Goal: Task Accomplishment & Management: Use online tool/utility

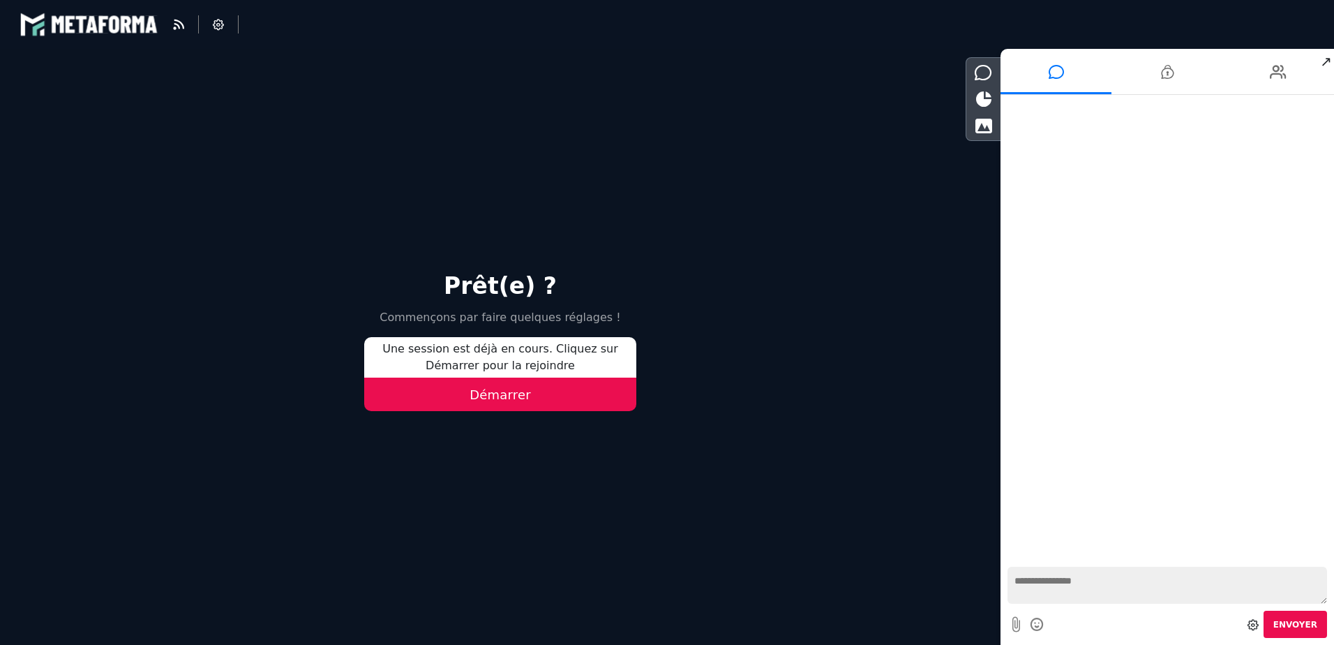
click at [541, 394] on button "Démarrer" at bounding box center [500, 393] width 272 height 33
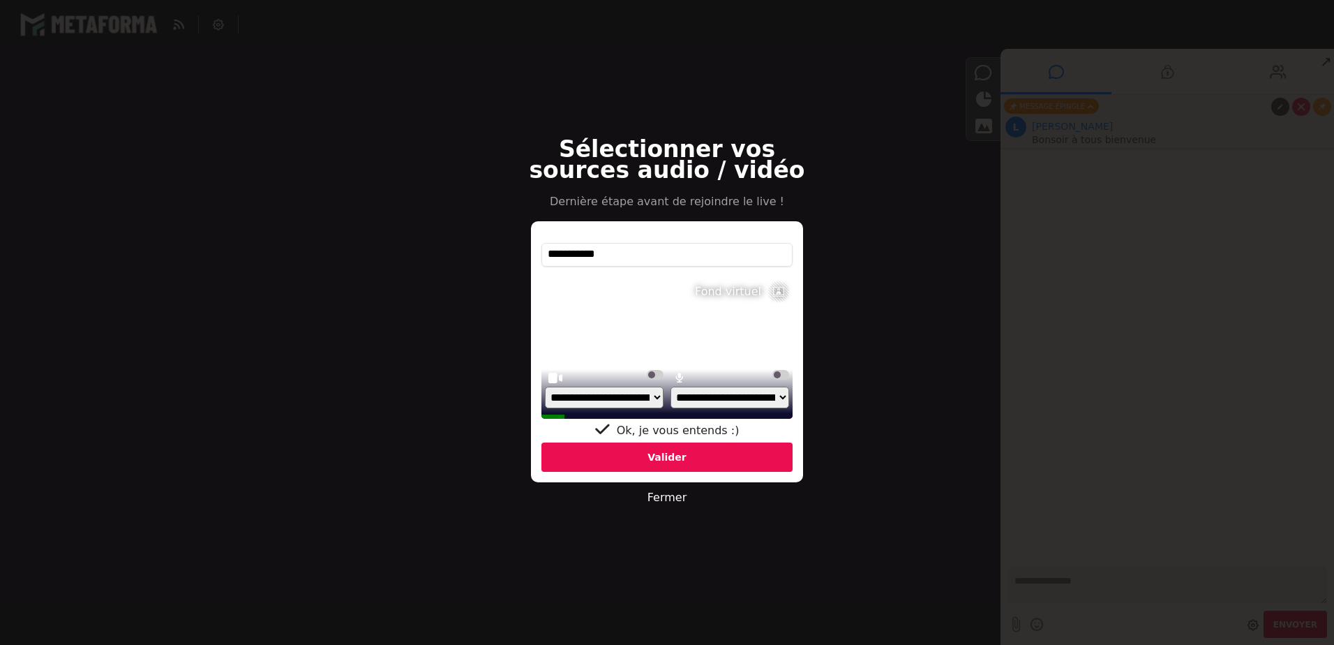
click at [670, 460] on div "Valider" at bounding box center [666, 456] width 251 height 29
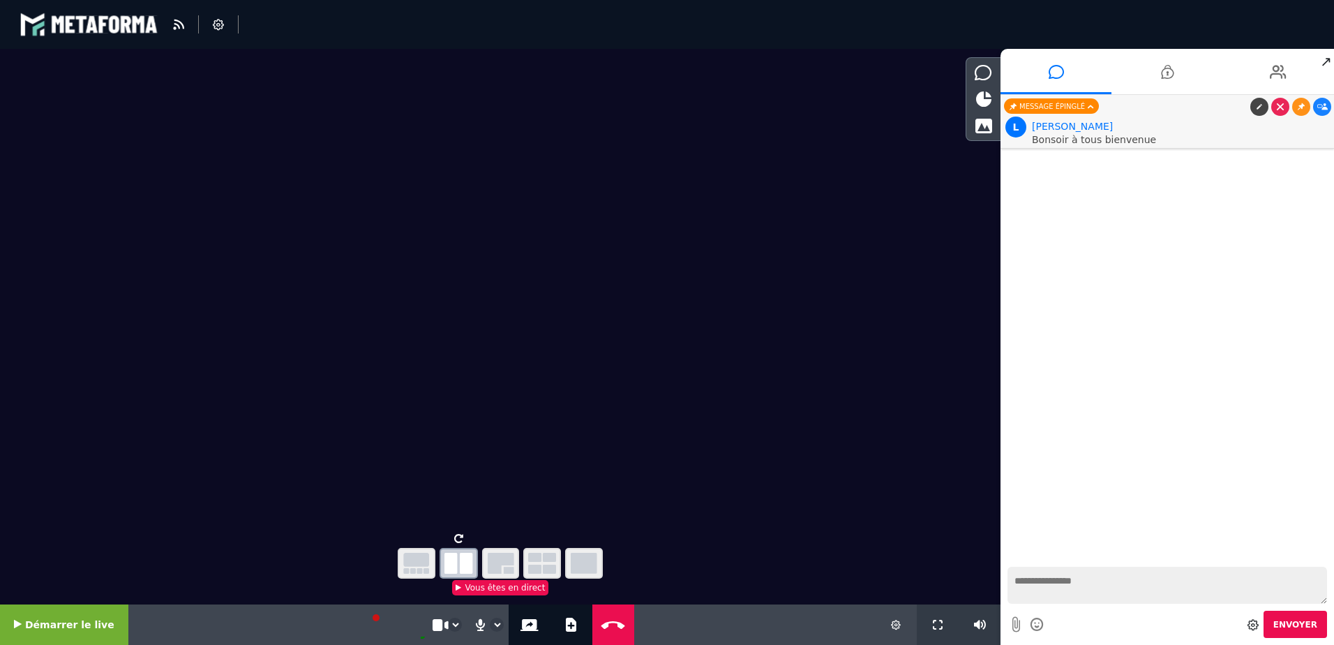
click at [595, 561] on icon "button" at bounding box center [584, 563] width 27 height 21
click at [495, 557] on icon "button" at bounding box center [501, 563] width 27 height 21
click at [416, 562] on icon "button" at bounding box center [416, 563] width 27 height 21
click at [576, 561] on icon "button" at bounding box center [584, 563] width 27 height 21
click at [584, 562] on icon "button" at bounding box center [584, 563] width 27 height 21
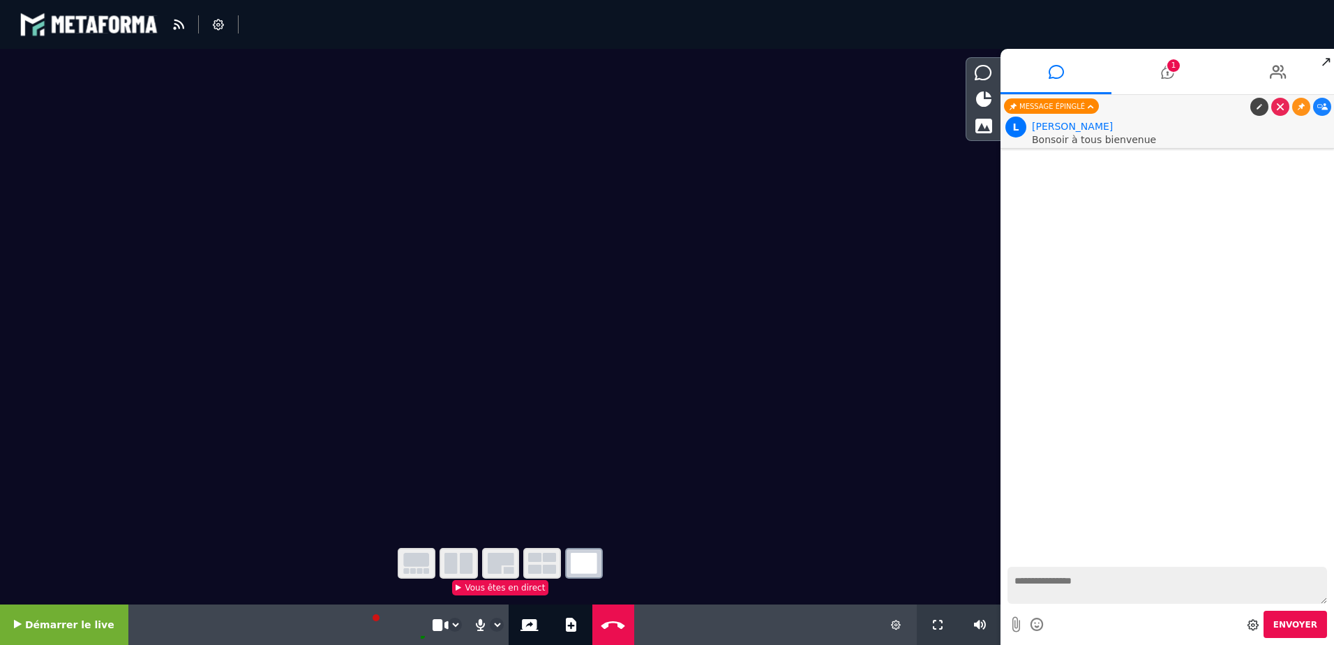
click at [508, 562] on icon "button" at bounding box center [501, 563] width 27 height 21
click at [496, 560] on icon "button" at bounding box center [501, 563] width 27 height 21
click at [568, 629] on button "Ajouter un document" at bounding box center [571, 624] width 16 height 40
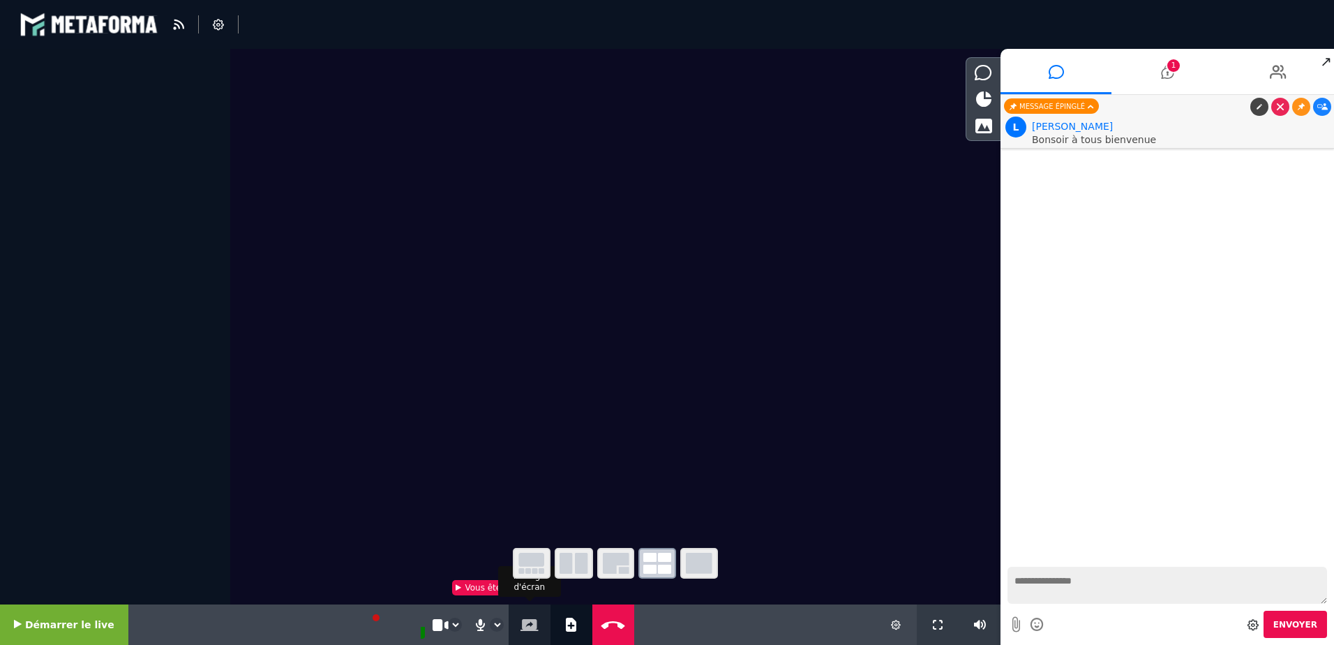
select select "******"
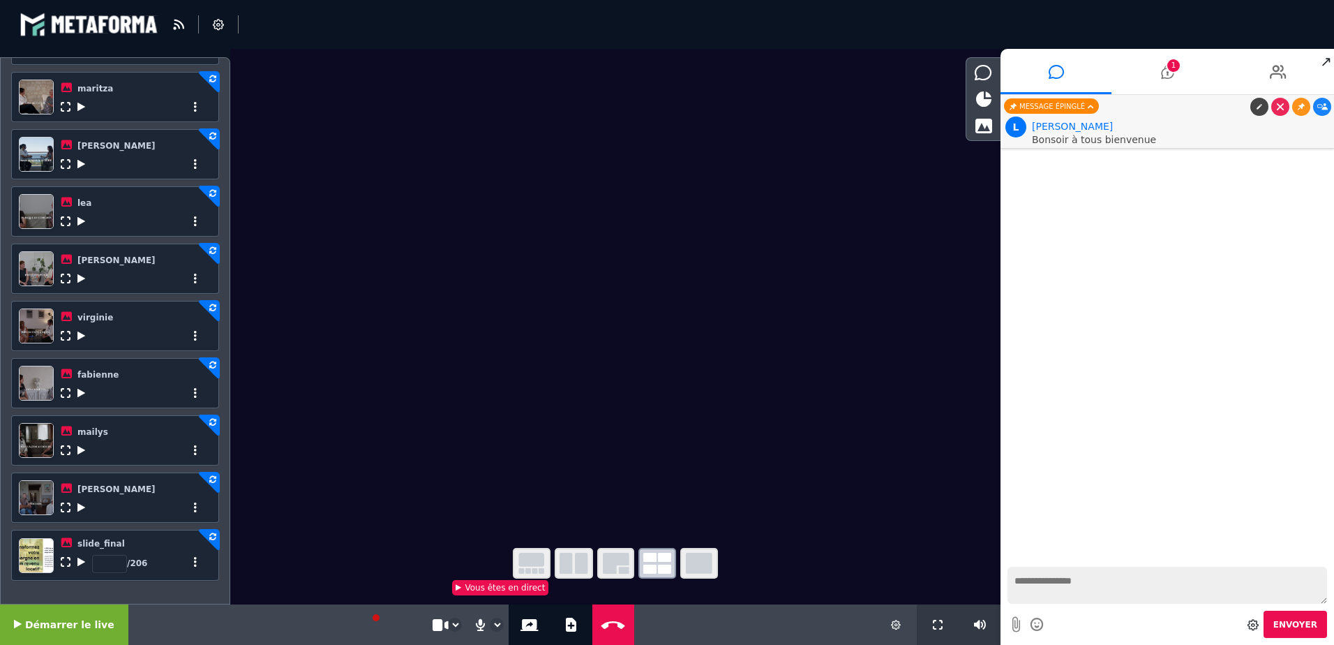
scroll to position [496, 0]
click at [77, 564] on icon at bounding box center [81, 562] width 8 height 10
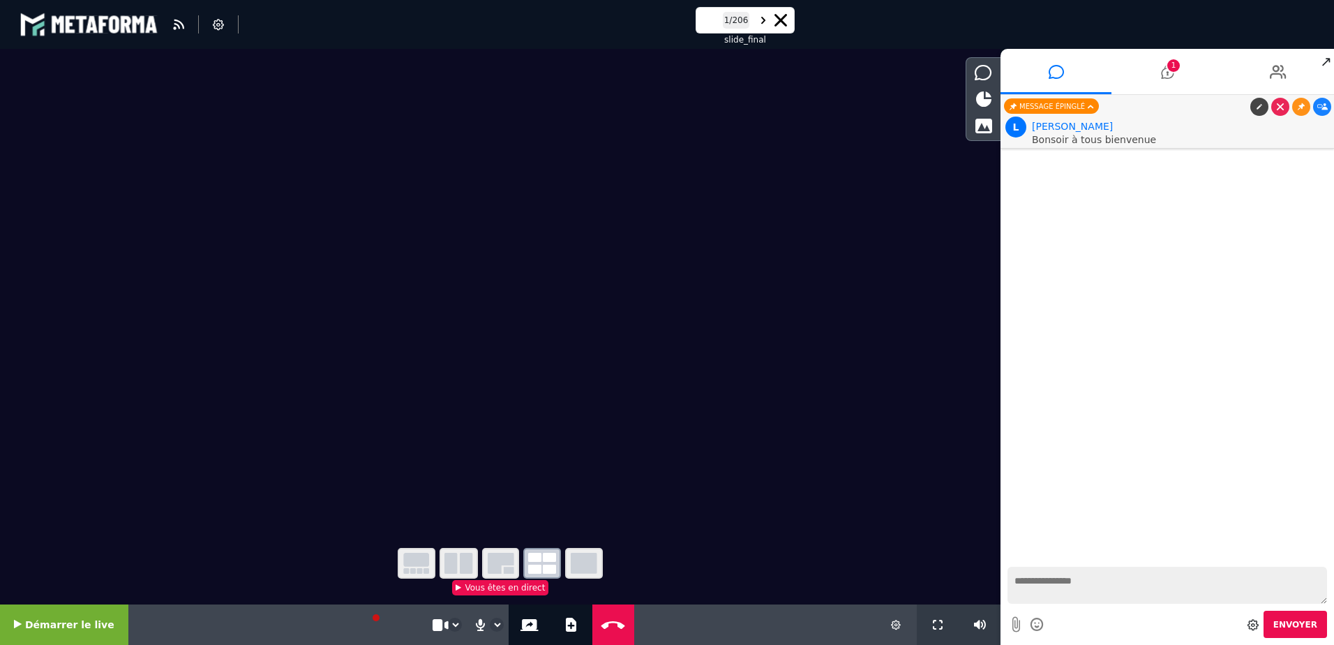
click at [495, 556] on icon "button" at bounding box center [501, 563] width 27 height 21
click at [782, 17] on icon at bounding box center [780, 20] width 13 height 13
click at [1272, 75] on icon at bounding box center [1278, 71] width 17 height 35
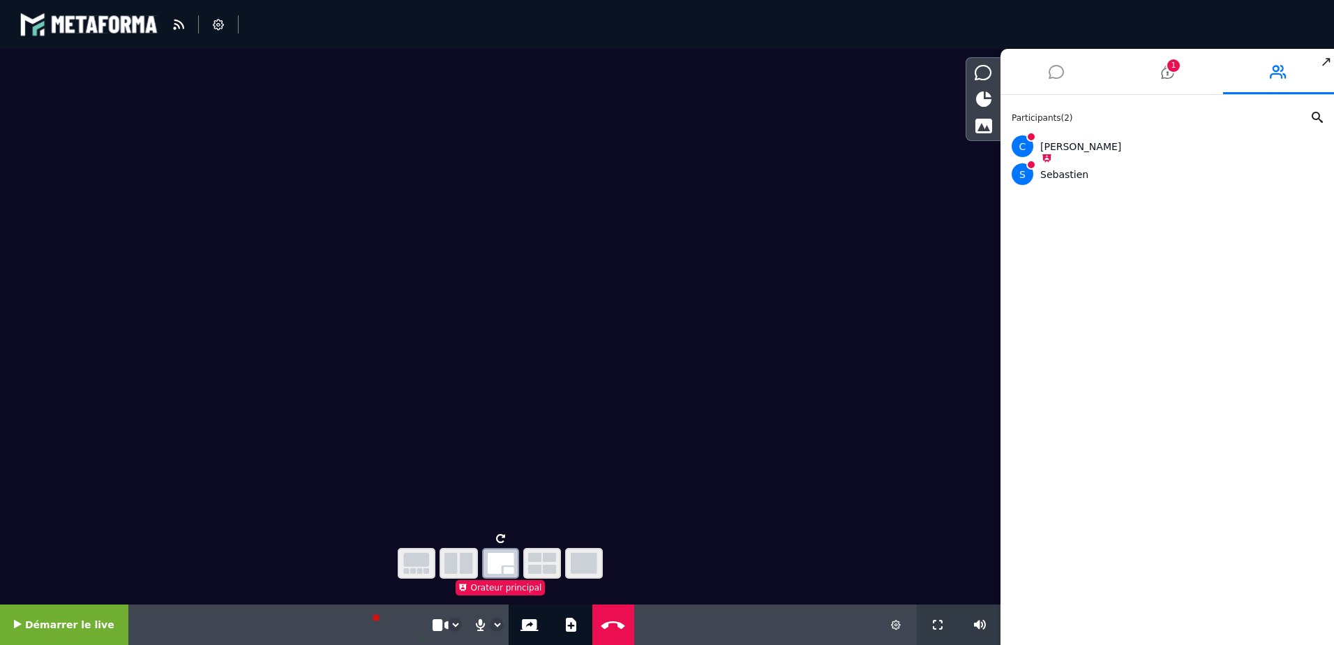
click at [1064, 73] on li at bounding box center [1055, 71] width 111 height 45
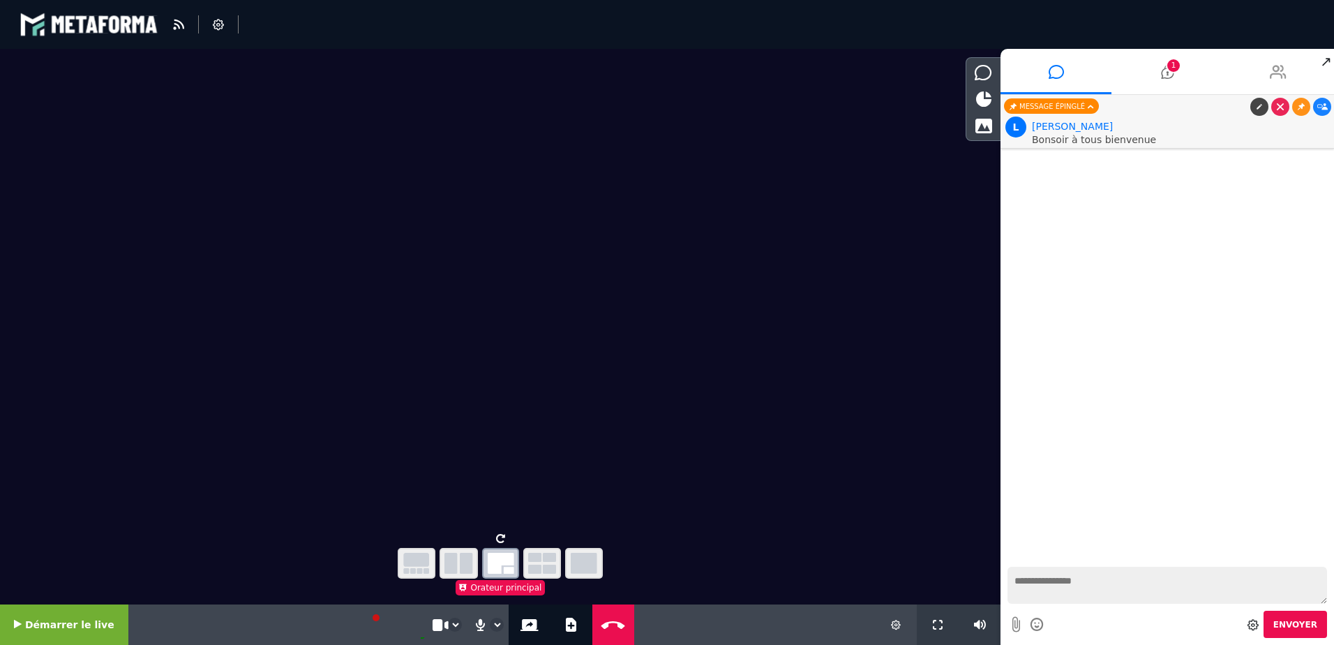
click at [1284, 77] on icon at bounding box center [1278, 71] width 17 height 35
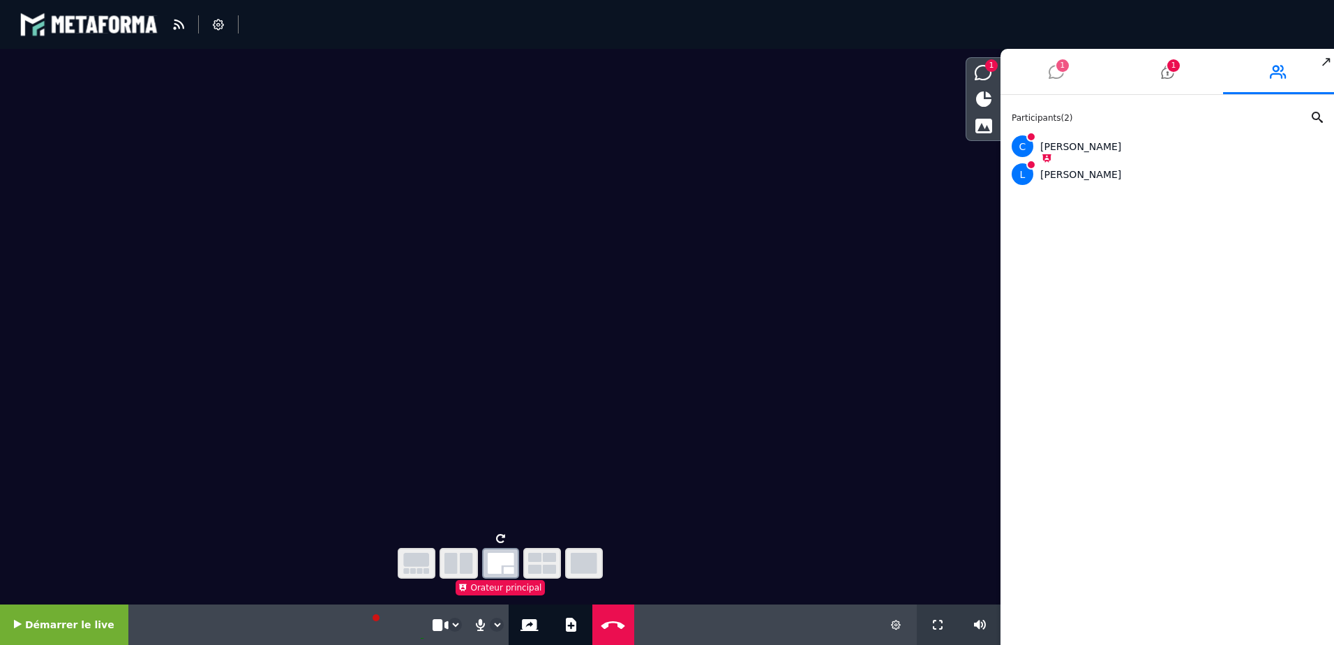
click at [1065, 70] on span "1" at bounding box center [1062, 65] width 13 height 13
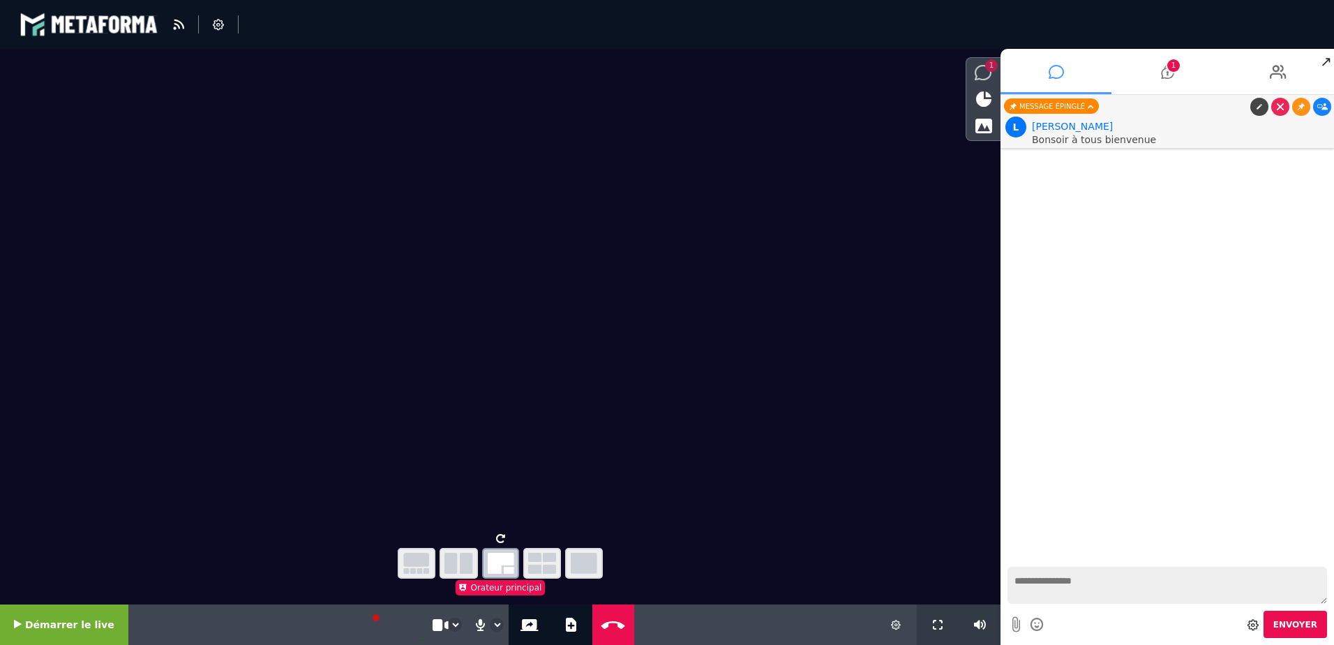
click at [984, 73] on icon at bounding box center [983, 72] width 17 height 15
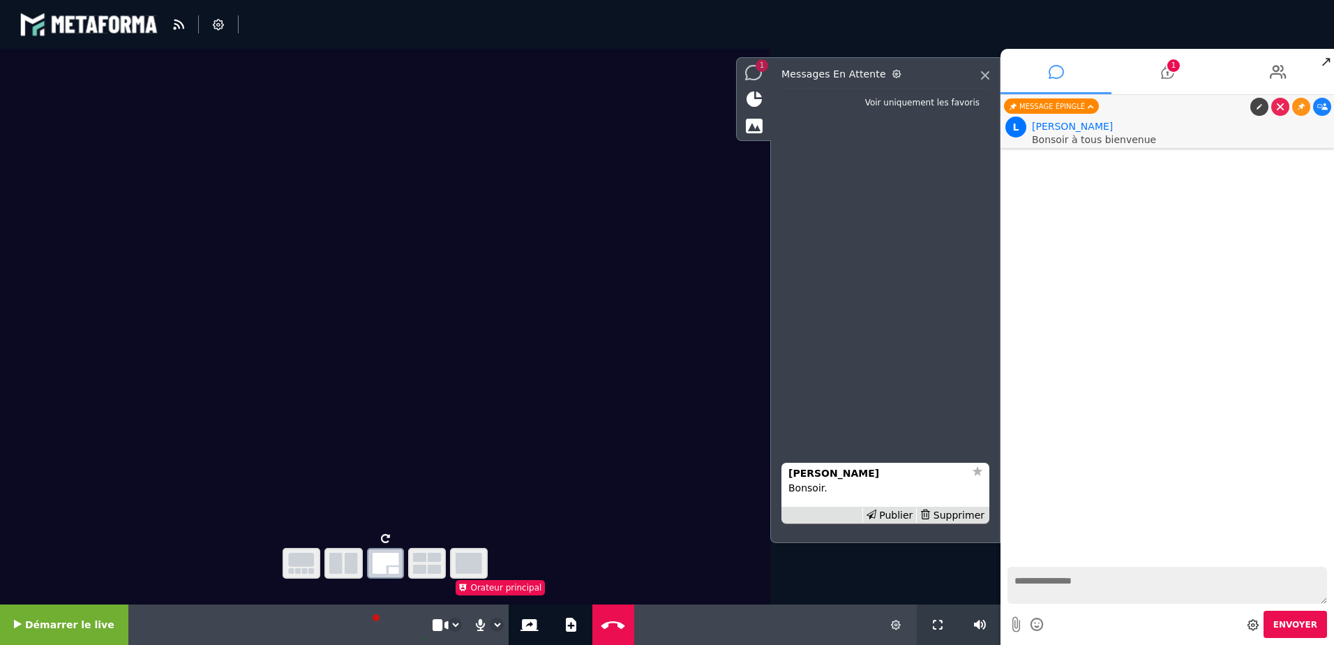
click at [984, 73] on icon at bounding box center [985, 75] width 8 height 8
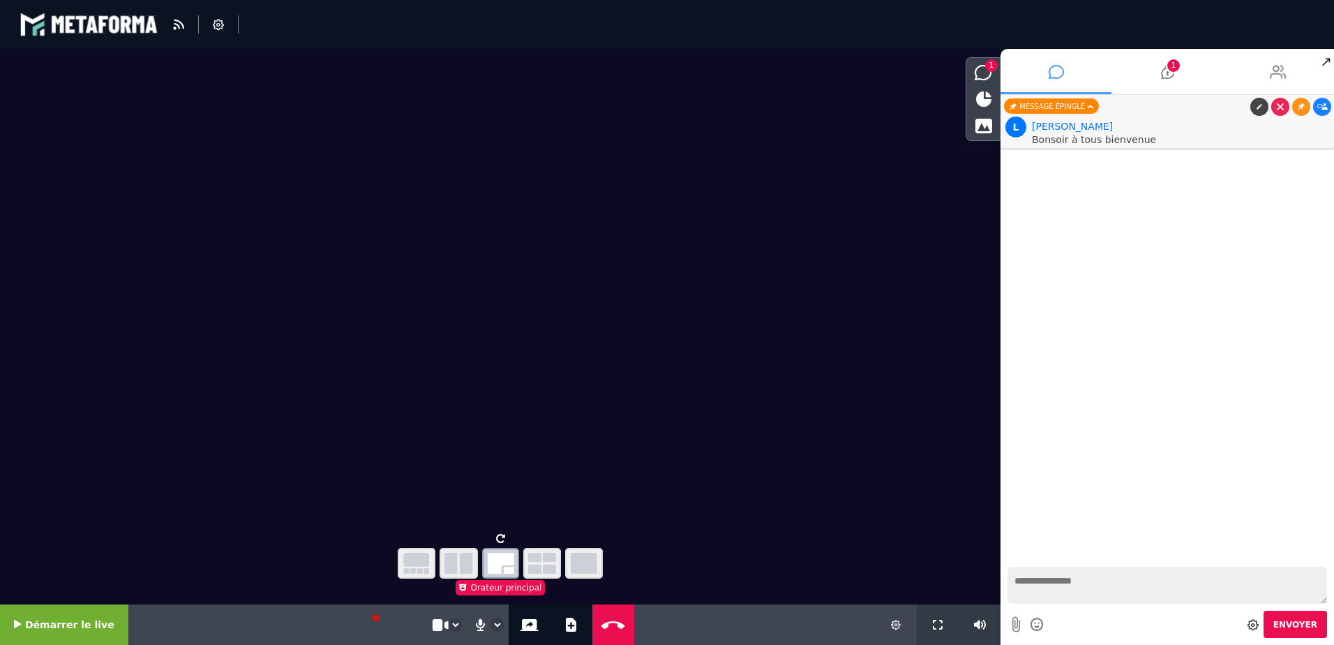
click at [1277, 73] on icon at bounding box center [1278, 71] width 17 height 35
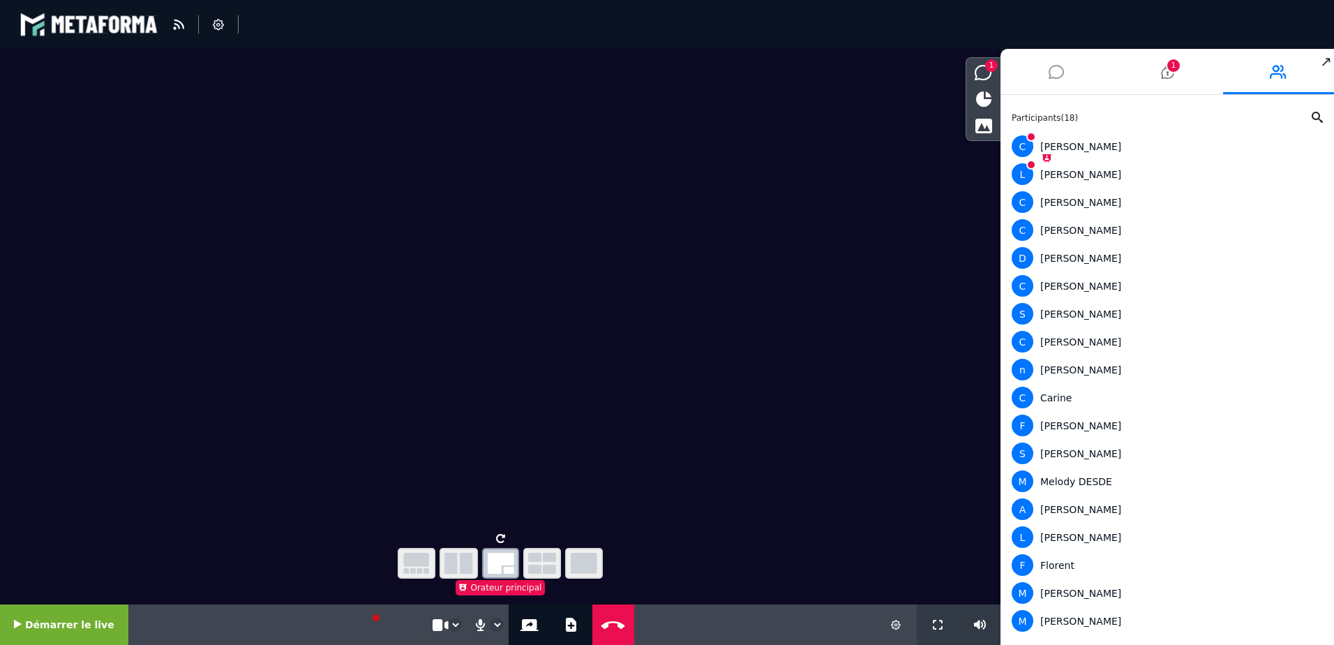
click at [64, 630] on span "Démarrer le live" at bounding box center [69, 624] width 89 height 11
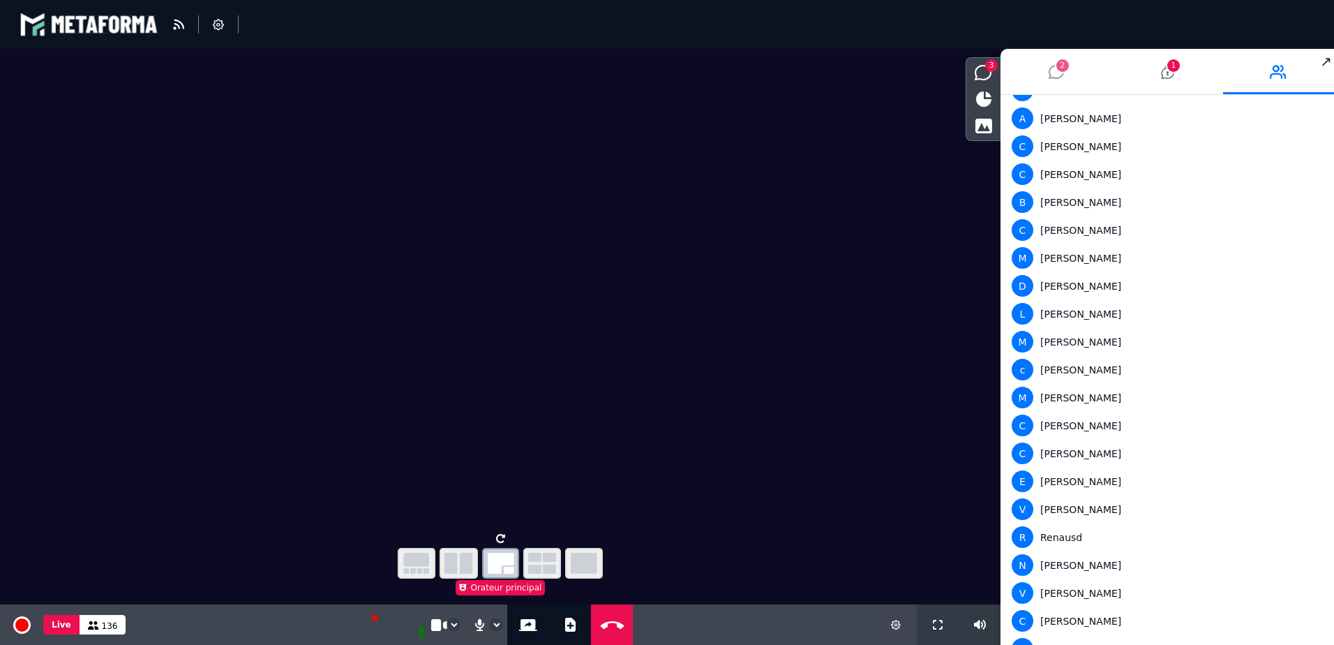
scroll to position [2261, 0]
click at [984, 63] on div "3" at bounding box center [983, 73] width 34 height 24
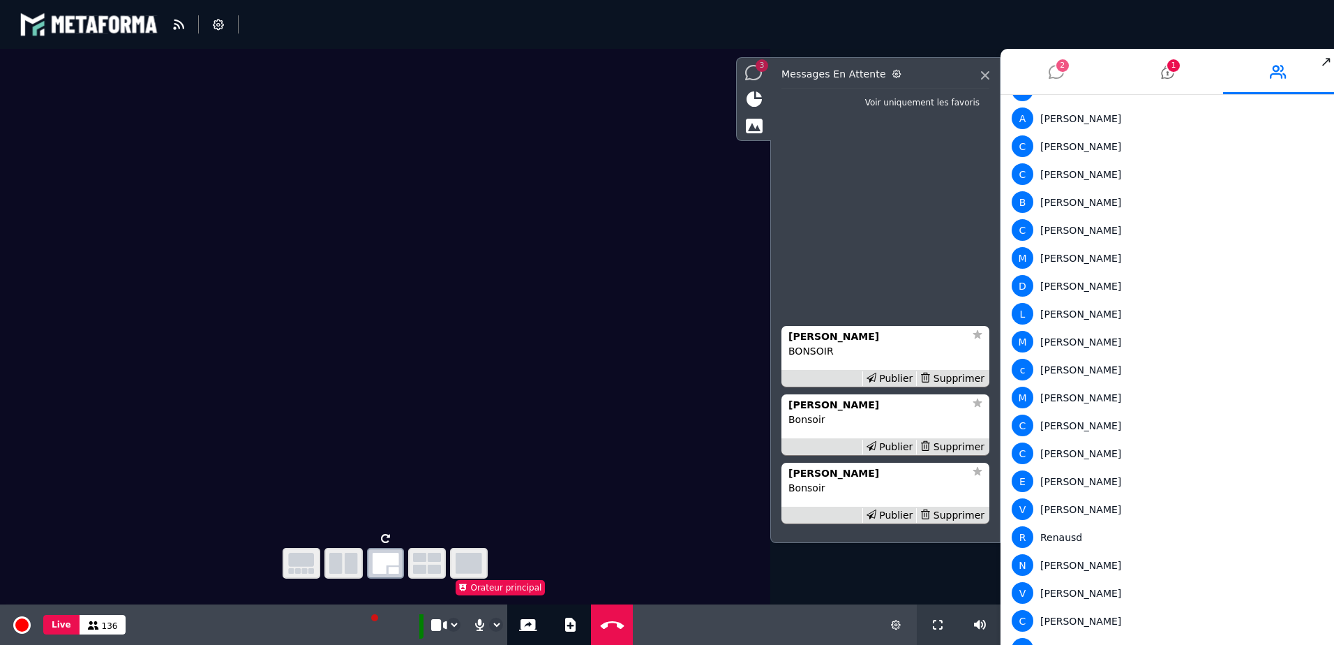
scroll to position [2233, 0]
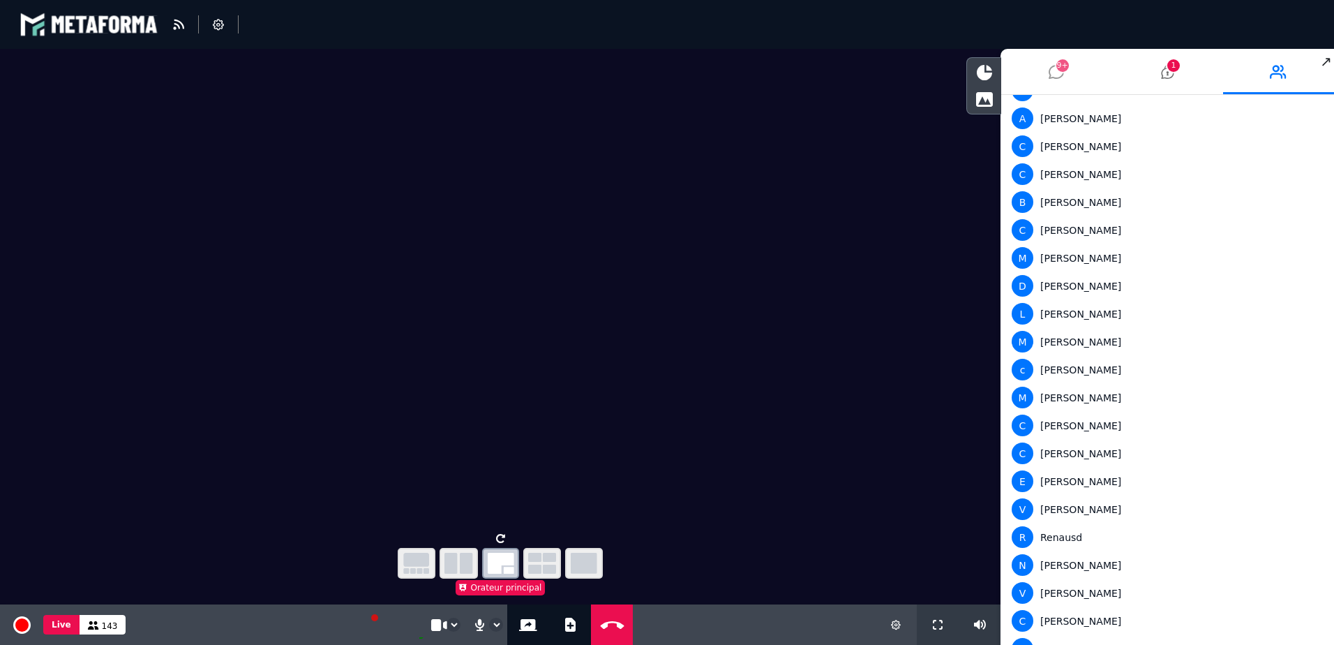
click at [1051, 79] on icon at bounding box center [1056, 71] width 15 height 35
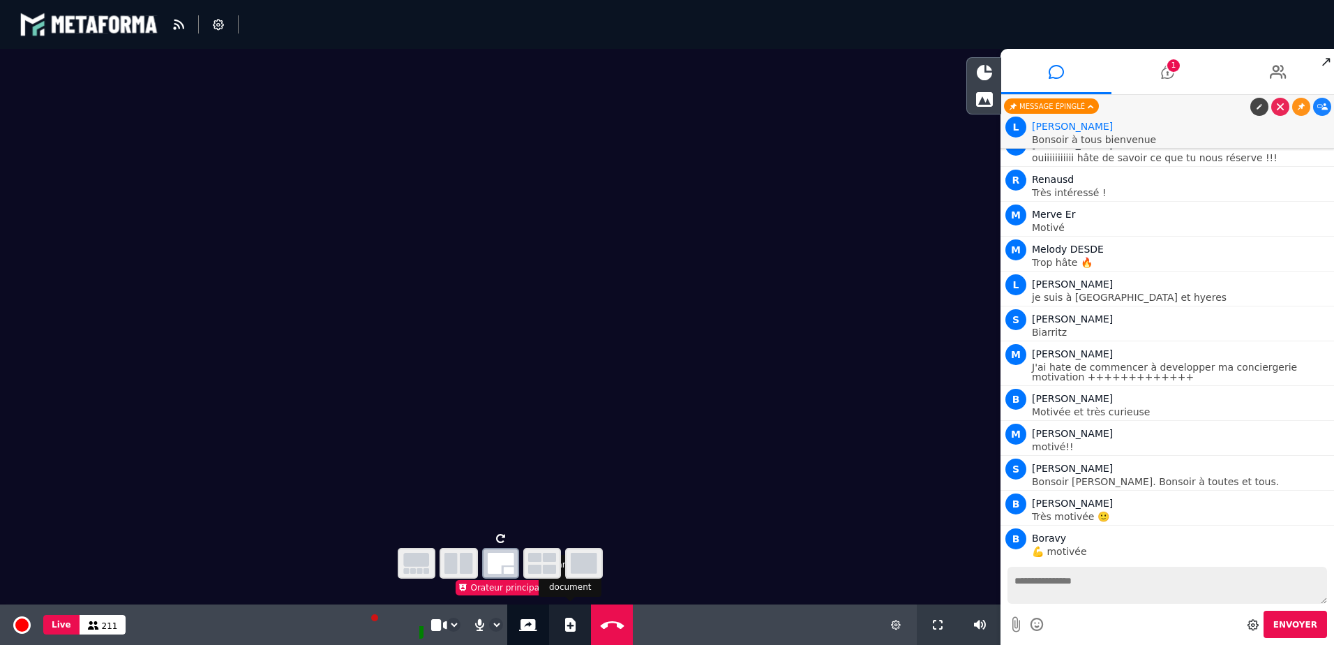
scroll to position [6800, 0]
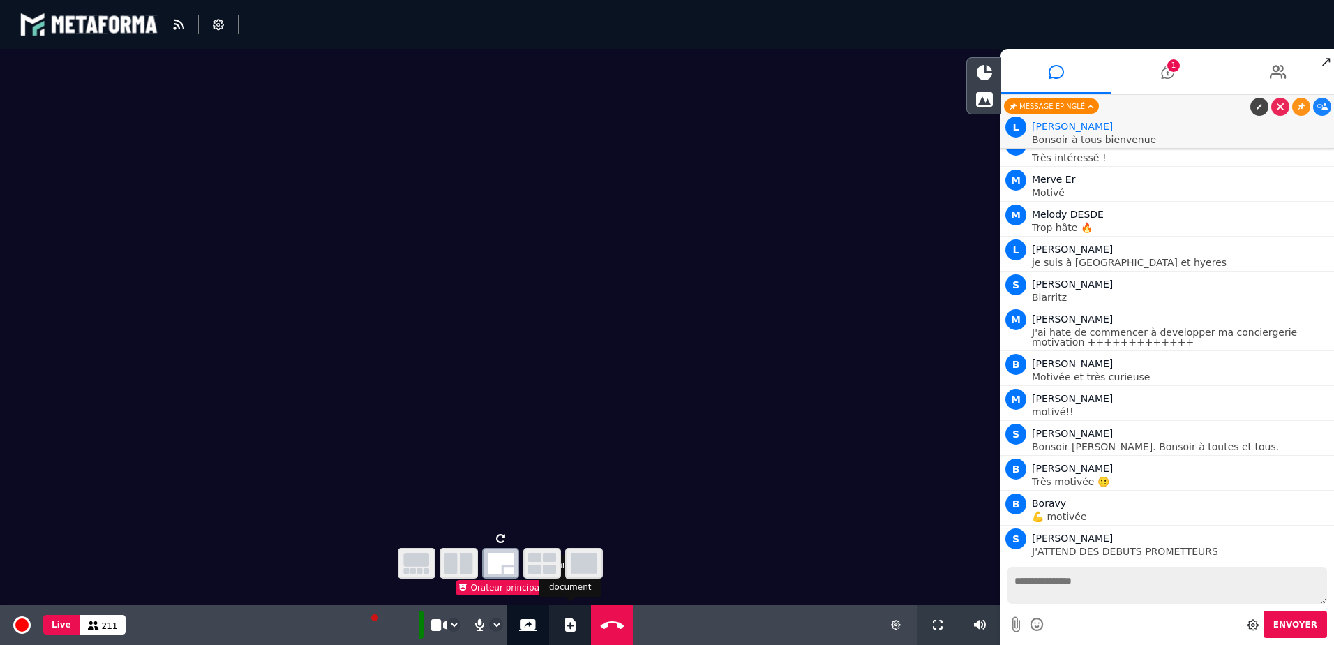
click at [563, 632] on button "Ajouter un document" at bounding box center [570, 624] width 16 height 40
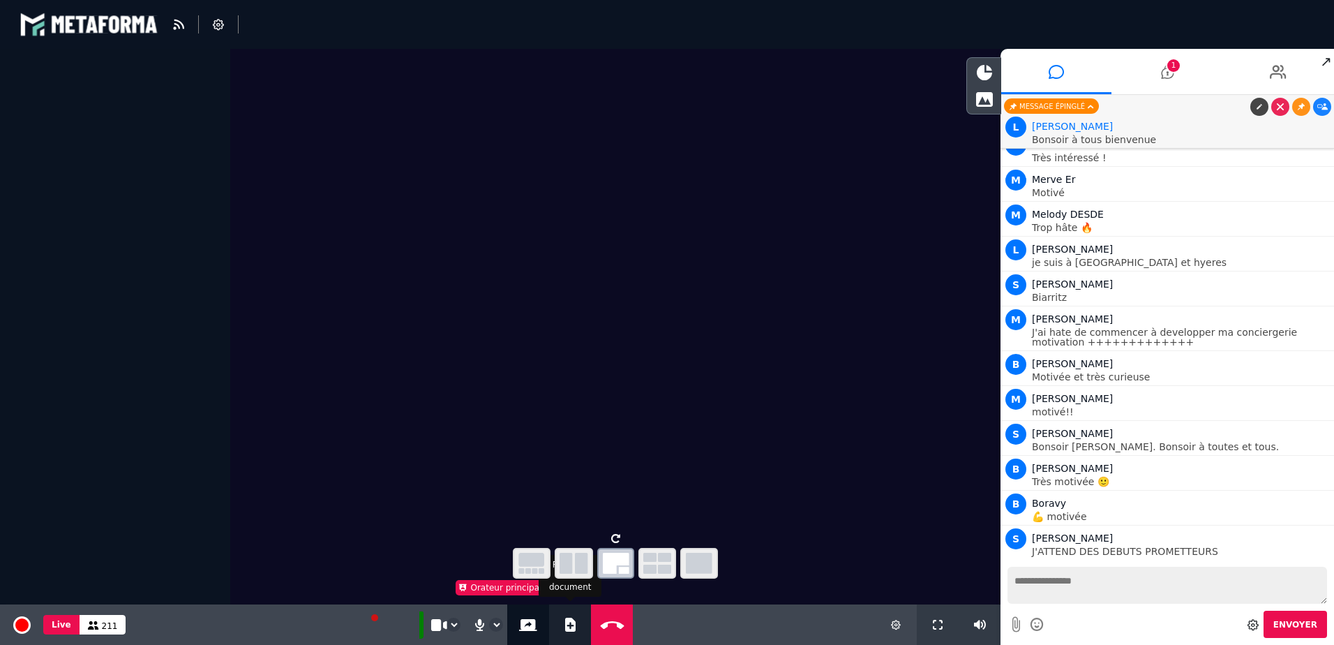
select select "******"
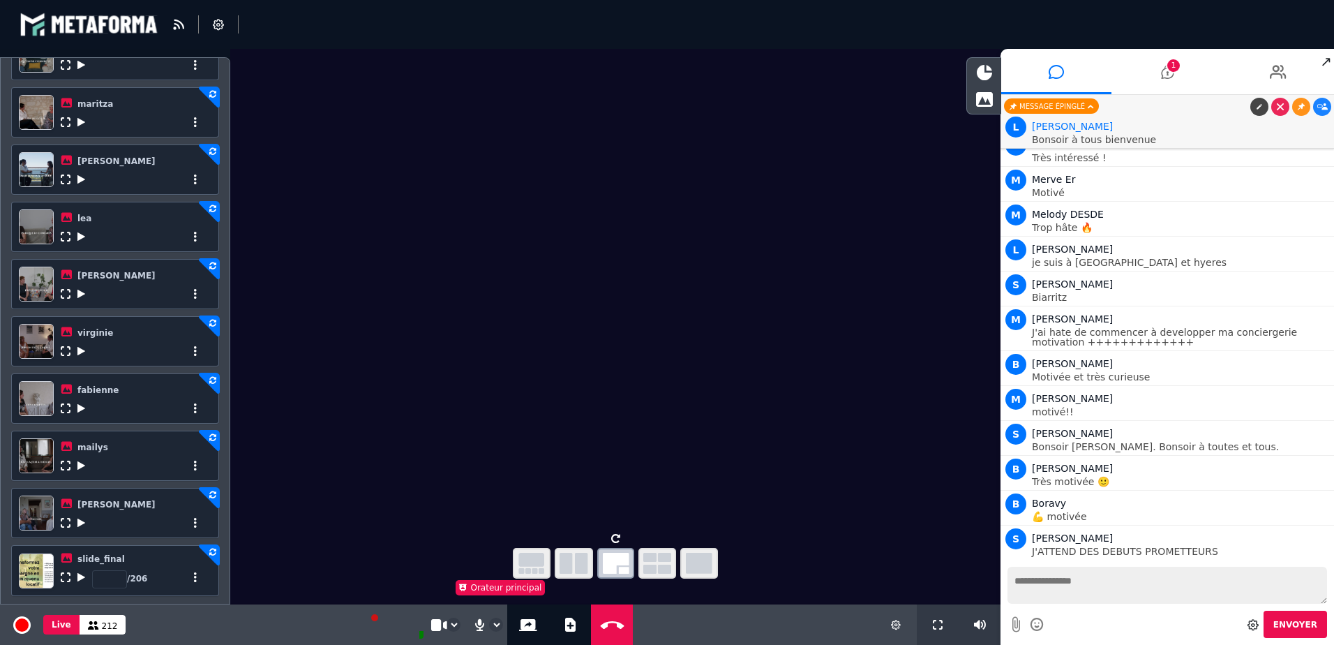
scroll to position [496, 0]
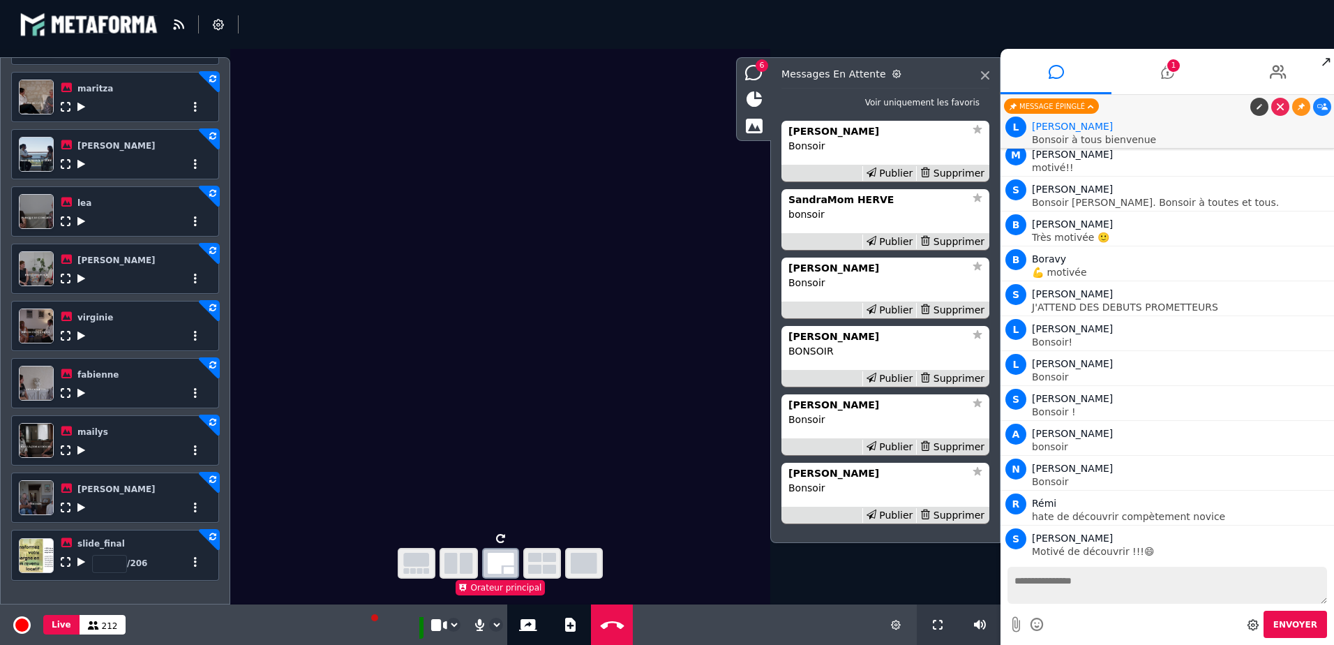
click at [80, 563] on icon at bounding box center [81, 562] width 8 height 10
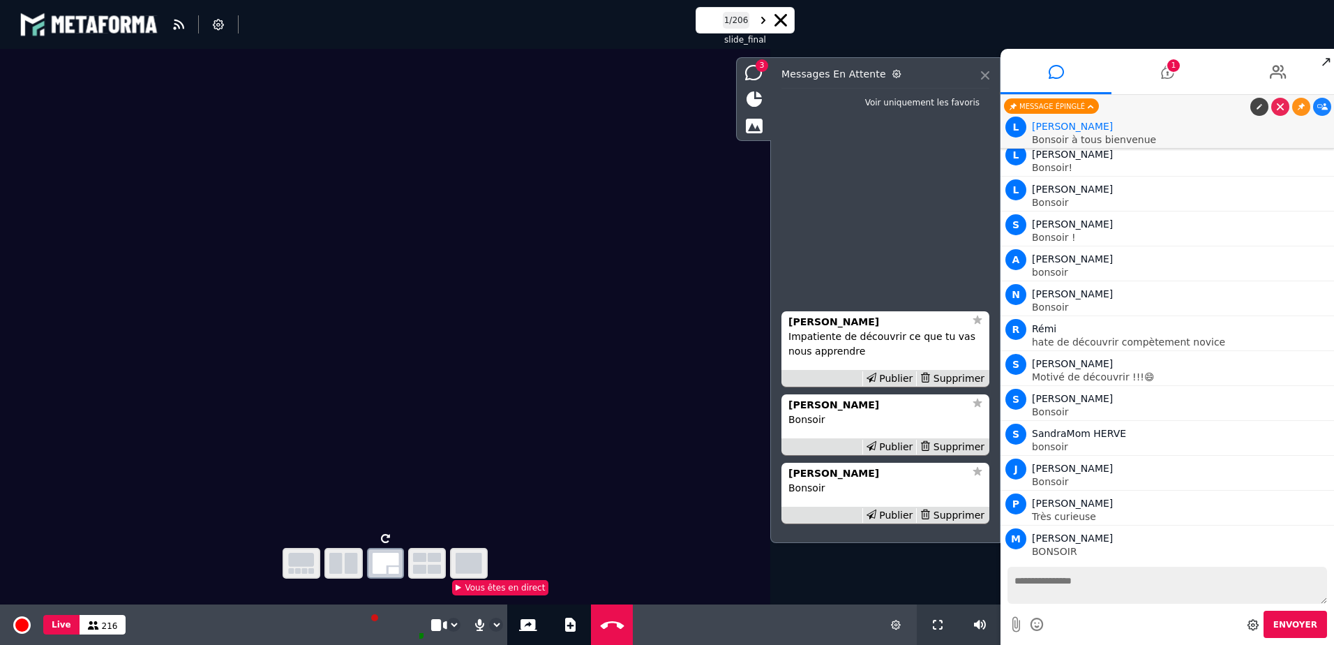
scroll to position [7254, 0]
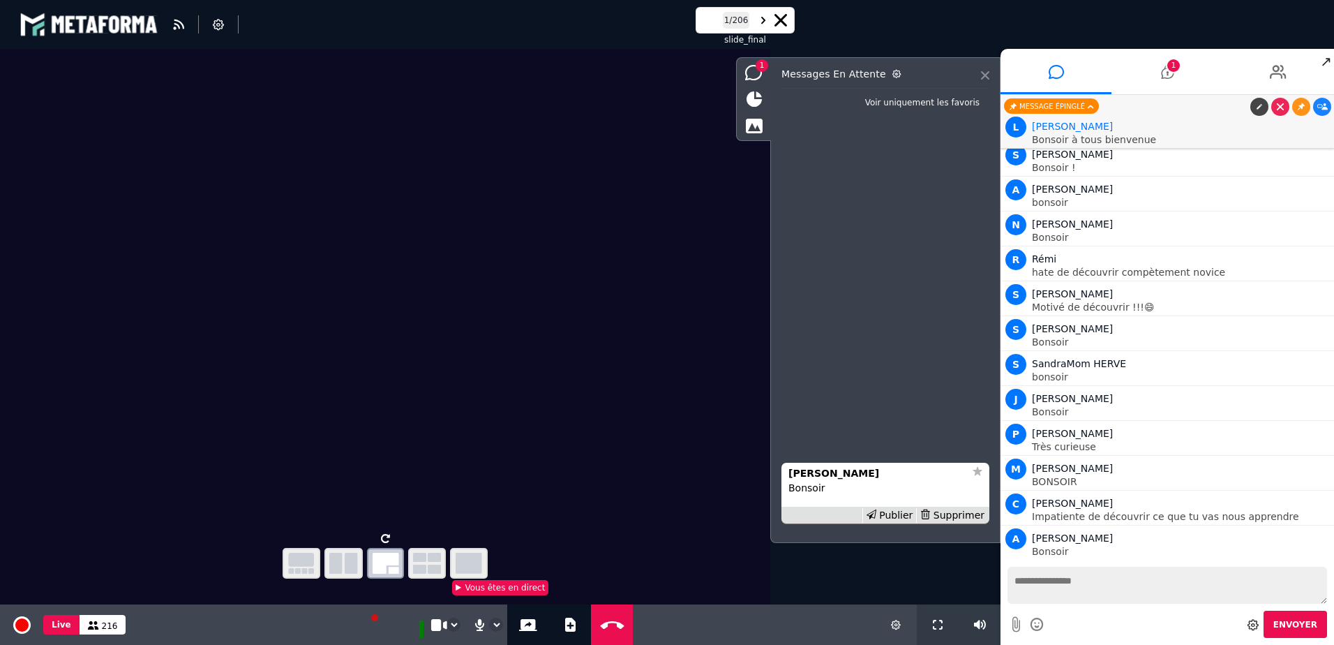
click at [984, 77] on icon at bounding box center [985, 75] width 8 height 8
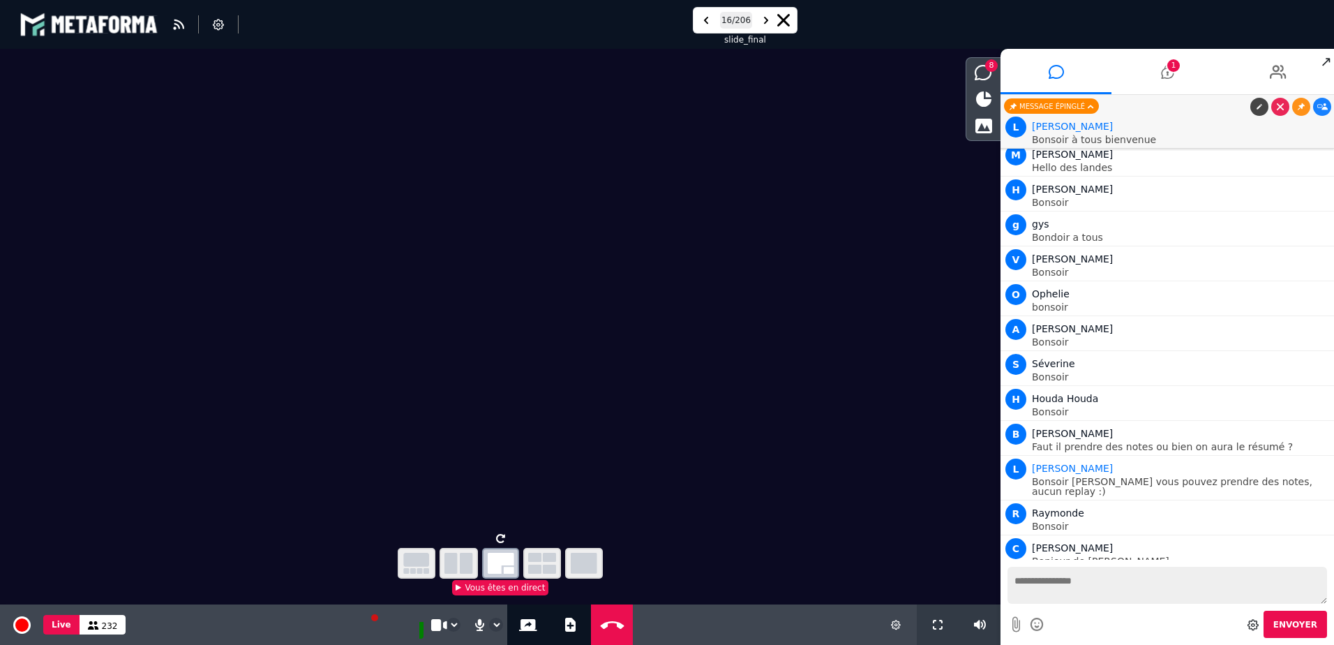
scroll to position [7812, 0]
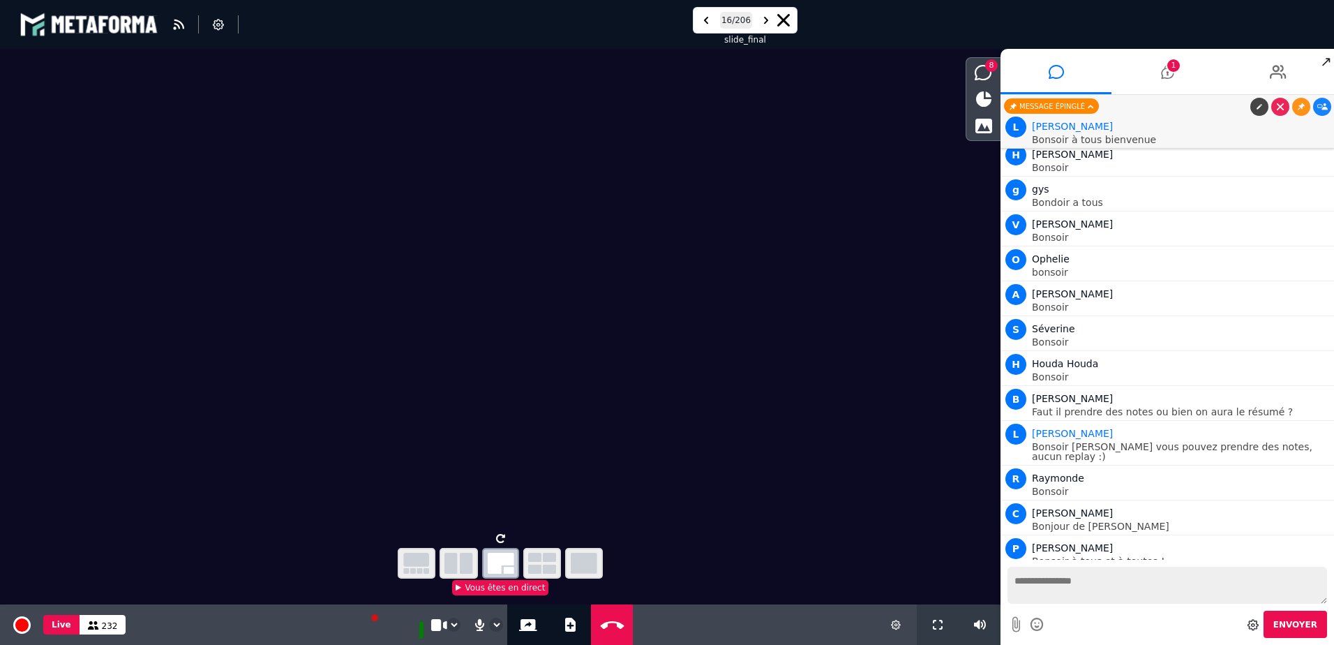
click at [502, 534] on icon at bounding box center [500, 538] width 9 height 10
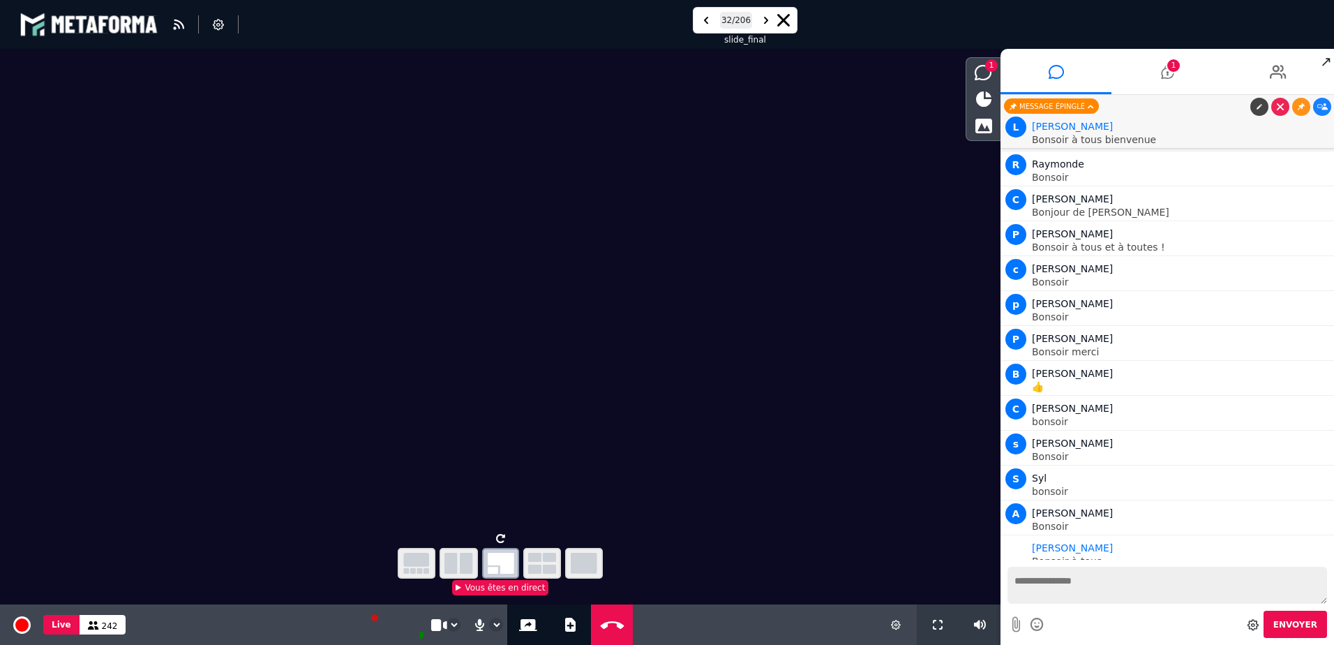
scroll to position [8161, 0]
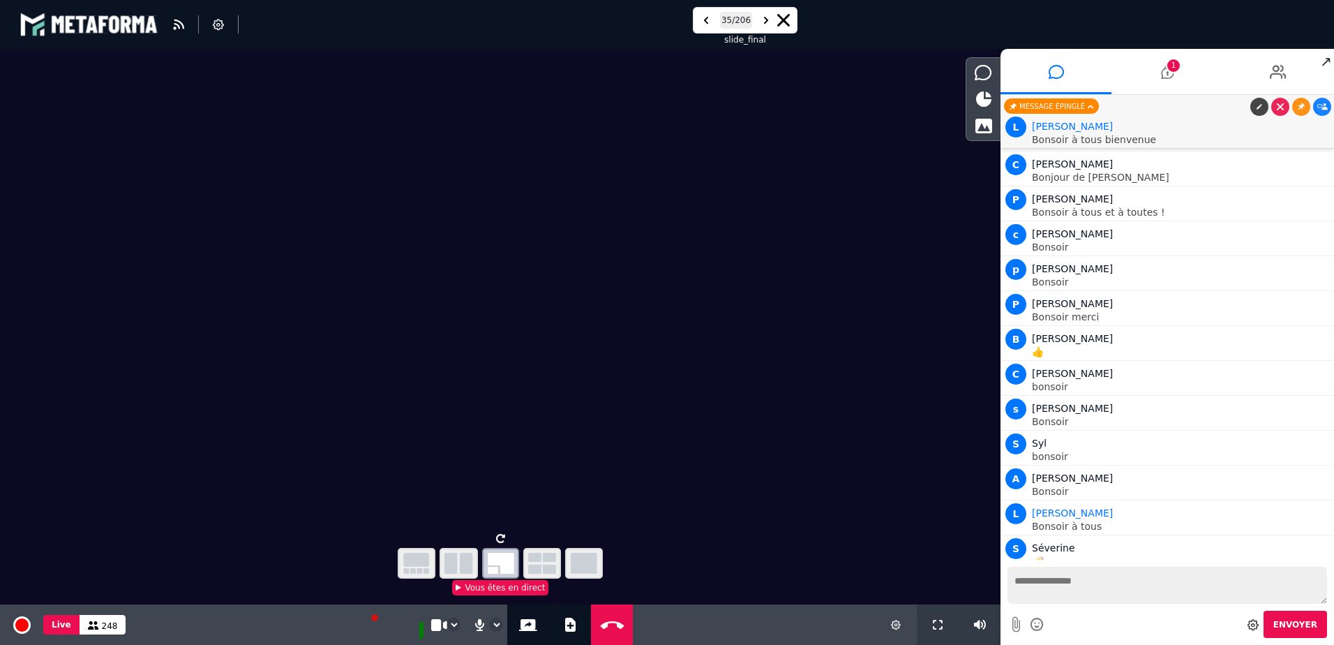
click at [501, 534] on icon at bounding box center [500, 538] width 9 height 10
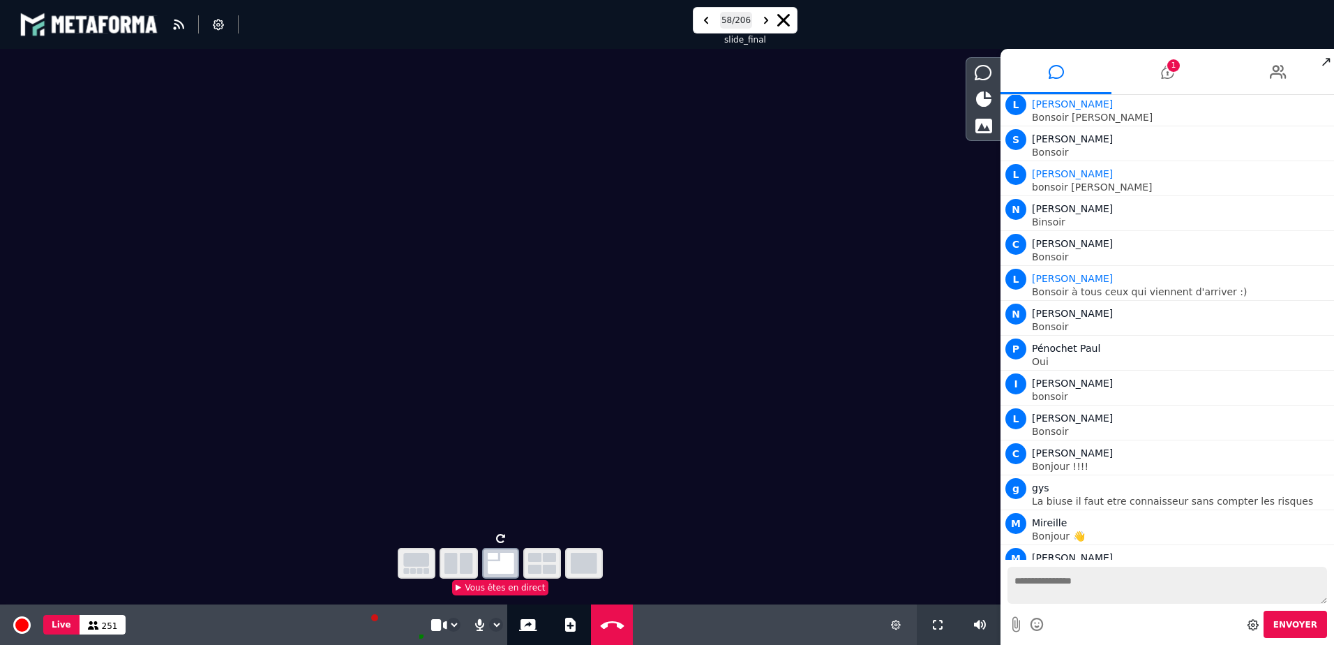
scroll to position [9905, 0]
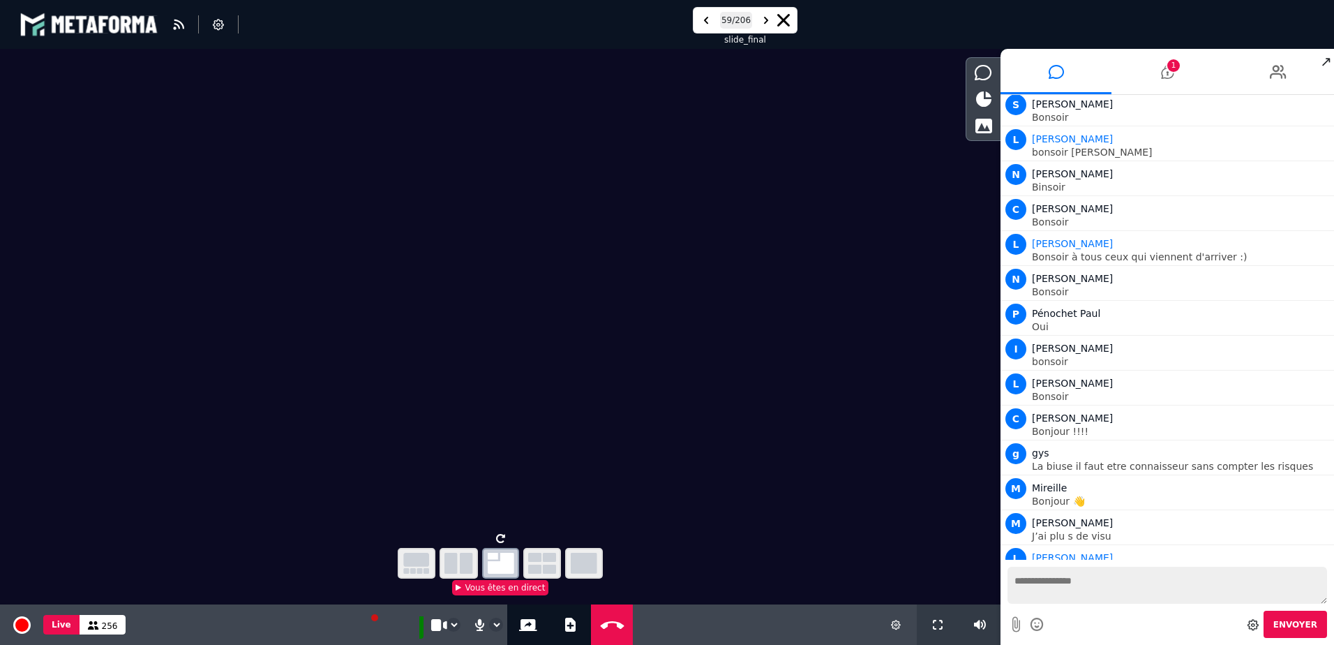
click at [501, 534] on icon at bounding box center [500, 538] width 9 height 10
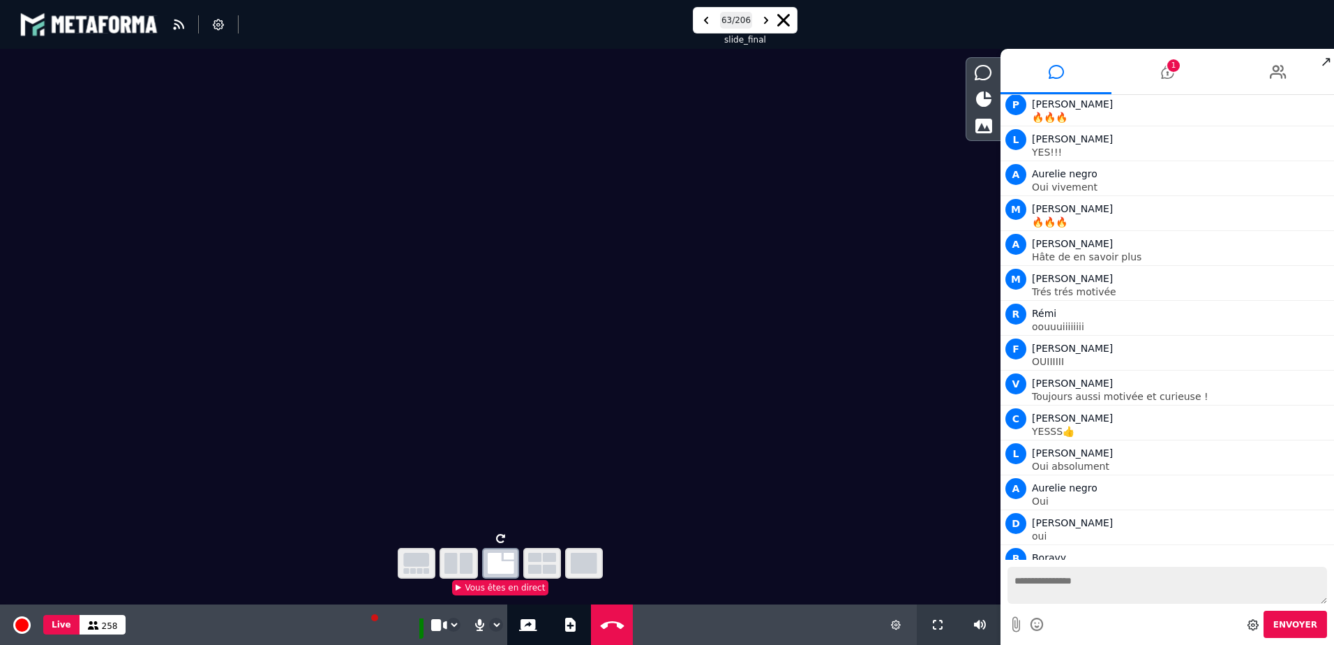
scroll to position [10568, 0]
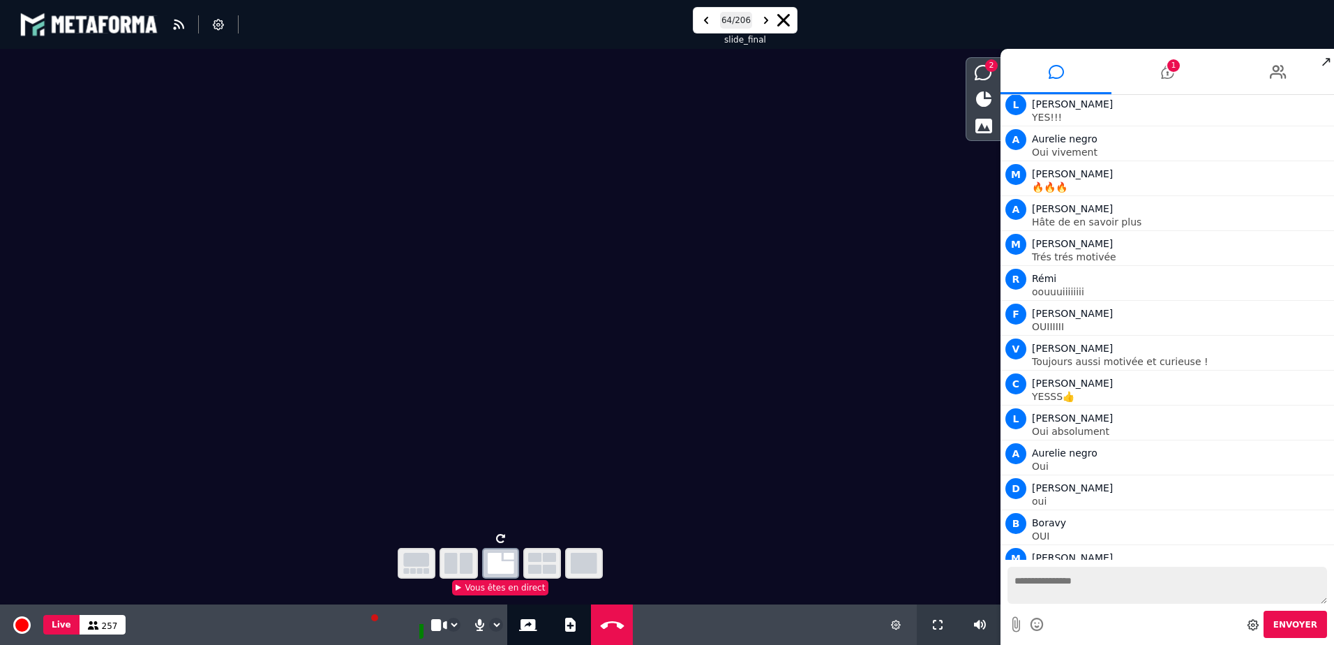
click at [501, 534] on icon at bounding box center [500, 538] width 9 height 10
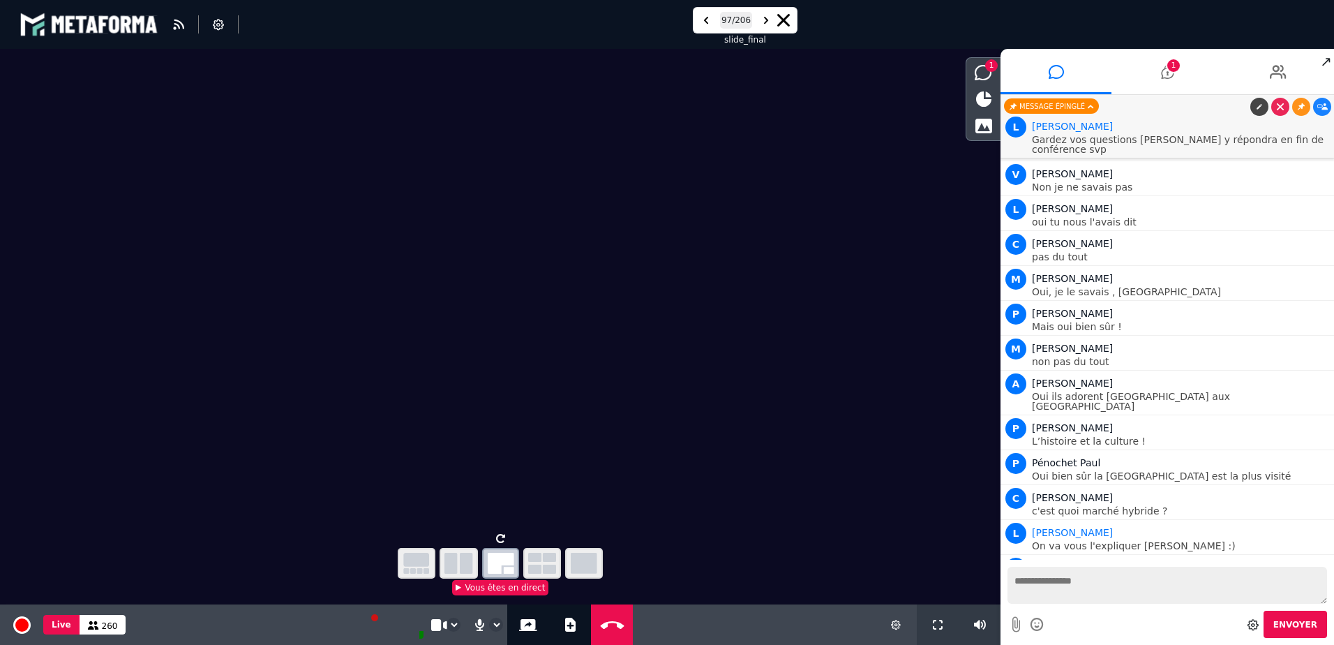
scroll to position [11475, 0]
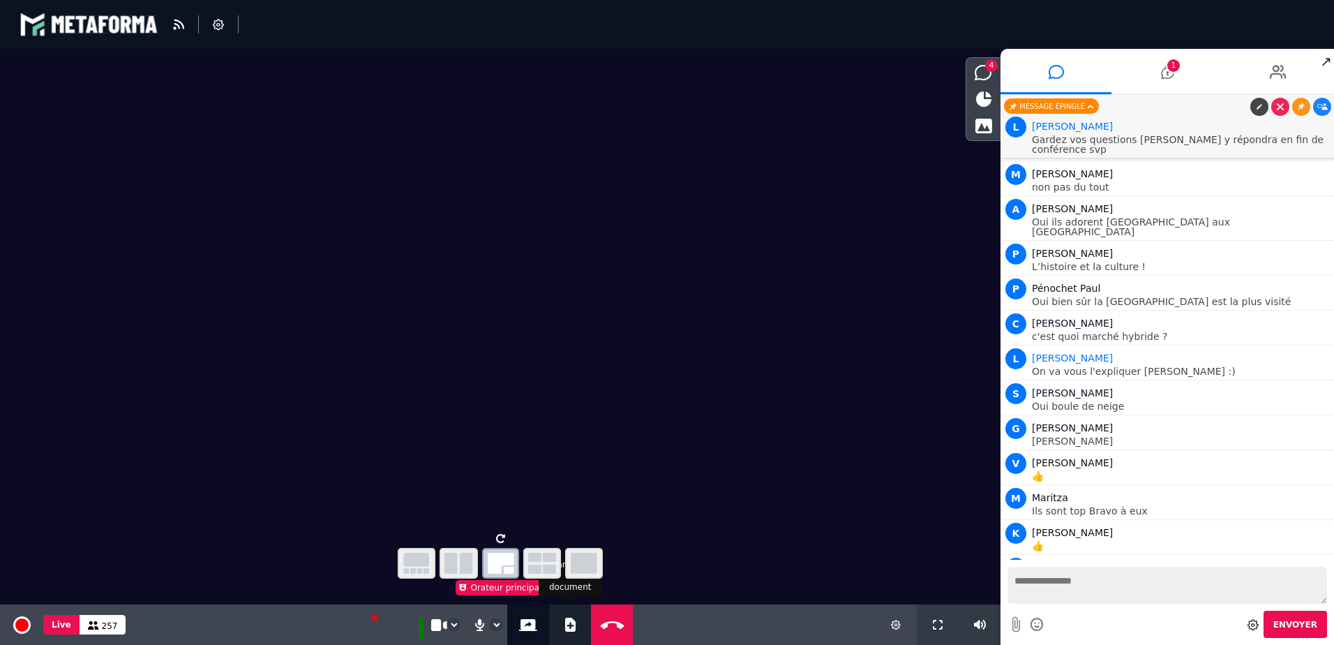
click at [565, 627] on icon at bounding box center [570, 624] width 10 height 14
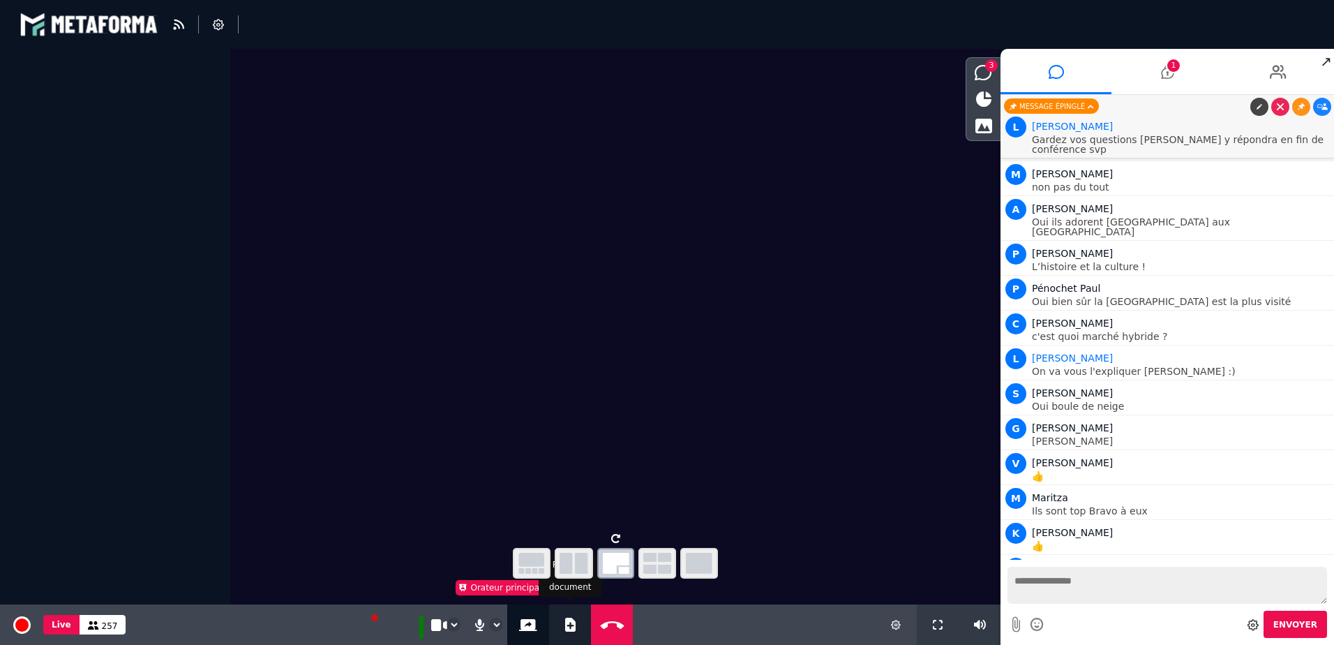
scroll to position [11649, 0]
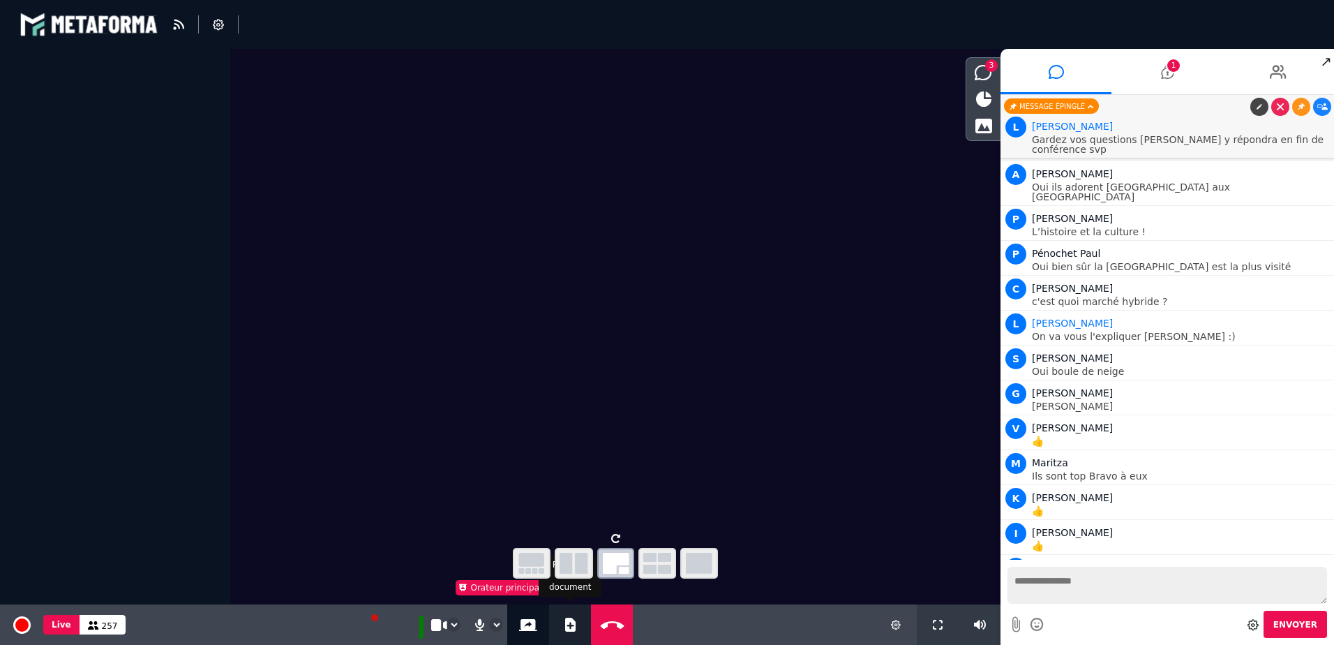
select select "******"
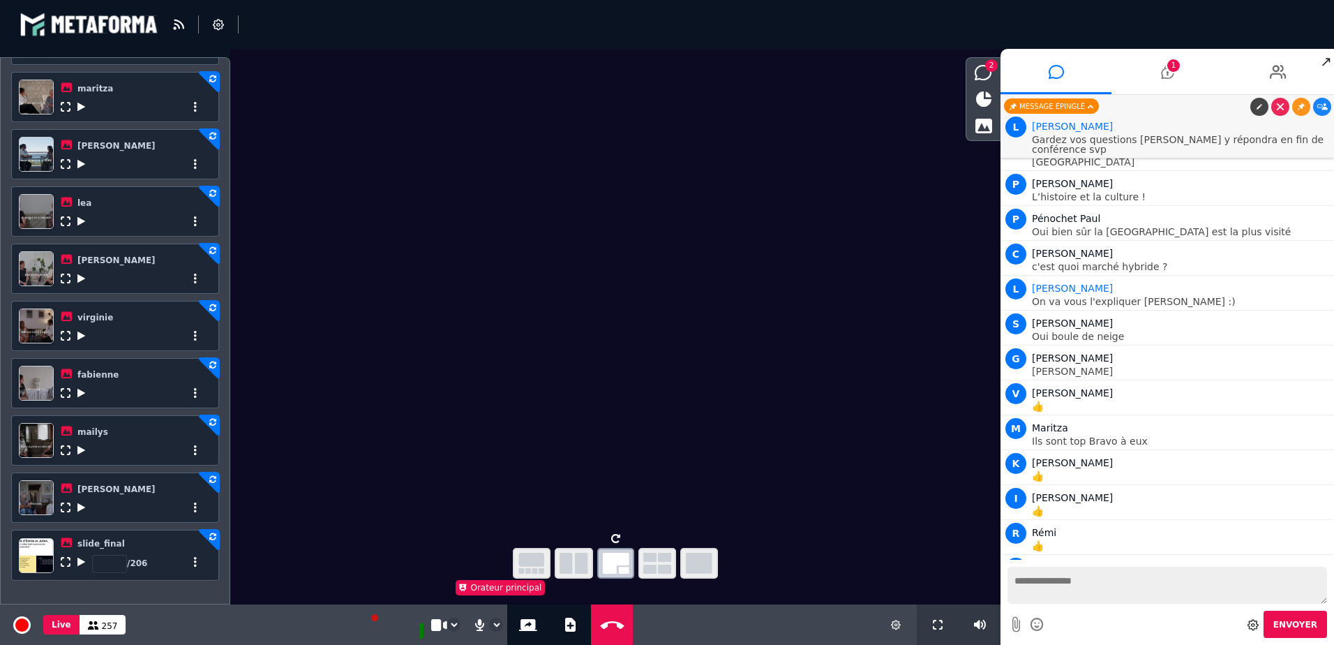
scroll to position [496, 0]
click at [80, 563] on icon at bounding box center [81, 562] width 8 height 10
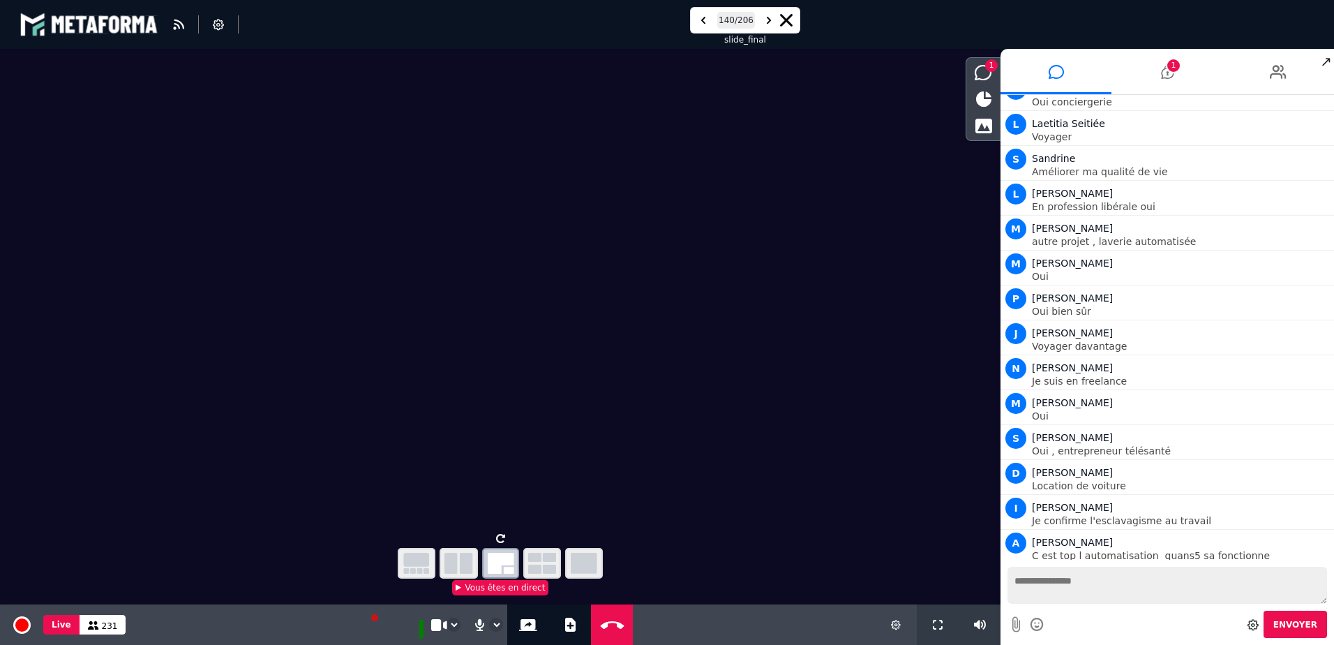
scroll to position [13090, 0]
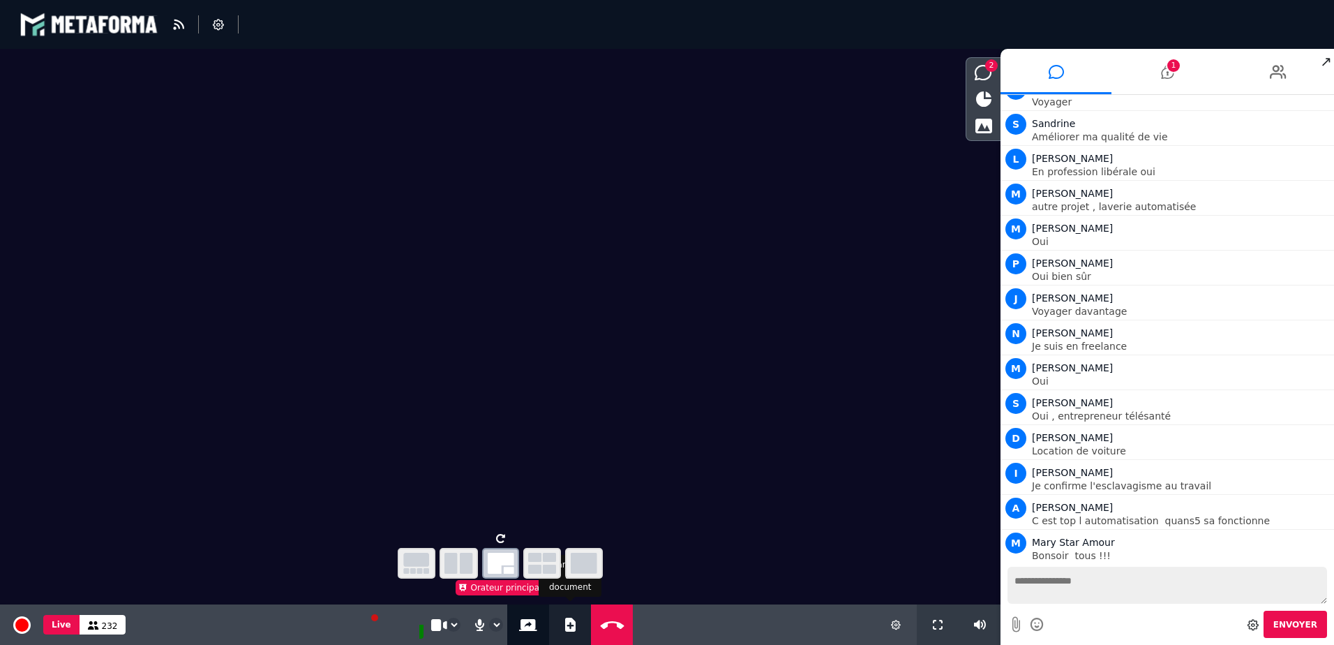
click at [567, 629] on icon at bounding box center [570, 624] width 10 height 14
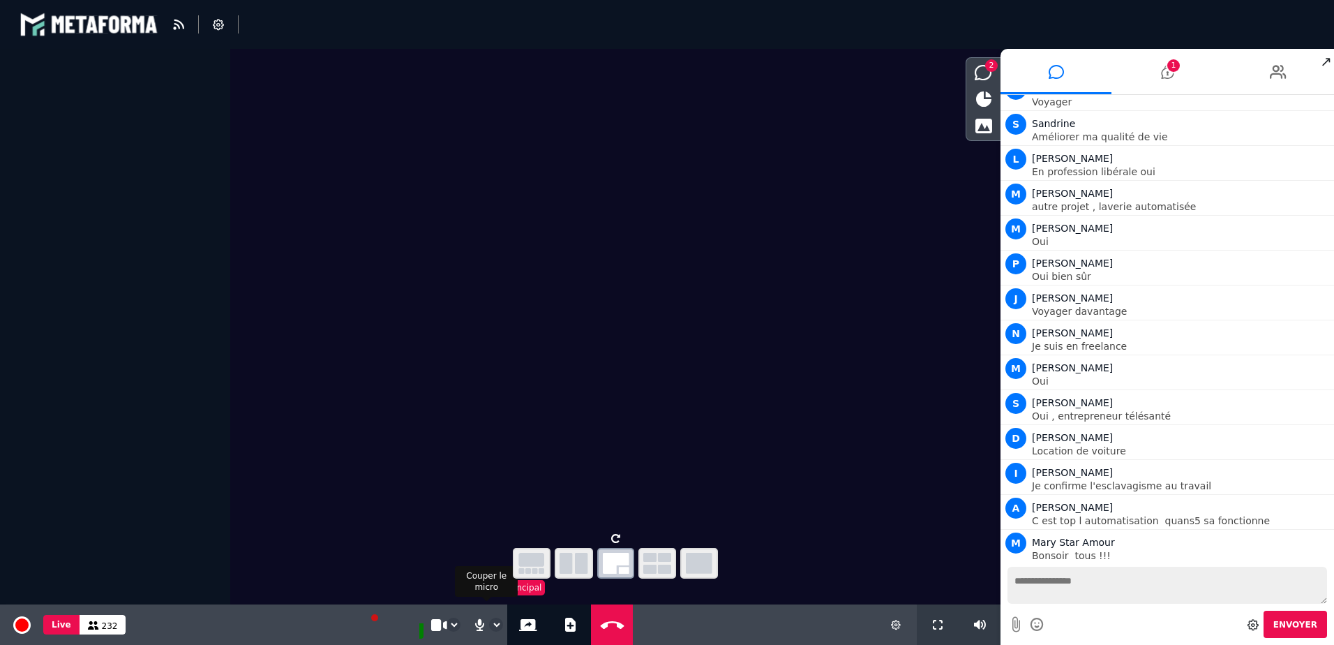
select select "******"
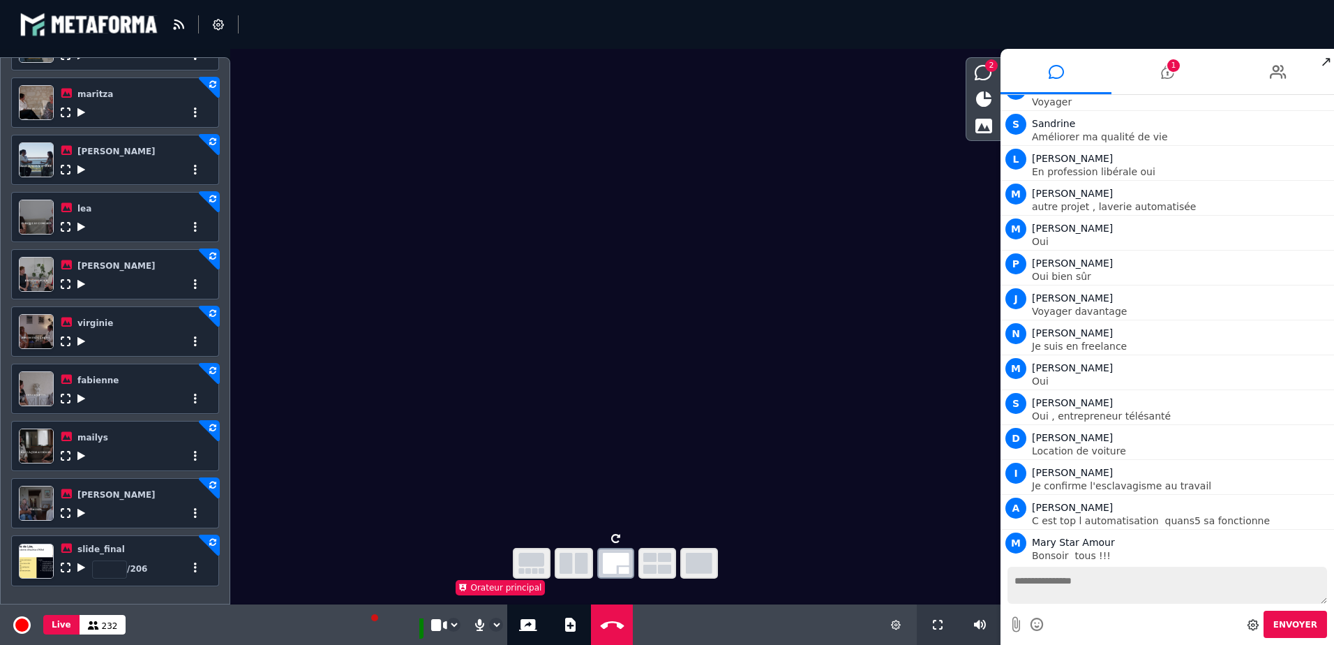
scroll to position [496, 0]
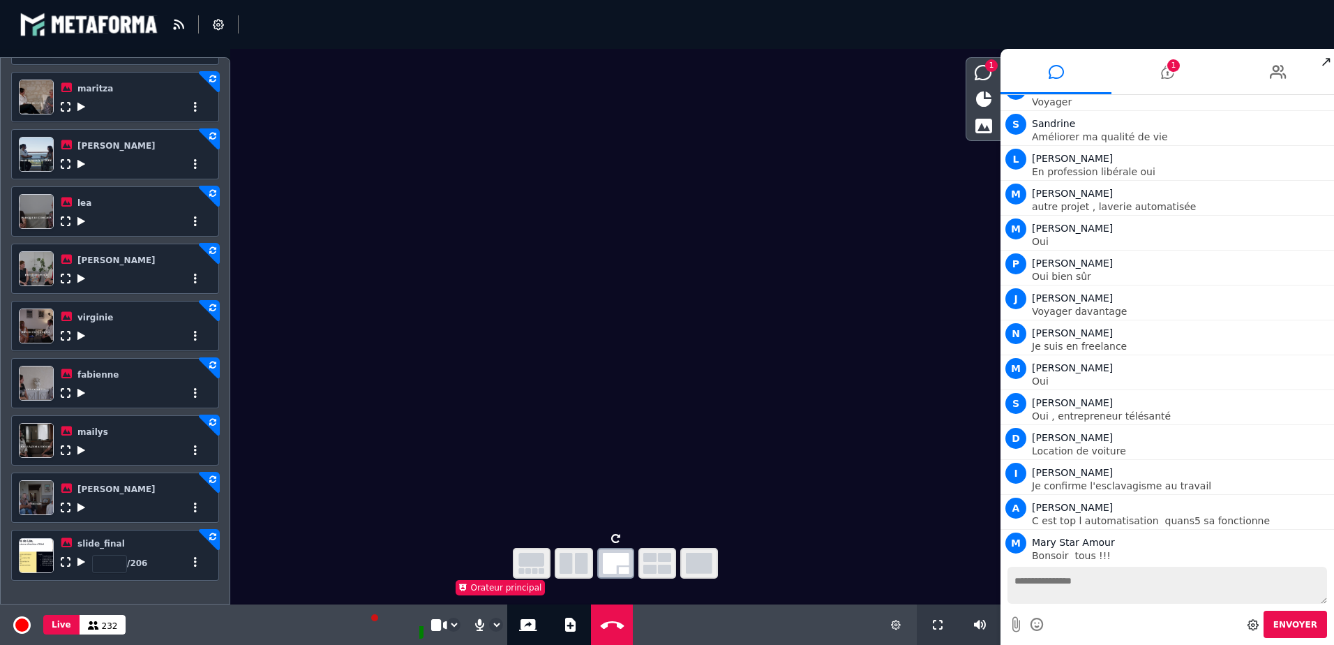
click at [82, 563] on icon at bounding box center [81, 562] width 8 height 10
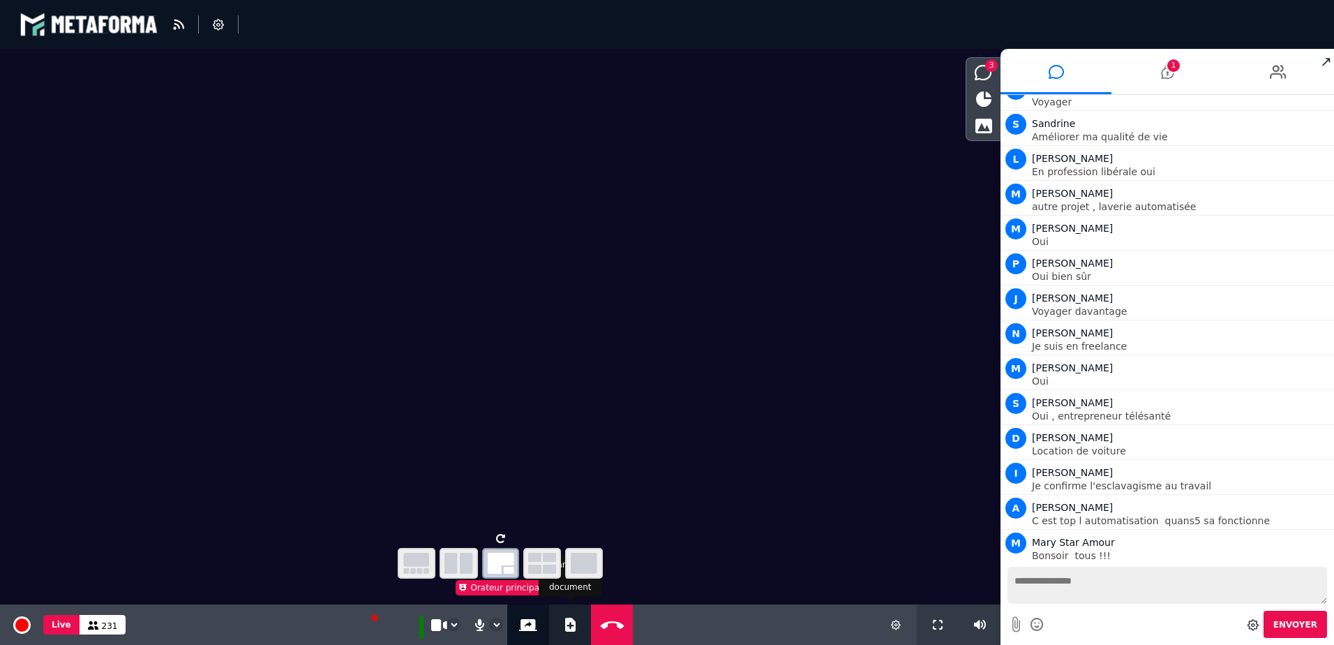
click at [566, 624] on icon at bounding box center [570, 624] width 10 height 14
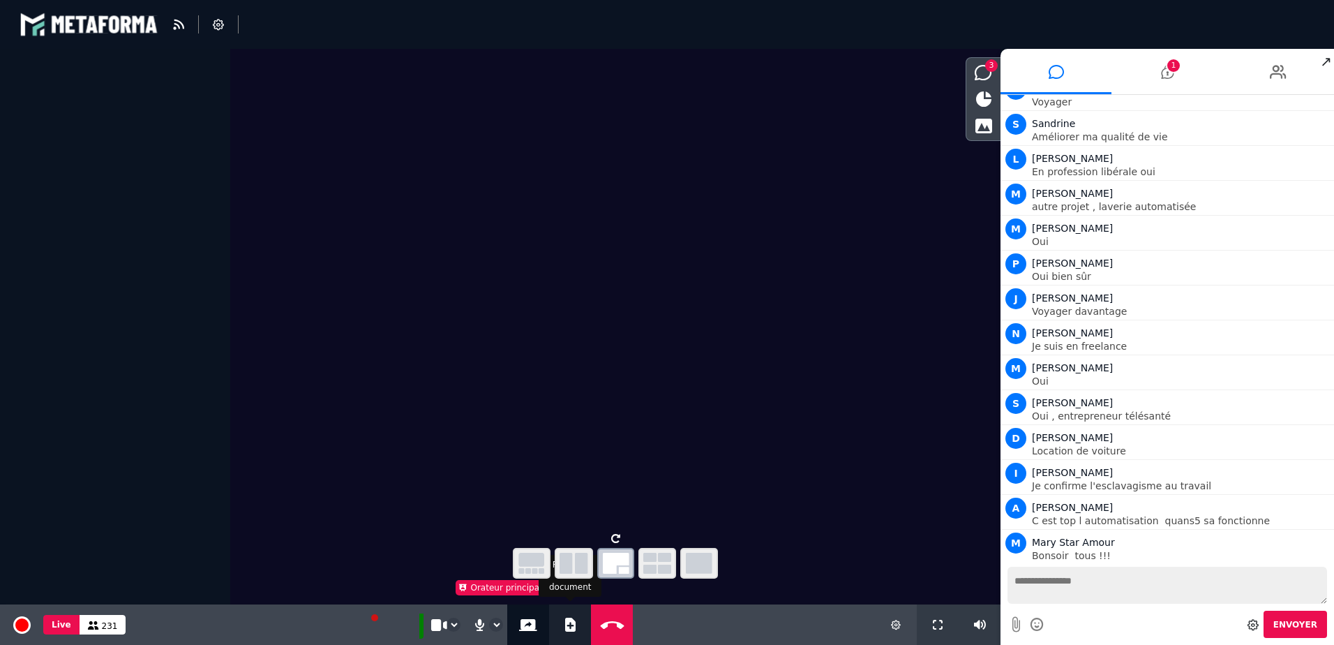
select select "******"
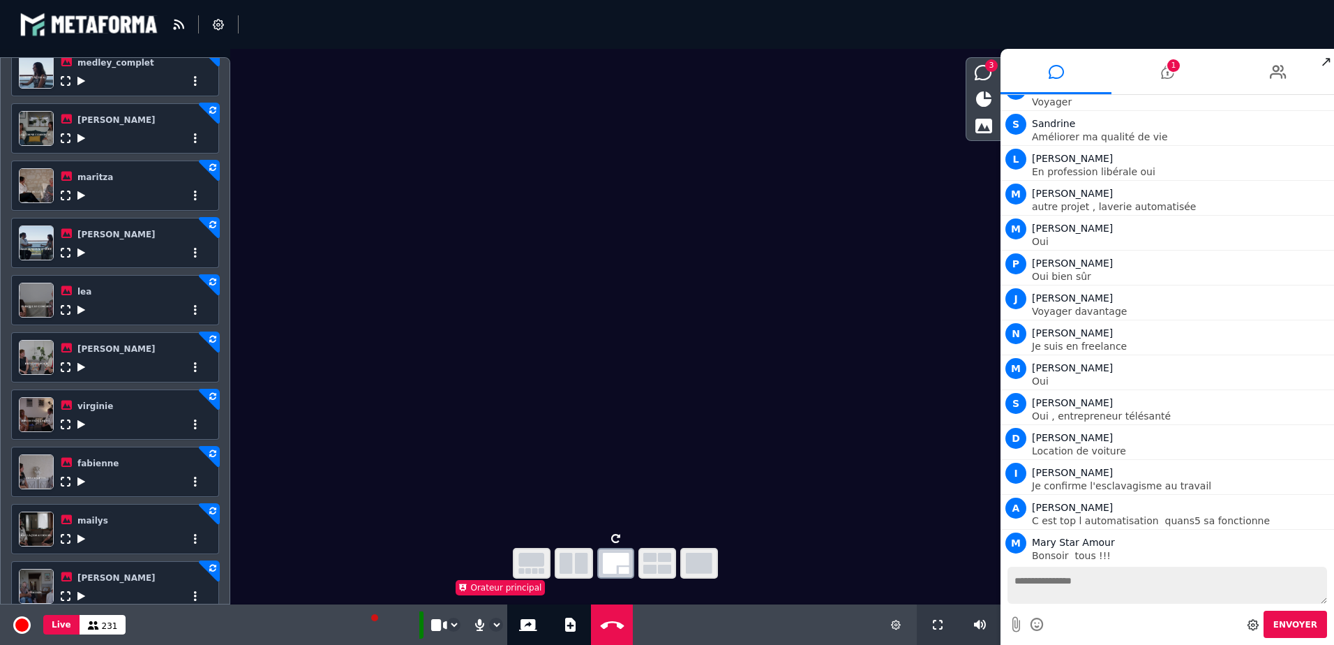
scroll to position [488, 0]
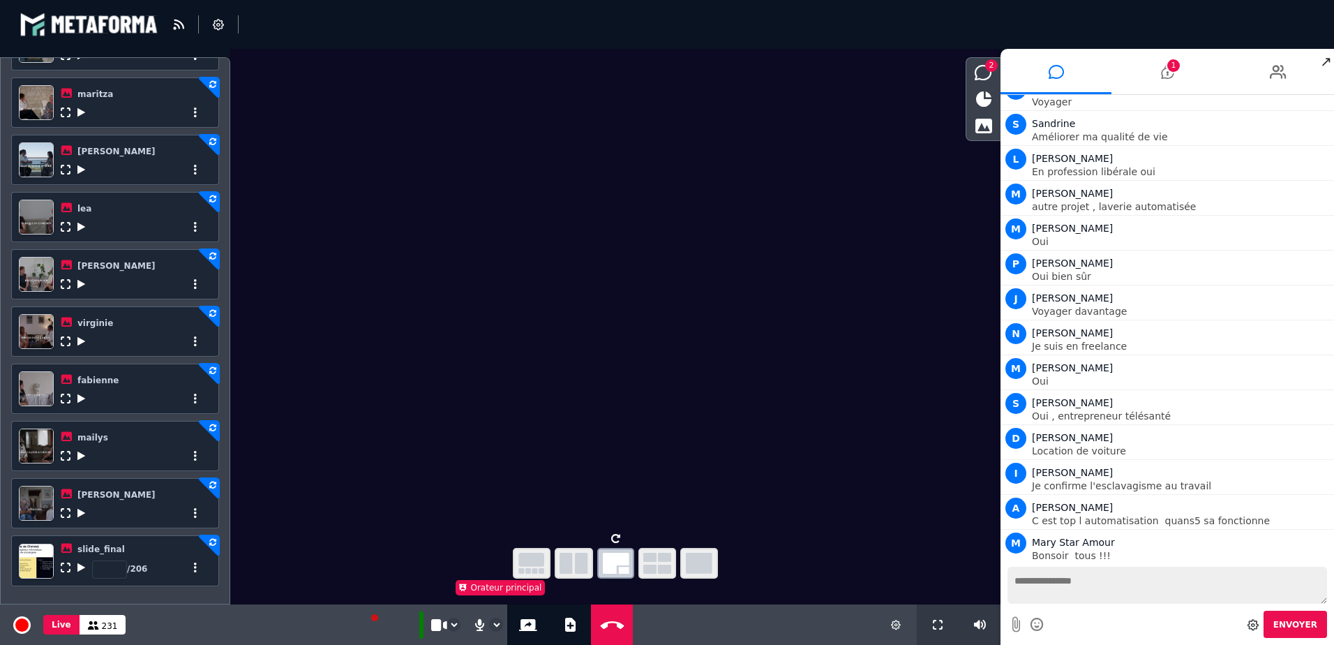
click at [81, 571] on icon at bounding box center [81, 567] width 8 height 10
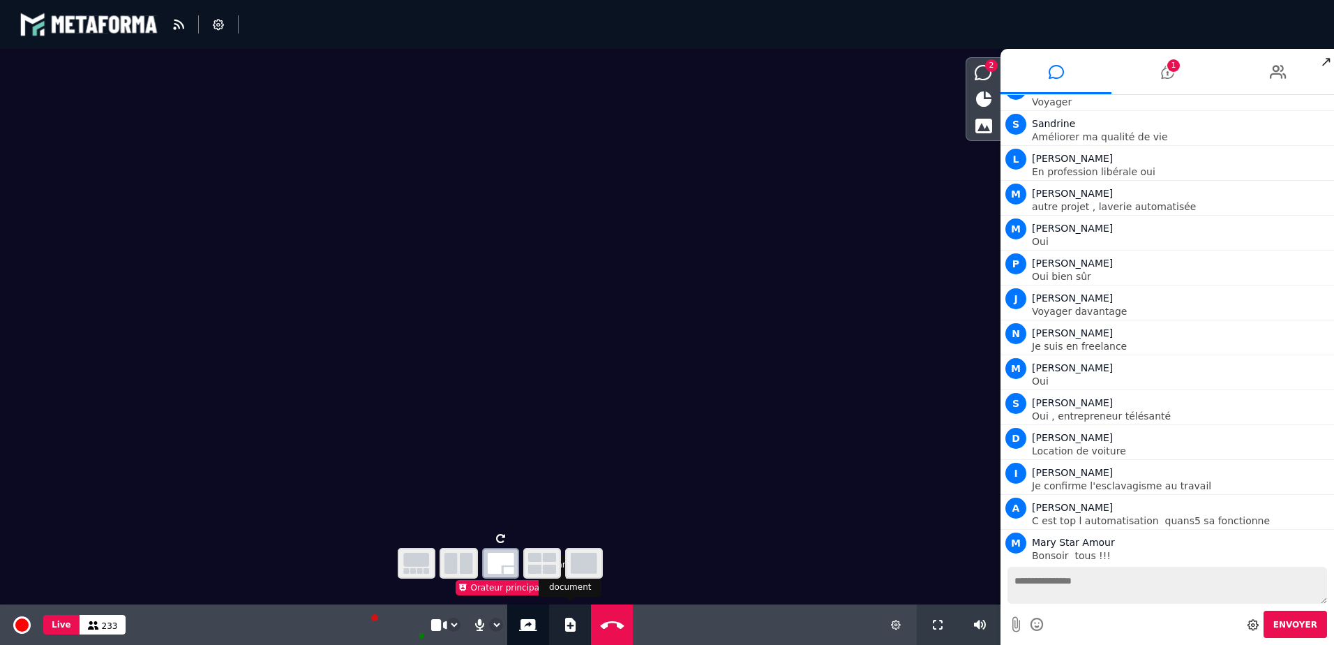
click at [568, 625] on icon at bounding box center [570, 624] width 10 height 14
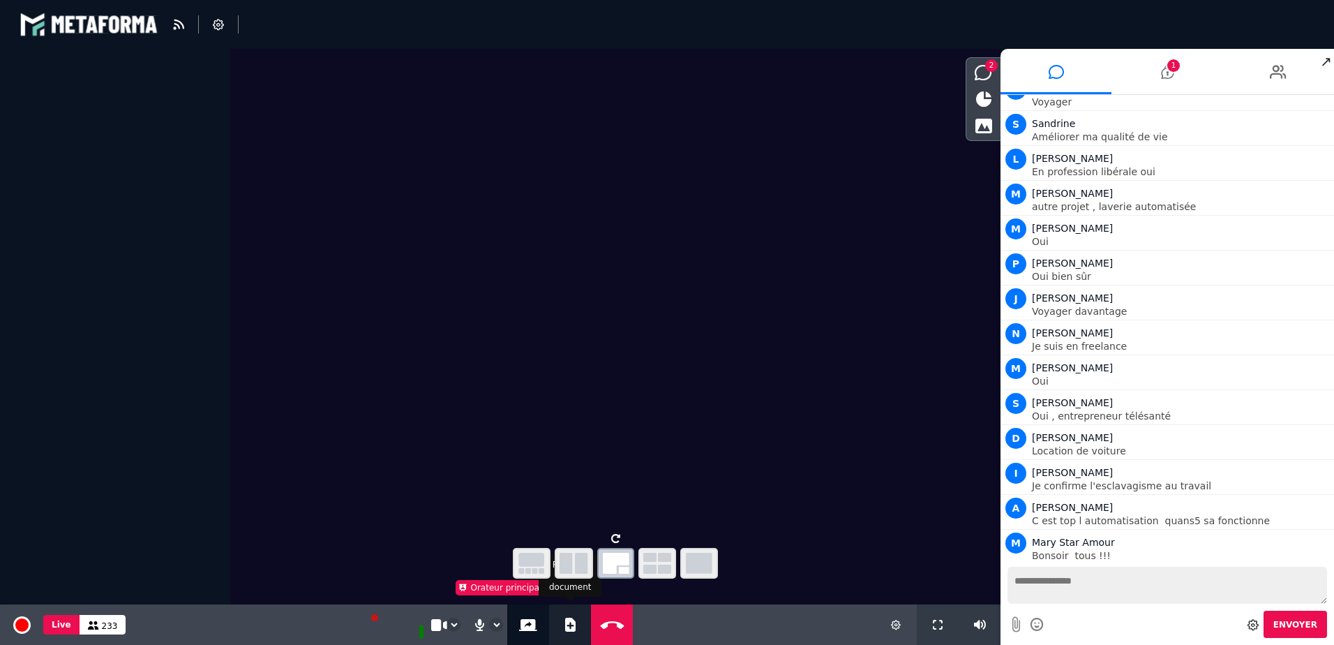
select select "******"
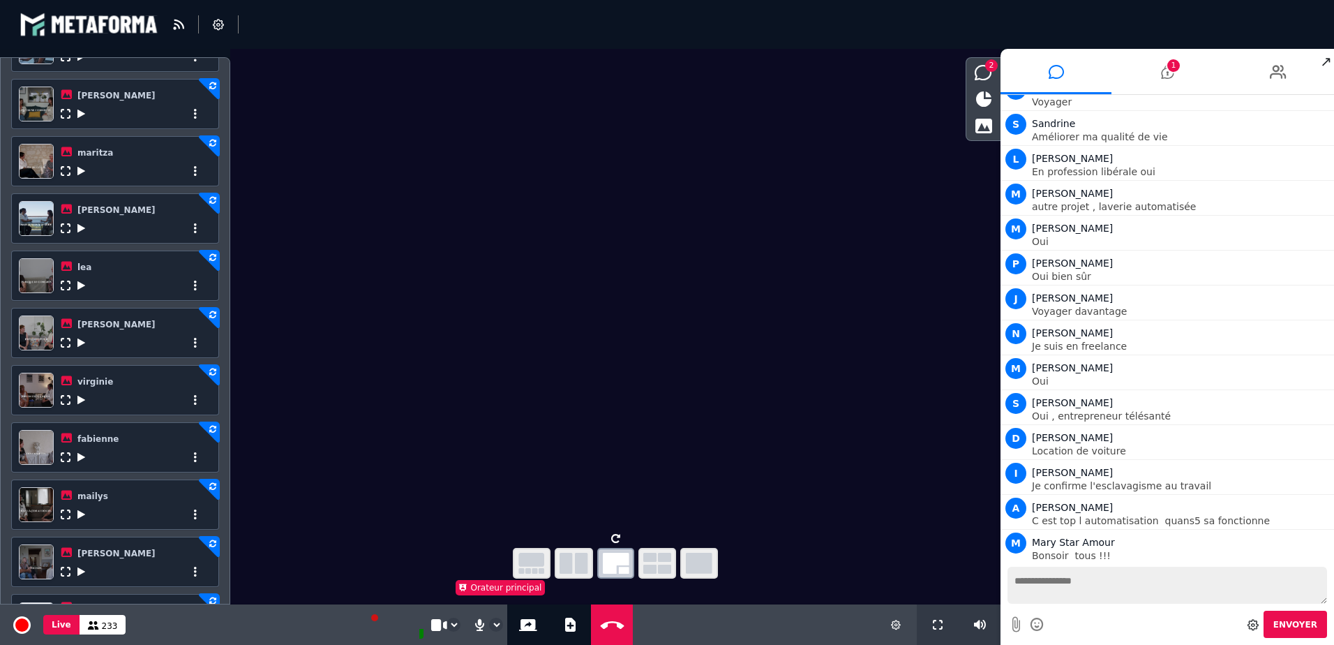
scroll to position [496, 0]
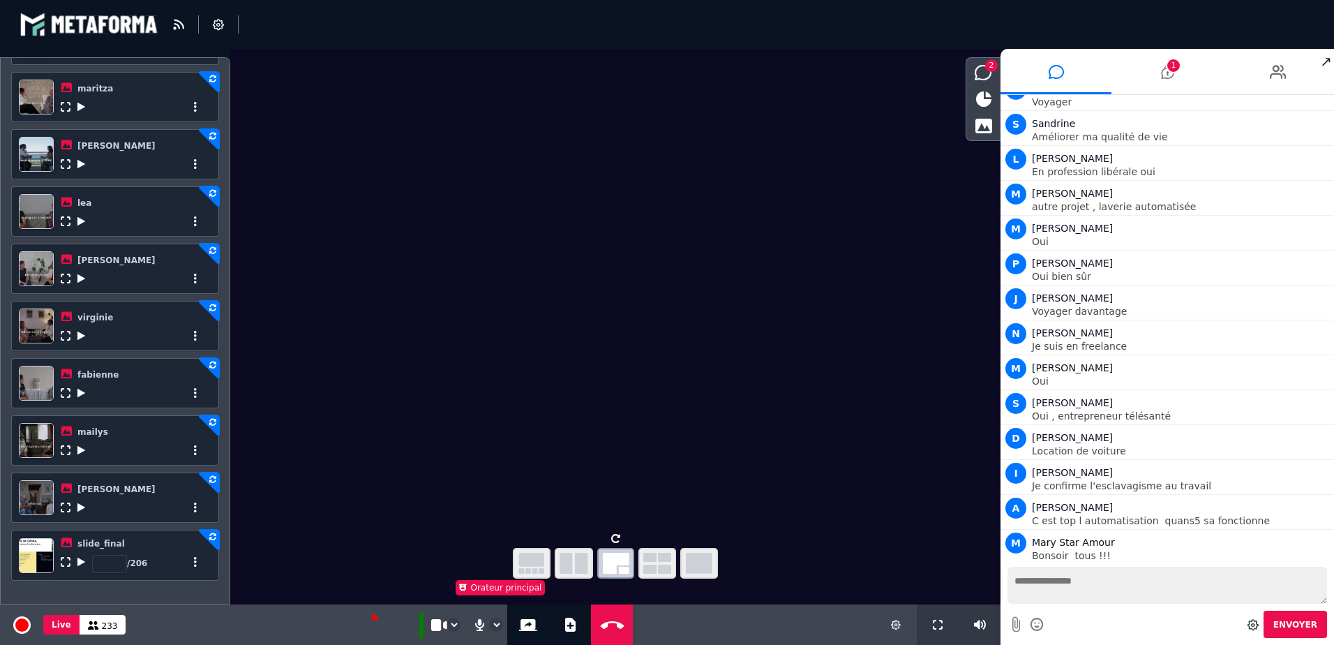
click at [79, 561] on icon at bounding box center [81, 562] width 8 height 10
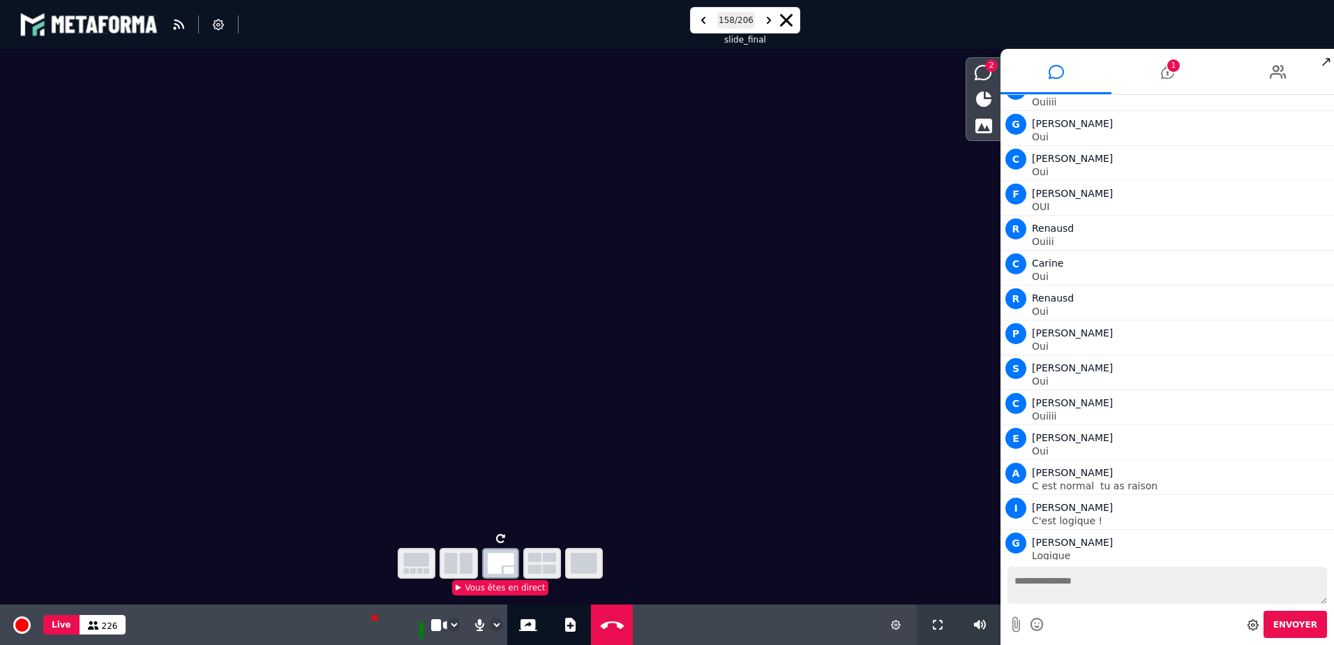
scroll to position [16229, 0]
click at [501, 537] on icon at bounding box center [500, 538] width 9 height 10
click at [504, 534] on icon at bounding box center [500, 538] width 9 height 10
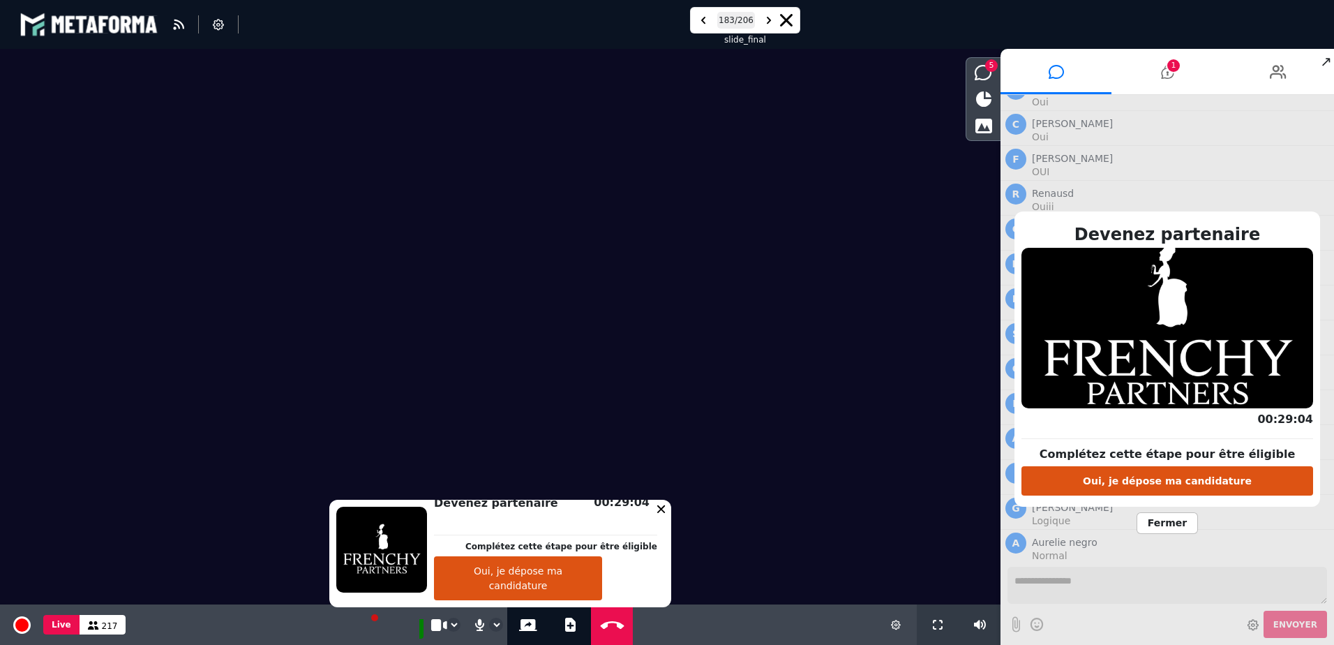
click at [657, 510] on icon at bounding box center [661, 508] width 8 height 8
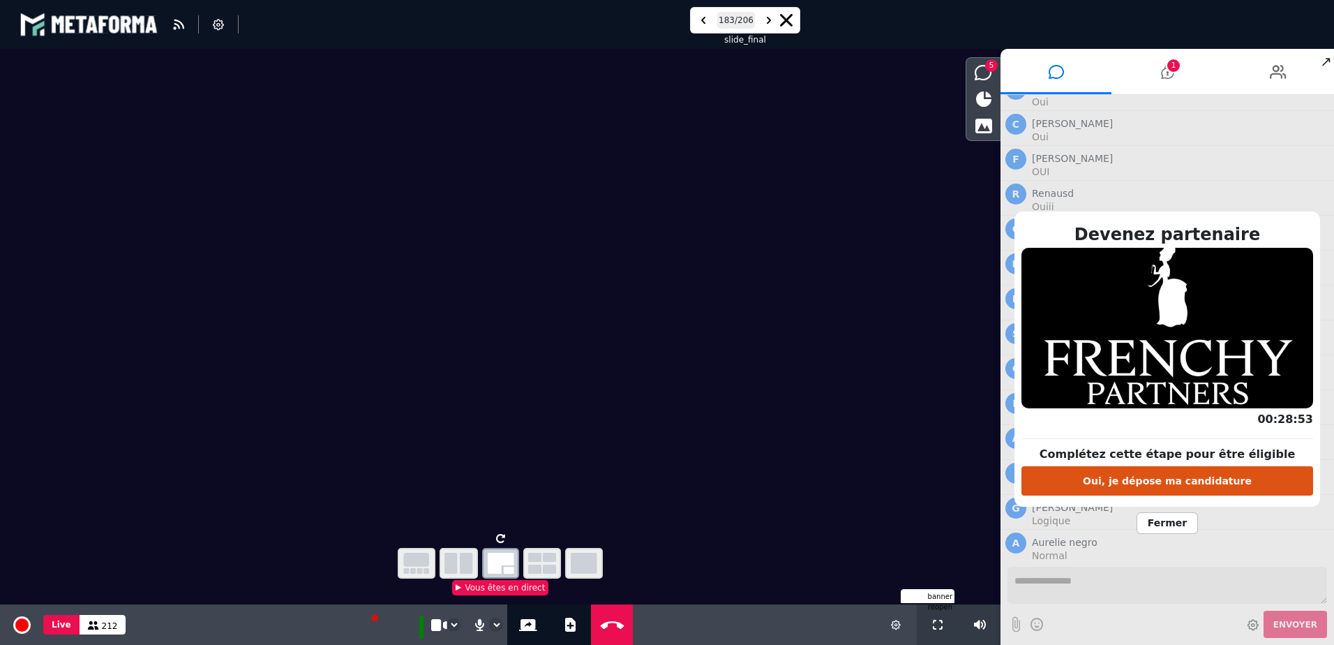
click at [1155, 526] on span "Fermer" at bounding box center [1167, 523] width 61 height 22
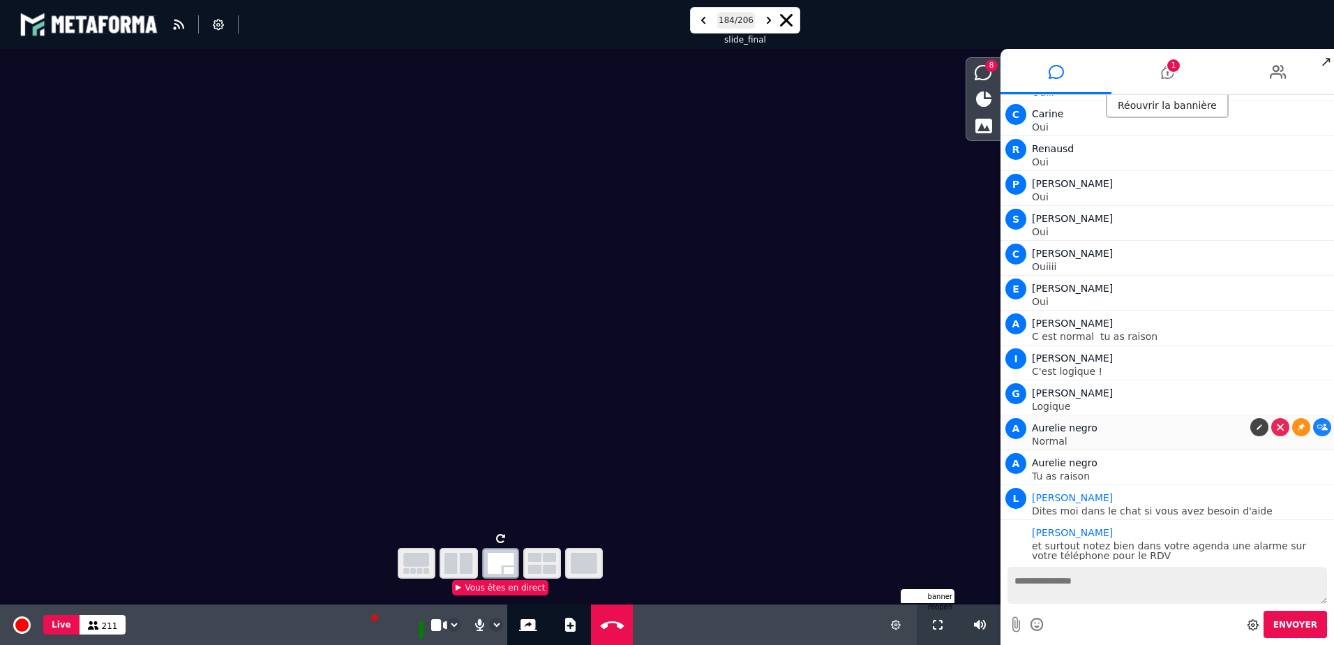
scroll to position [16378, 0]
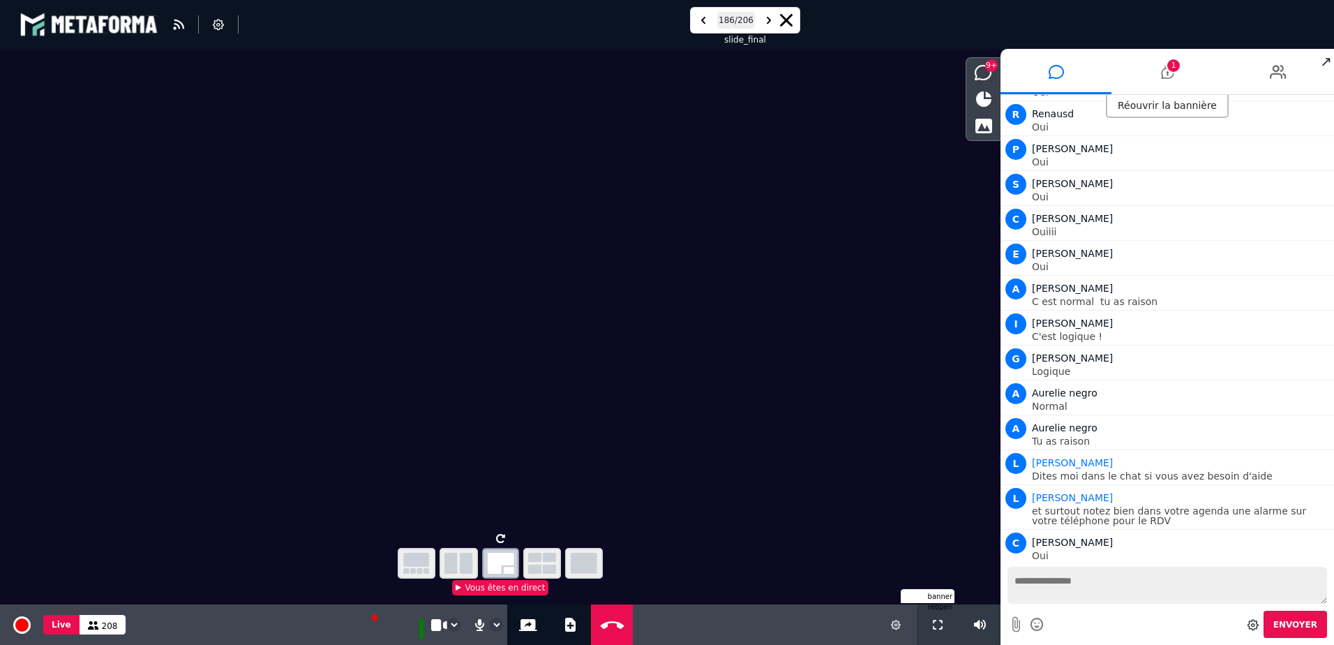
click at [500, 534] on icon at bounding box center [500, 538] width 9 height 10
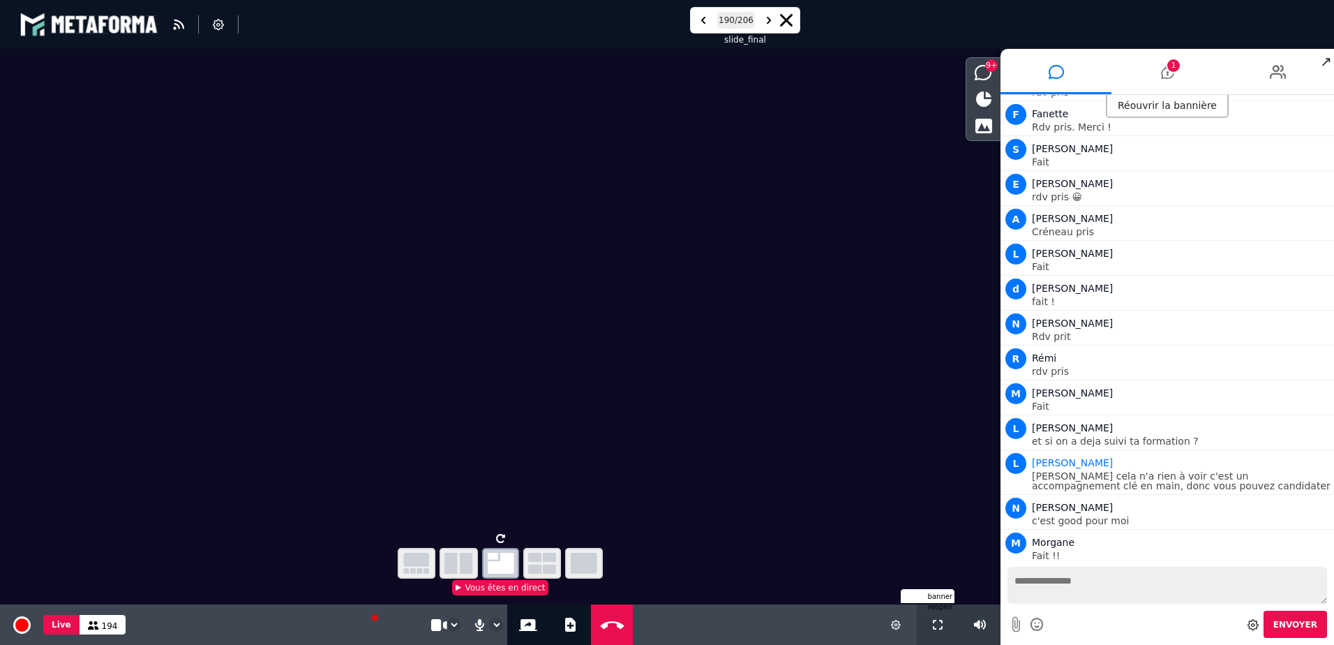
scroll to position [17435, 0]
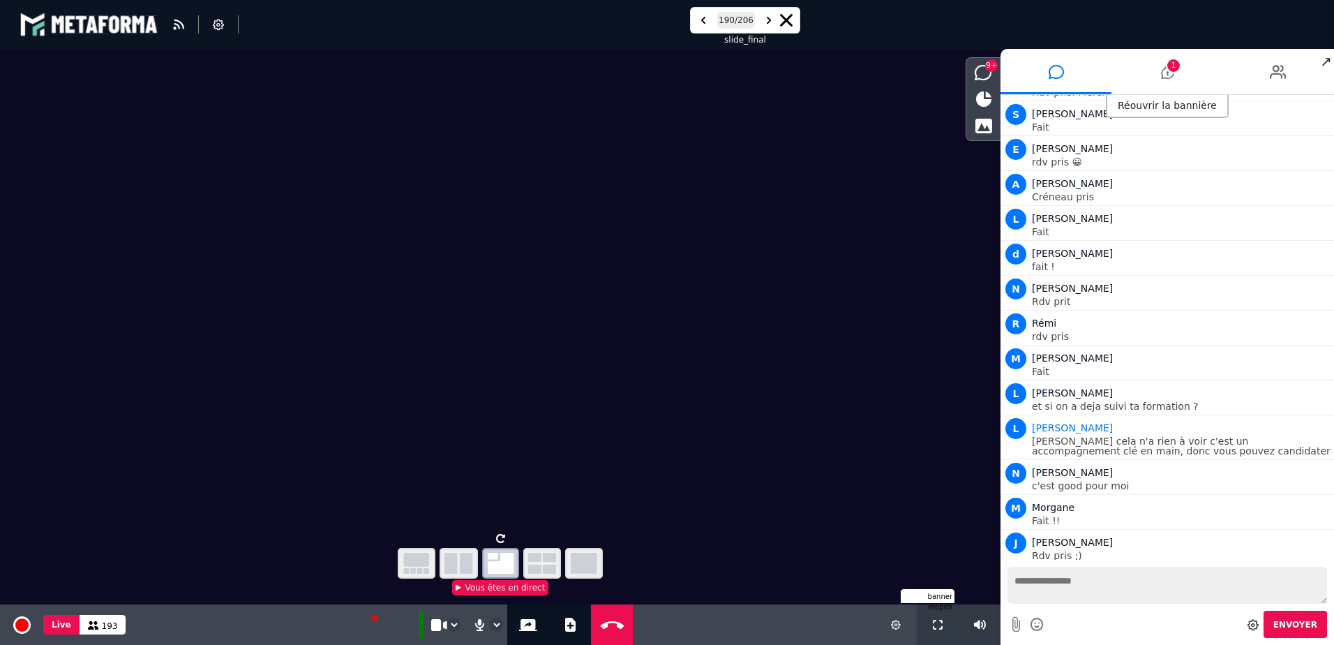
click at [503, 535] on icon at bounding box center [500, 538] width 9 height 10
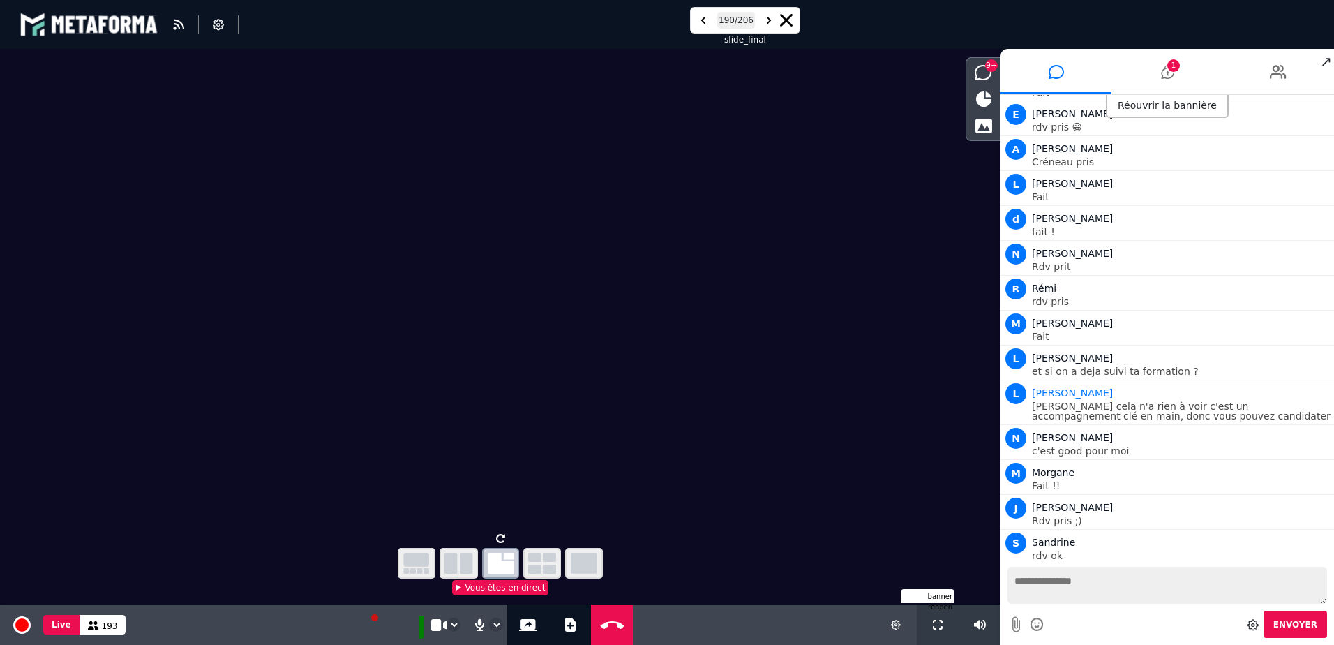
click at [503, 534] on icon at bounding box center [500, 538] width 9 height 10
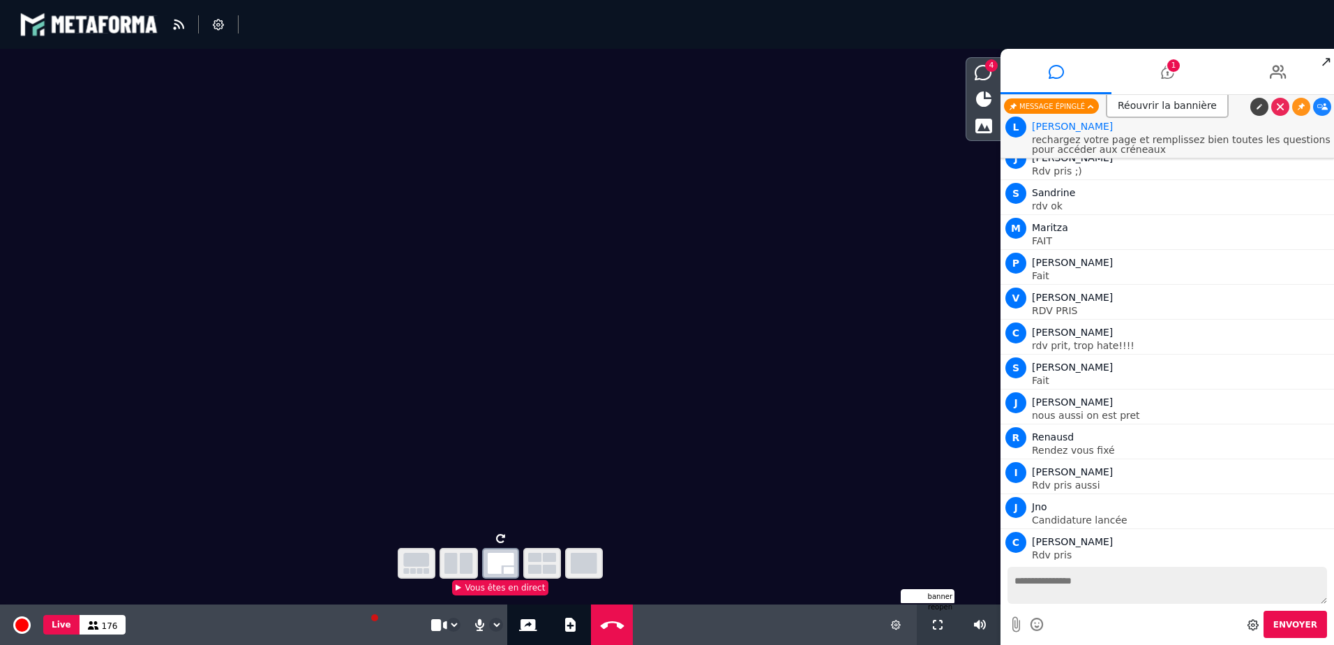
scroll to position [17853, 0]
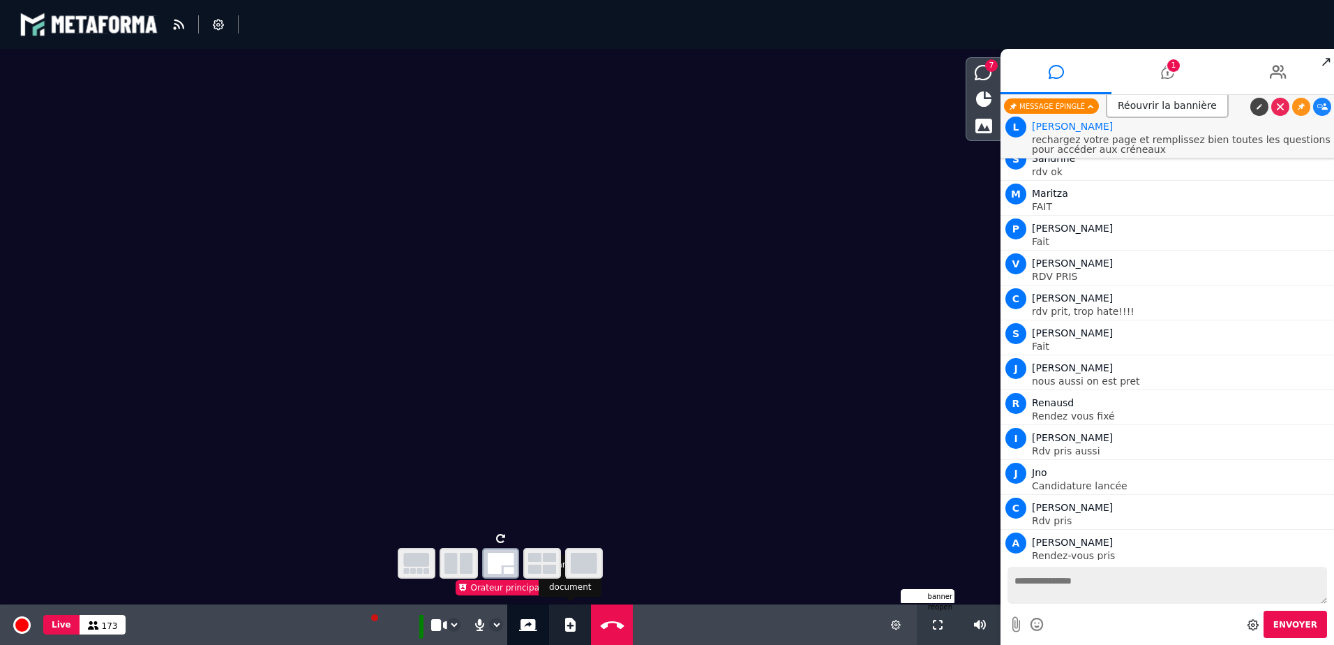
click at [562, 622] on button "Ajouter un document" at bounding box center [570, 624] width 16 height 40
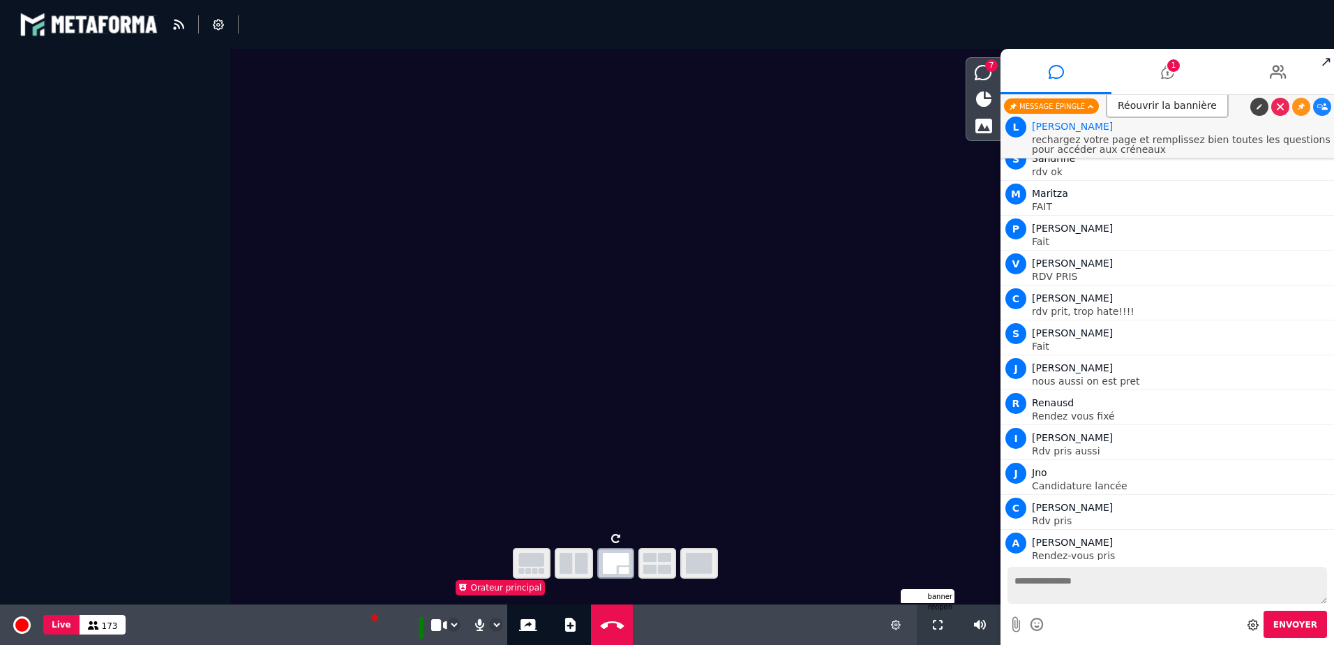
select select "******"
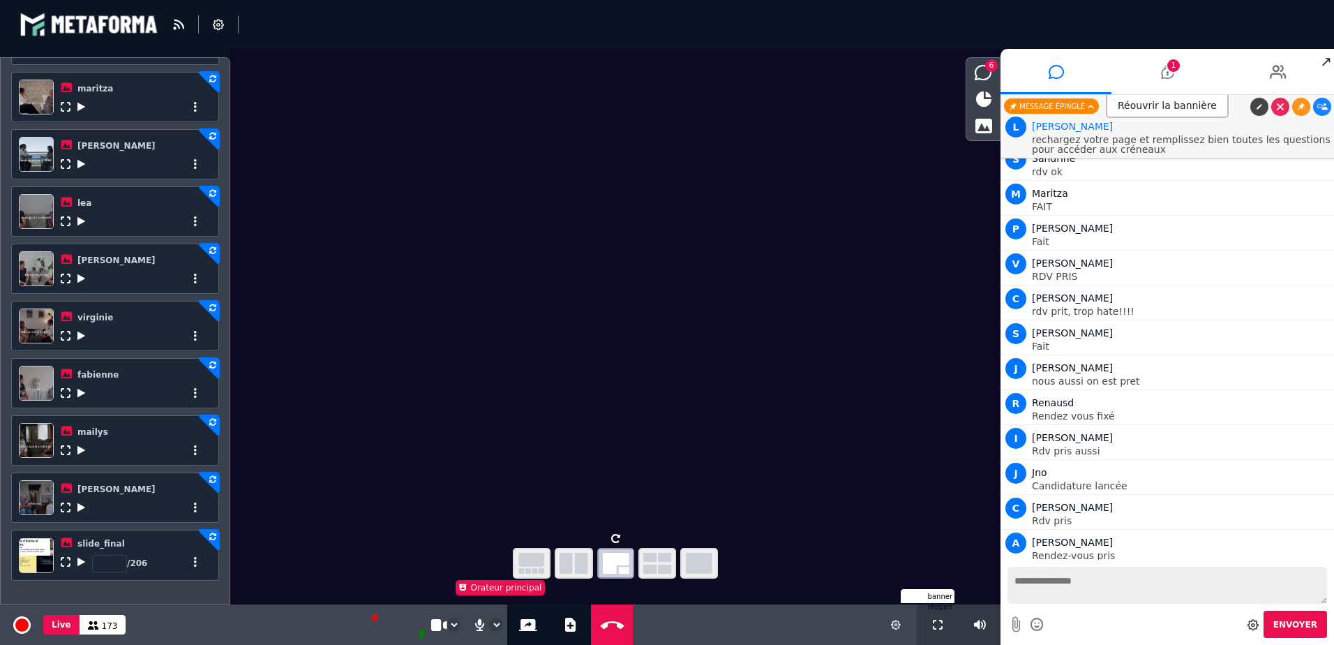
scroll to position [496, 0]
click at [80, 564] on icon at bounding box center [81, 562] width 8 height 10
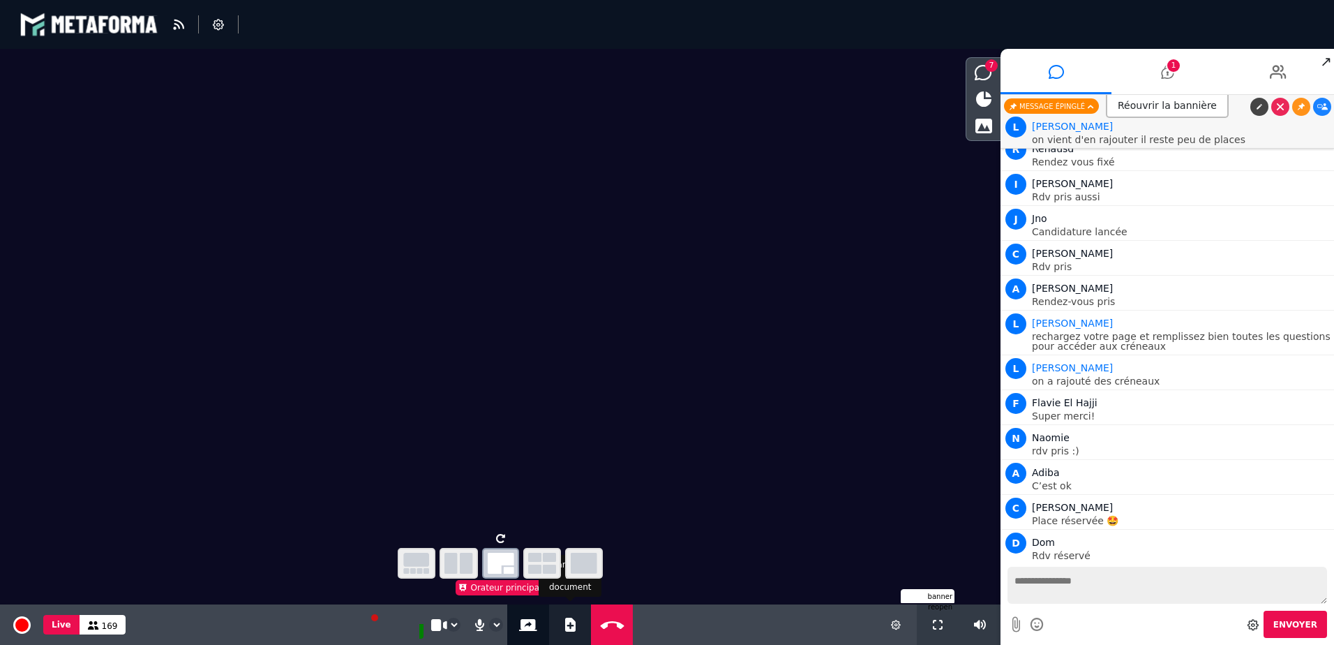
scroll to position [18142, 0]
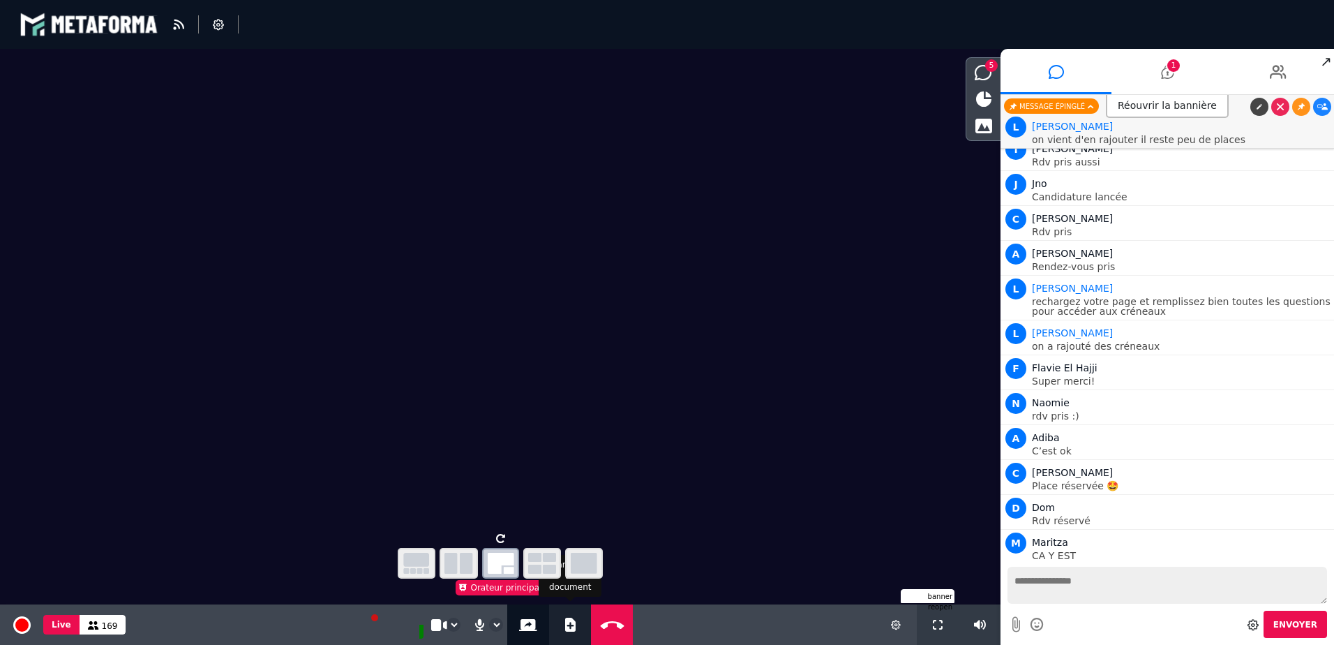
click at [565, 623] on icon at bounding box center [570, 624] width 10 height 14
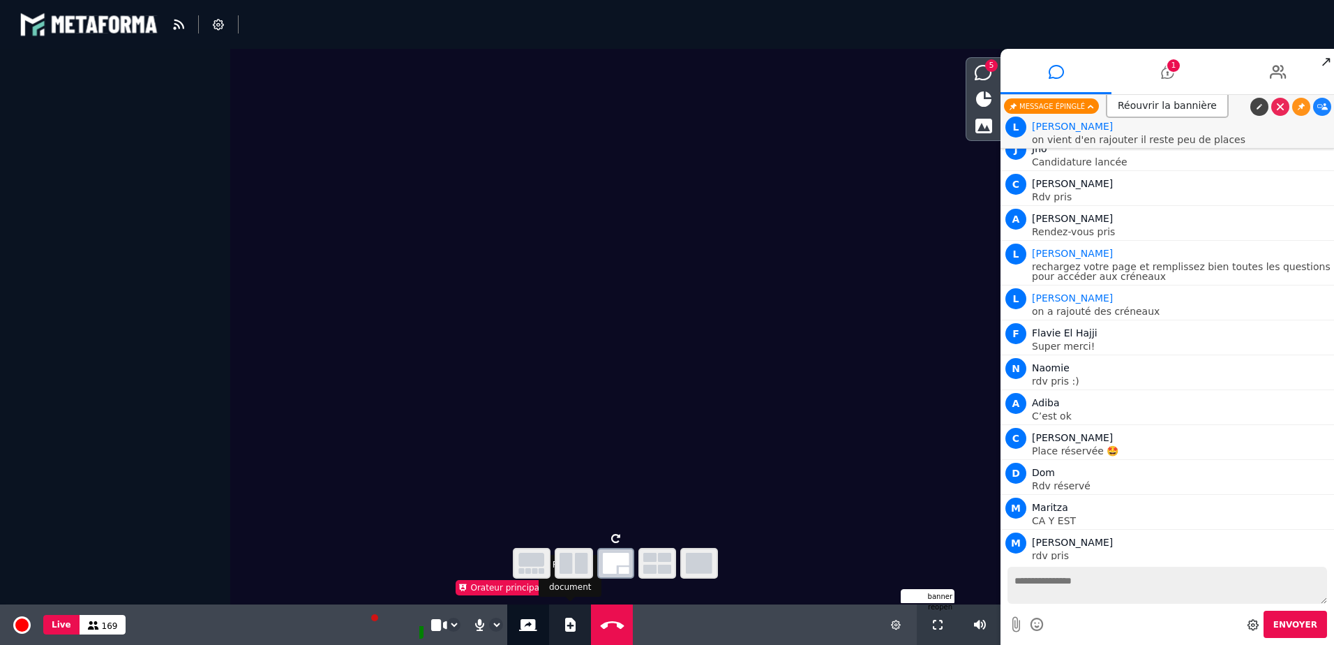
select select "******"
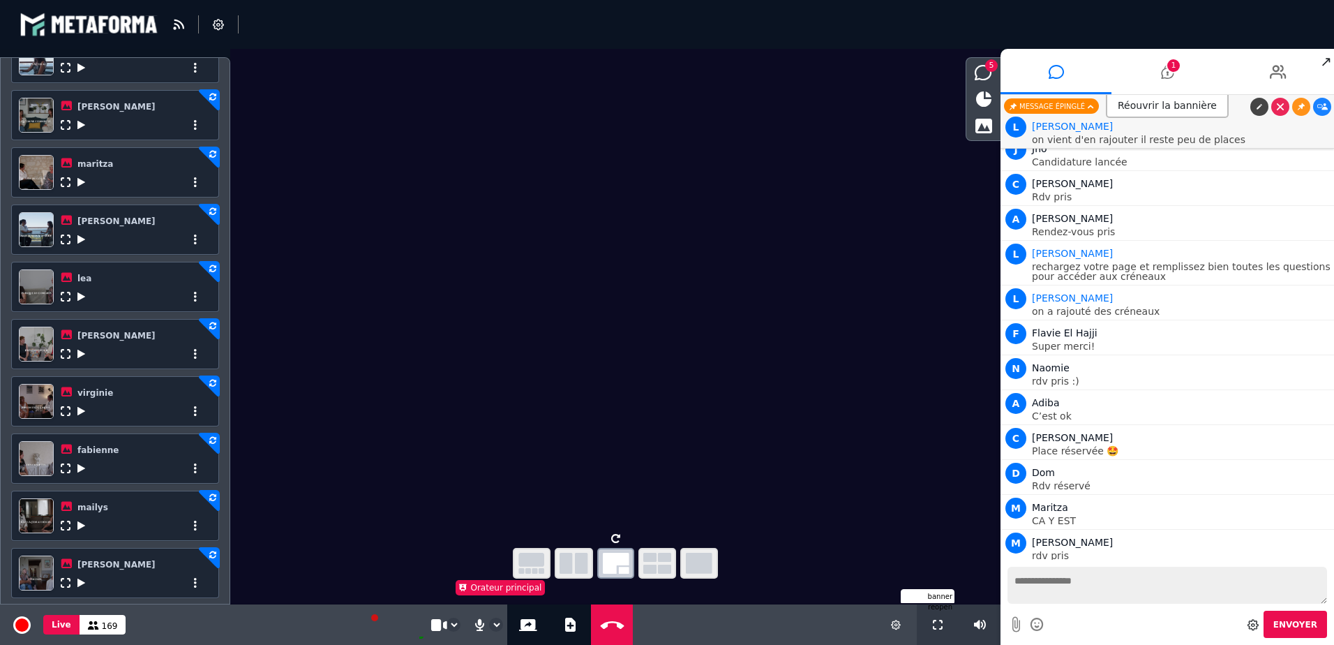
scroll to position [496, 0]
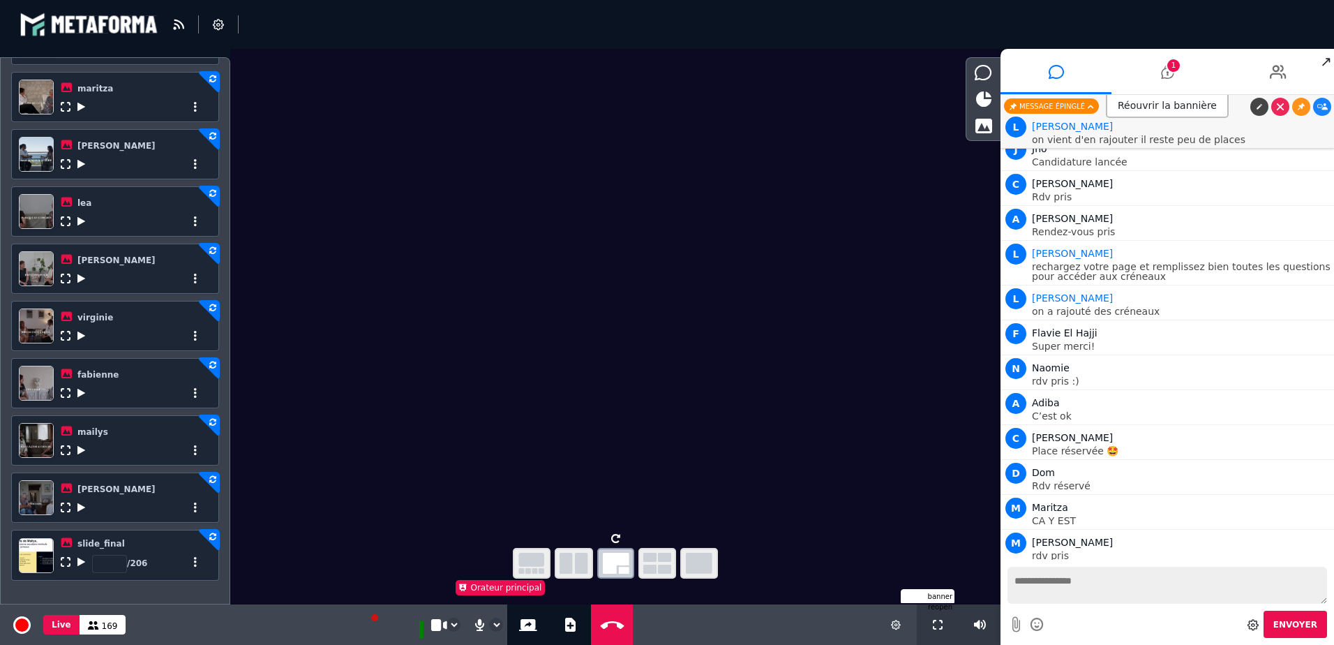
click at [80, 562] on icon at bounding box center [81, 562] width 8 height 10
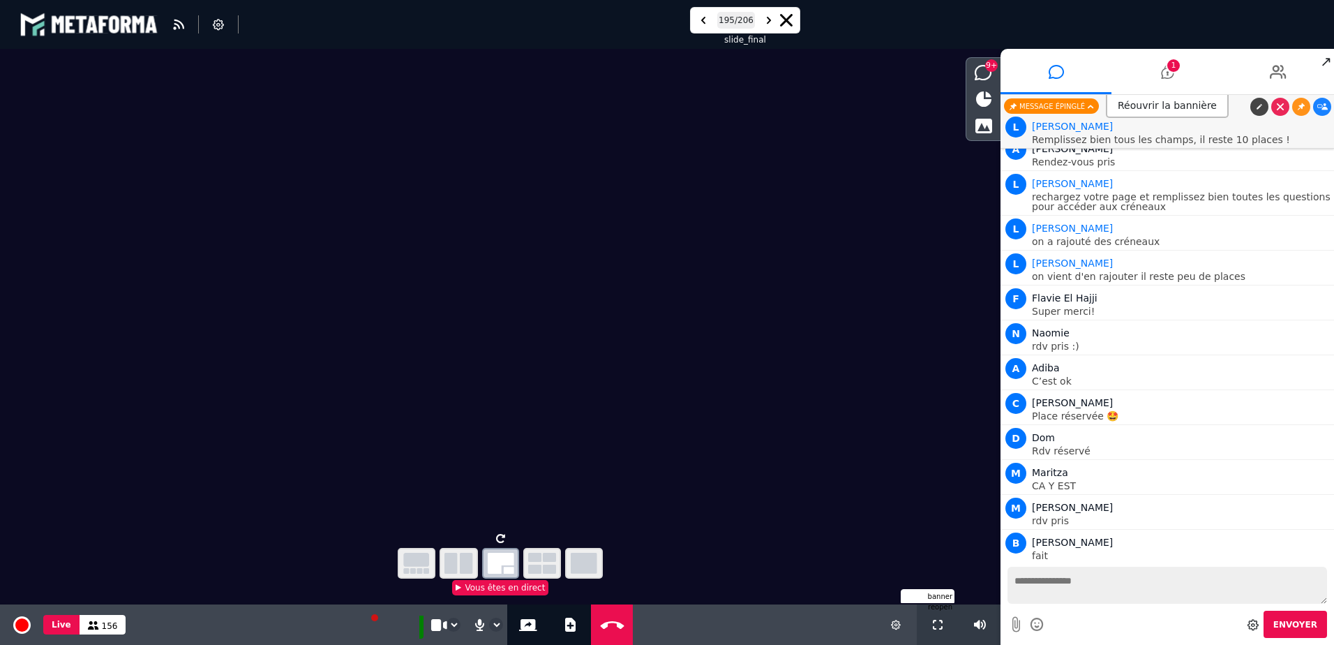
scroll to position [18248, 0]
click at [569, 626] on icon at bounding box center [570, 624] width 10 height 14
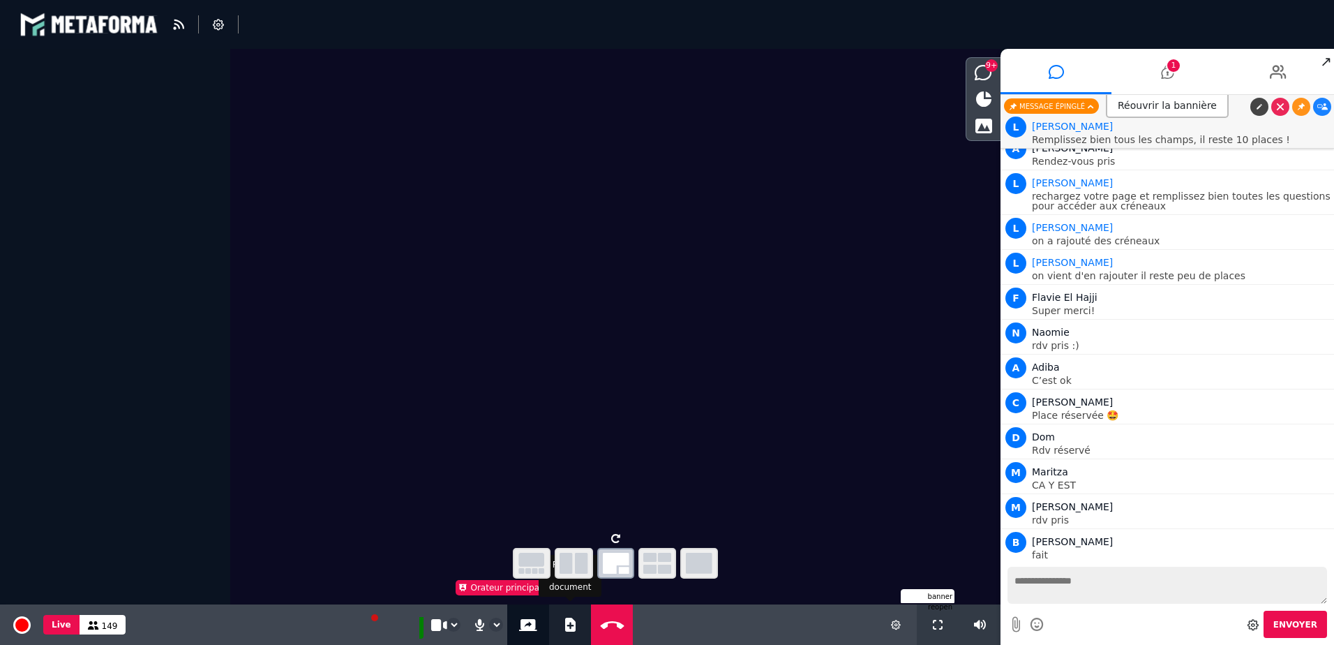
select select "******"
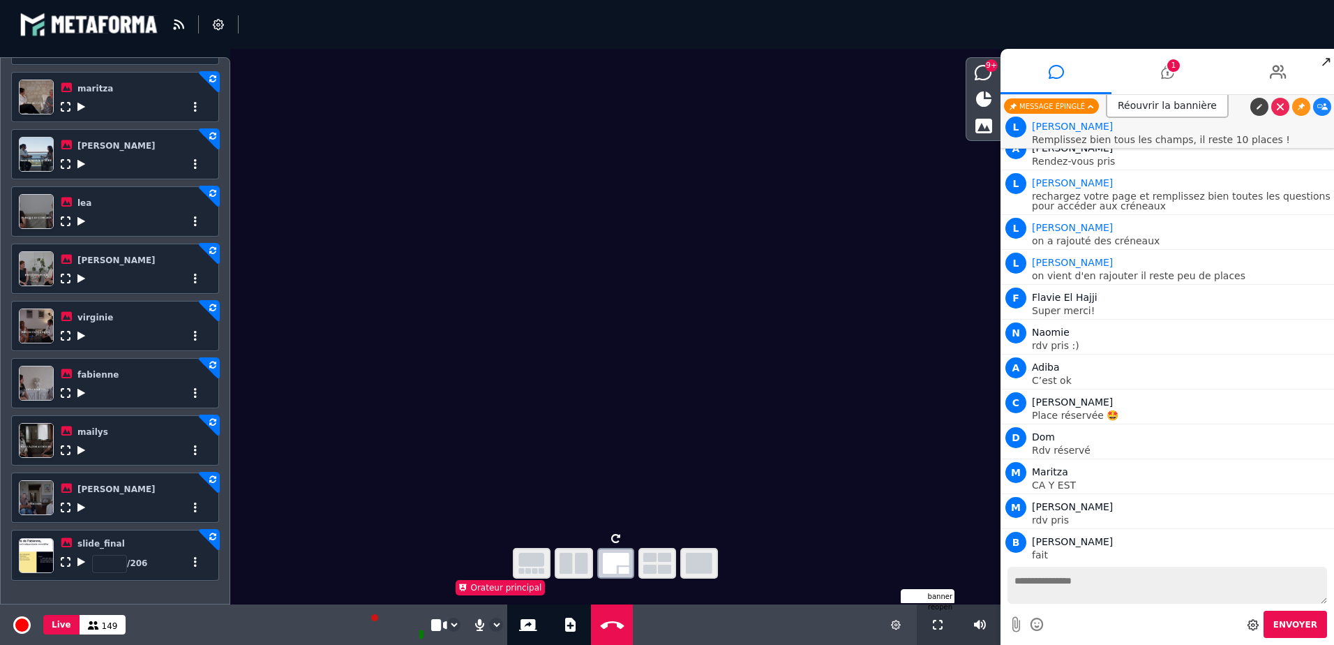
scroll to position [496, 0]
click at [83, 564] on icon at bounding box center [81, 562] width 8 height 10
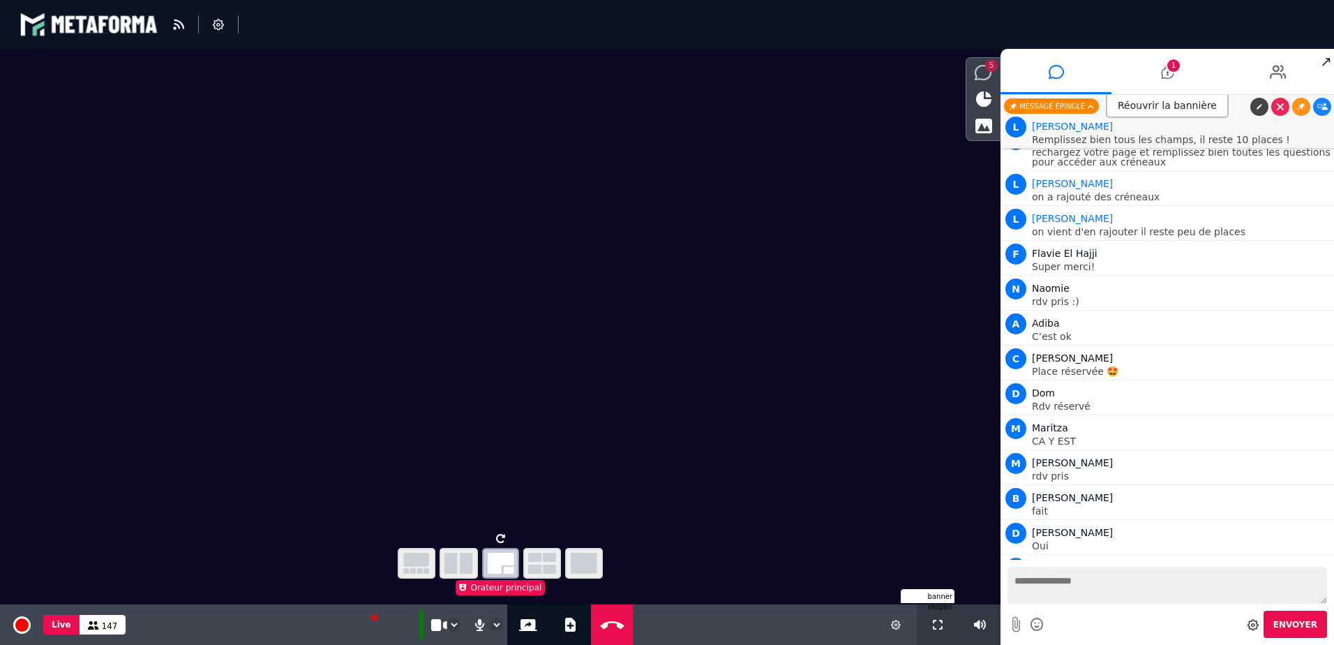
scroll to position [18326, 0]
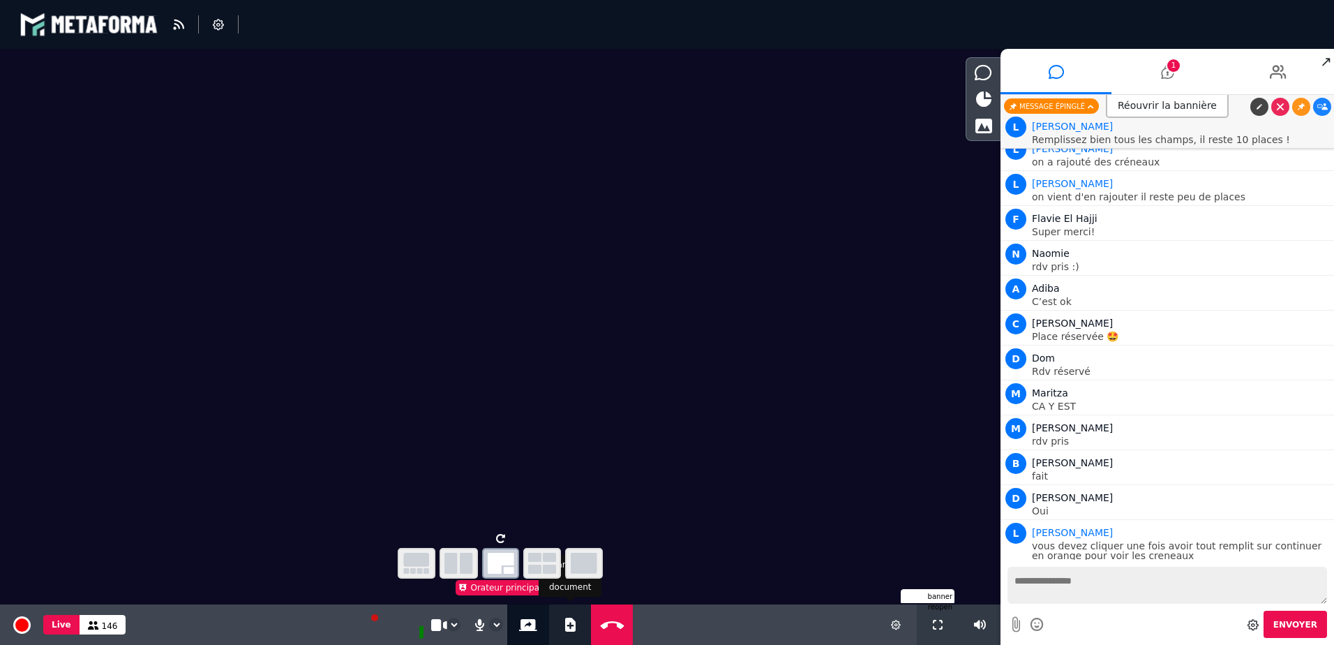
click at [574, 627] on button "Ajouter un document" at bounding box center [570, 624] width 16 height 40
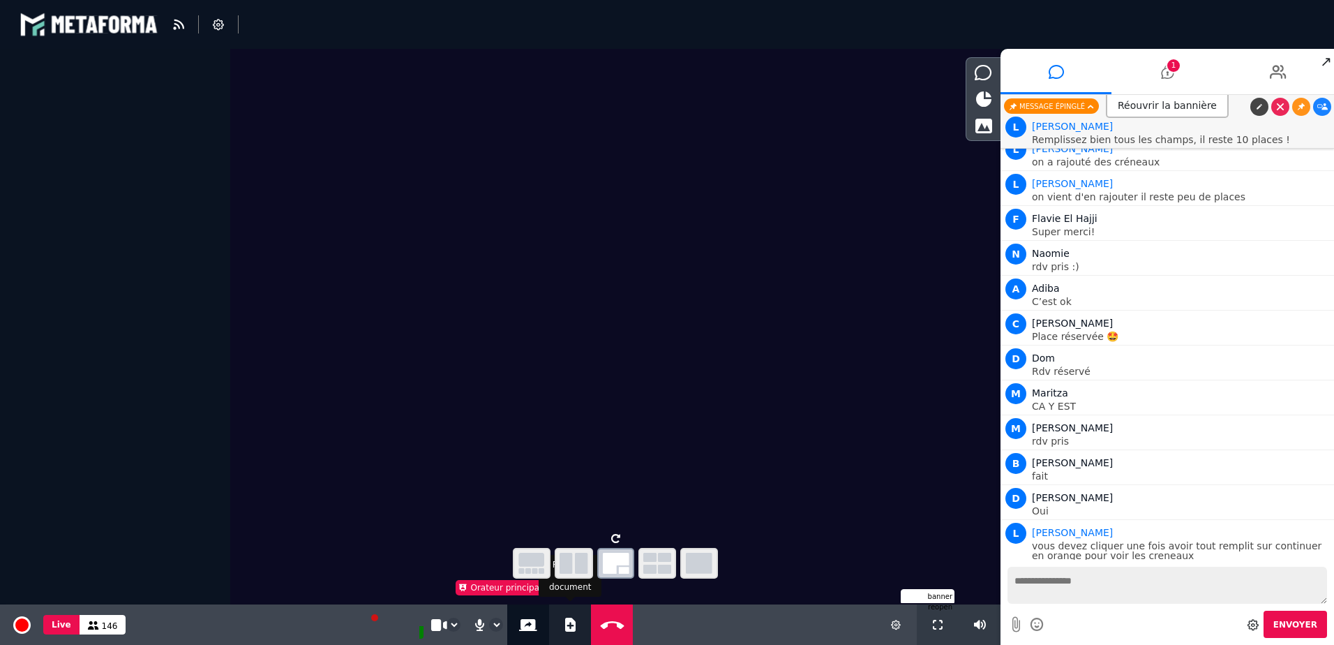
select select "******"
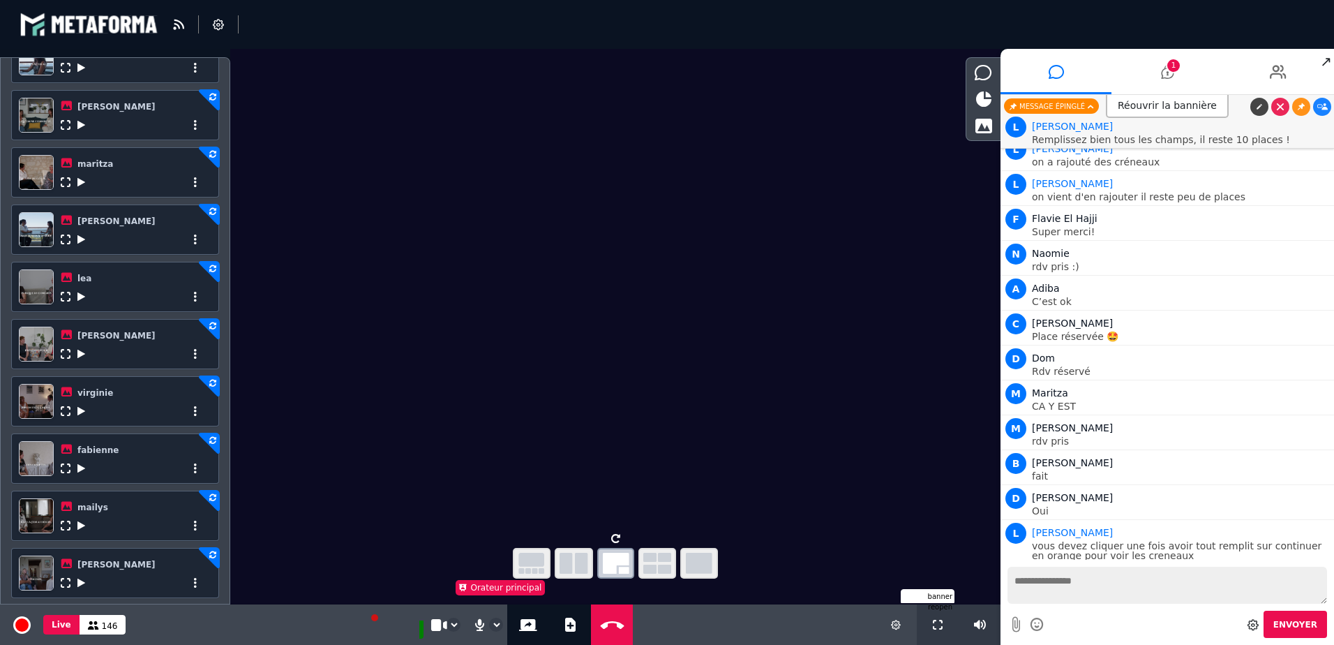
scroll to position [496, 0]
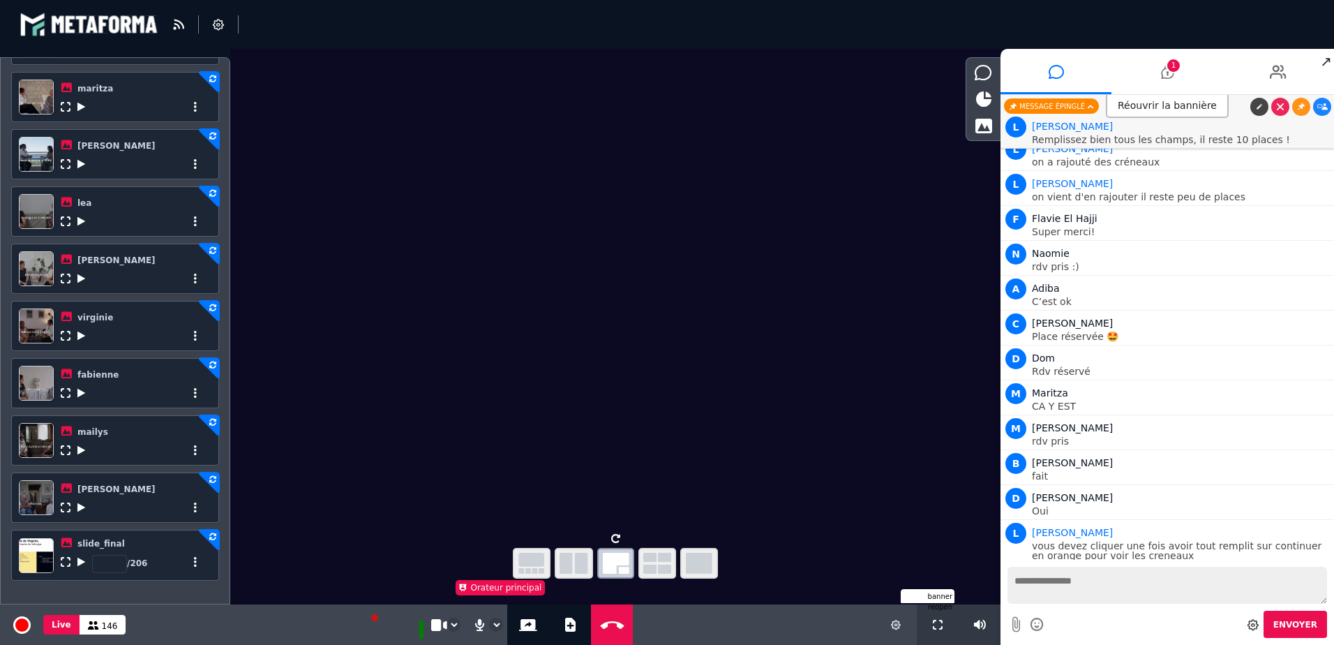
click at [80, 561] on icon at bounding box center [81, 562] width 8 height 10
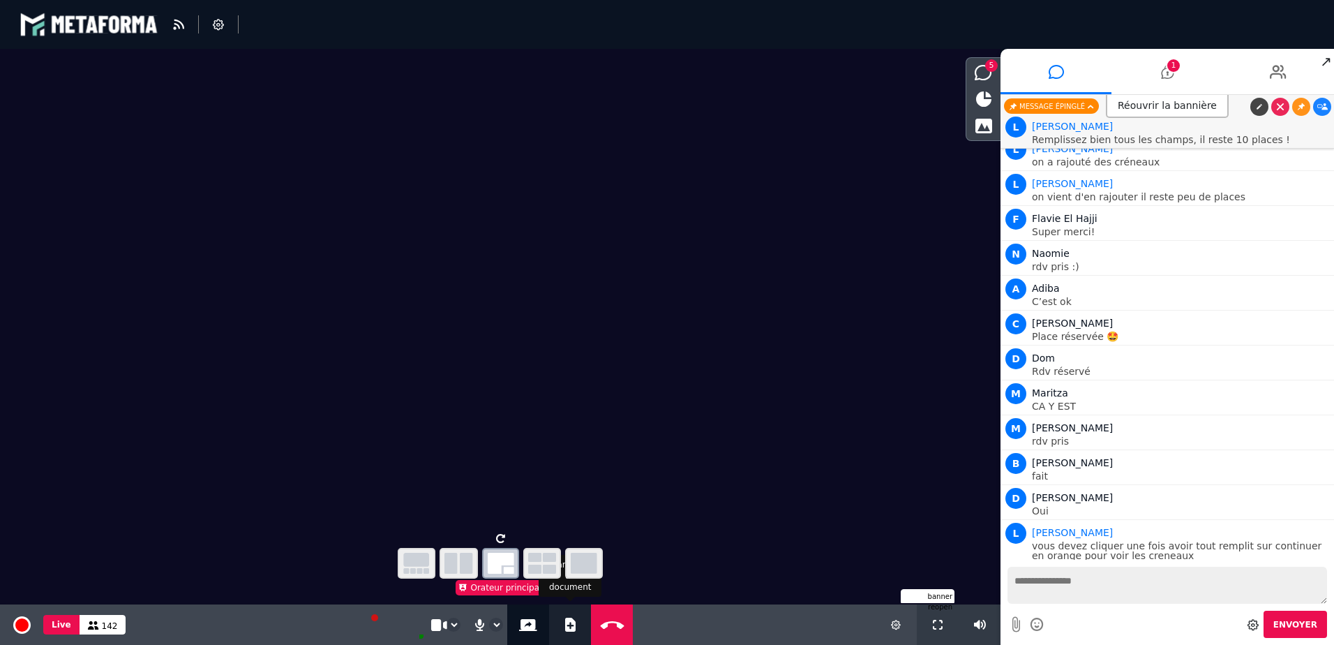
click at [569, 617] on button "Ajouter un document" at bounding box center [570, 624] width 16 height 40
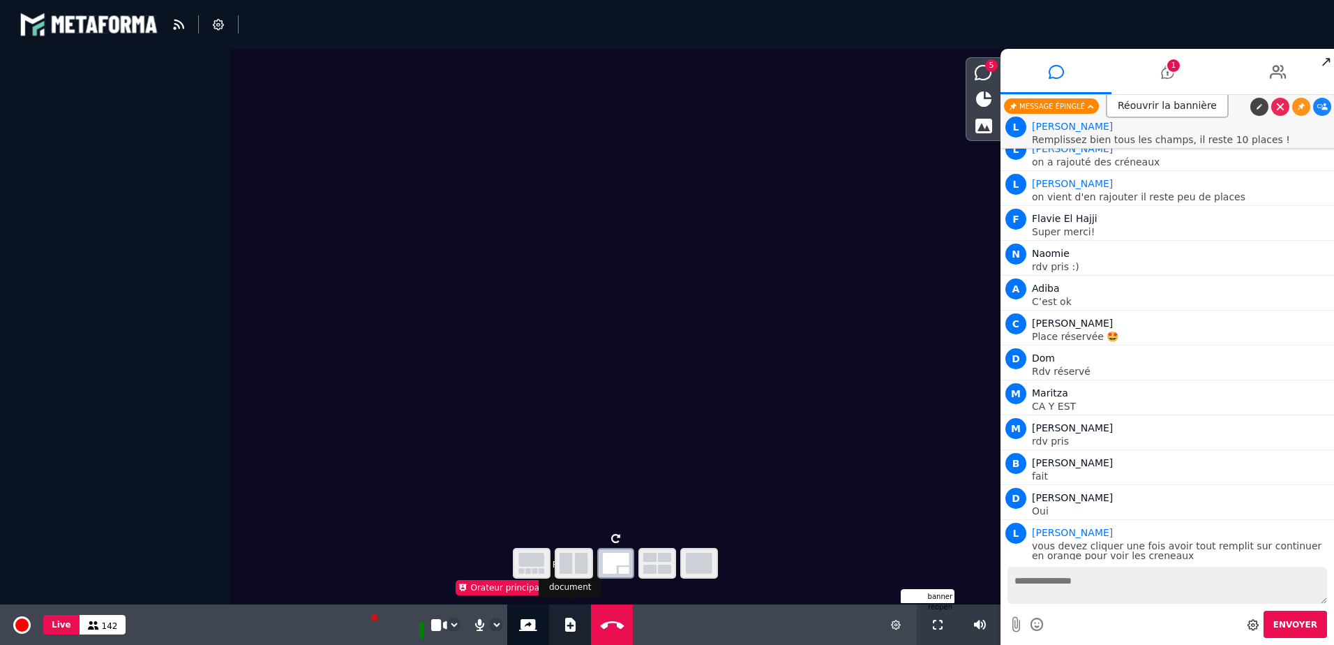
select select "******"
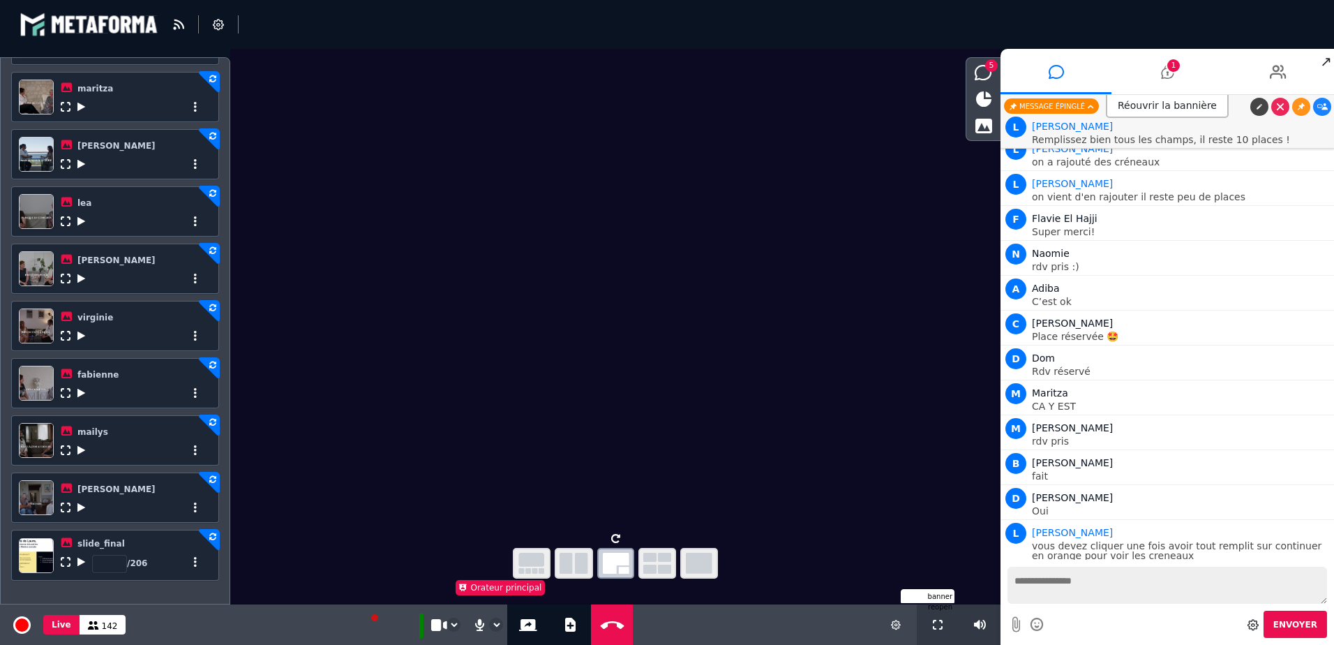
click at [80, 563] on icon at bounding box center [81, 562] width 8 height 10
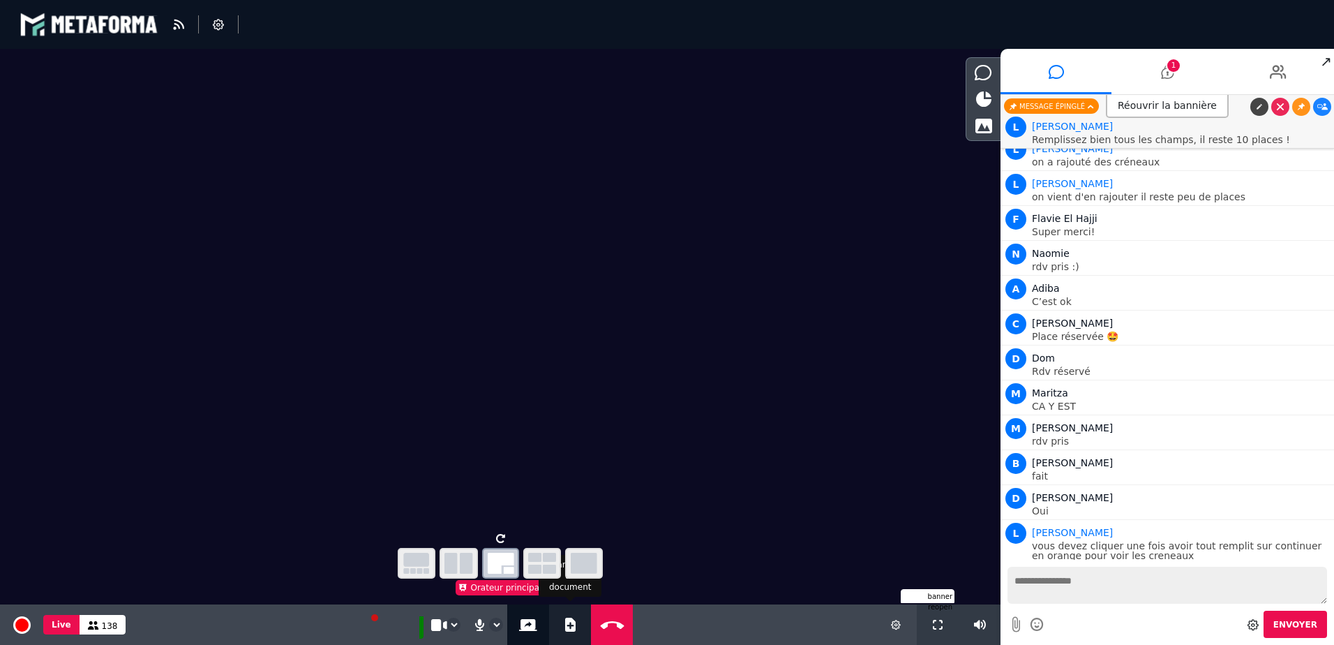
click at [565, 629] on icon at bounding box center [570, 624] width 10 height 14
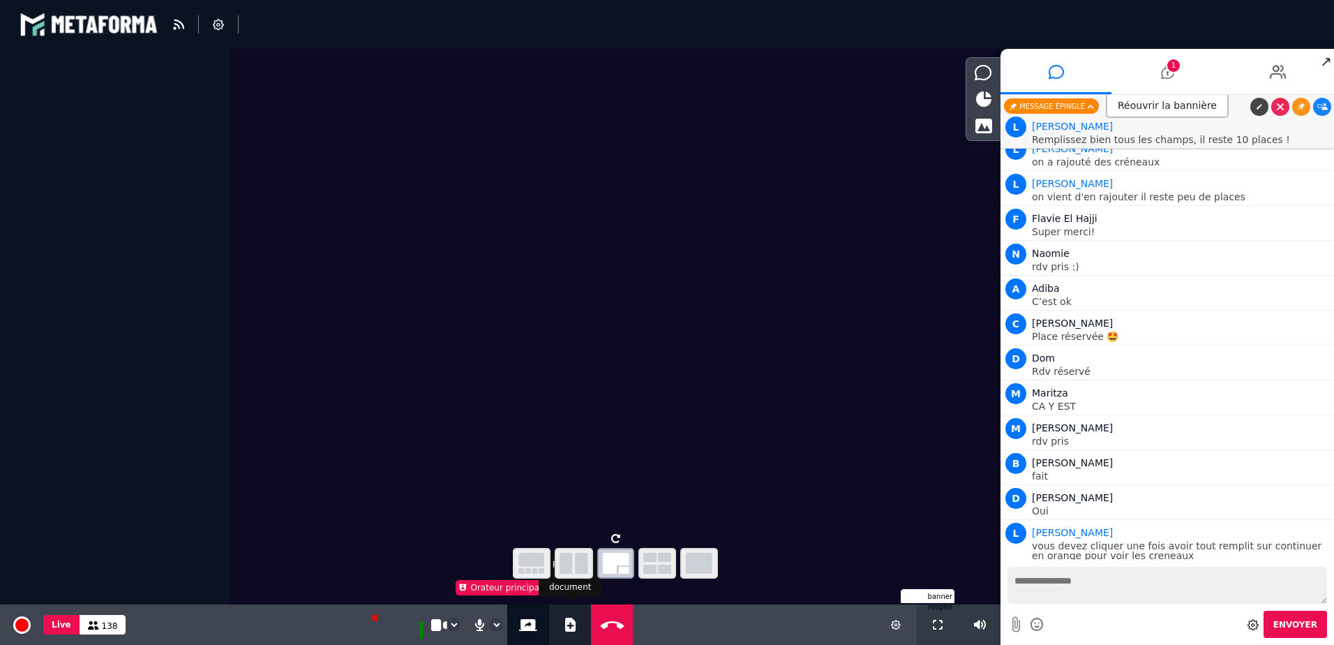
select select "******"
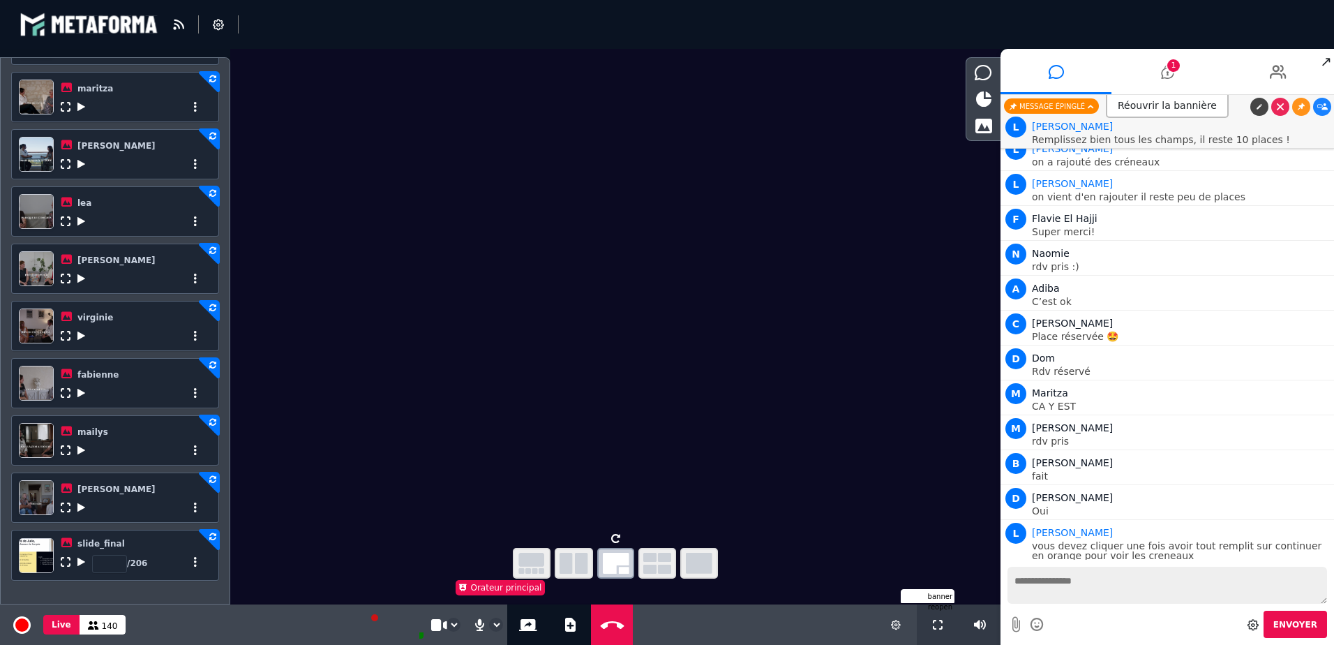
click at [80, 562] on icon at bounding box center [81, 562] width 8 height 10
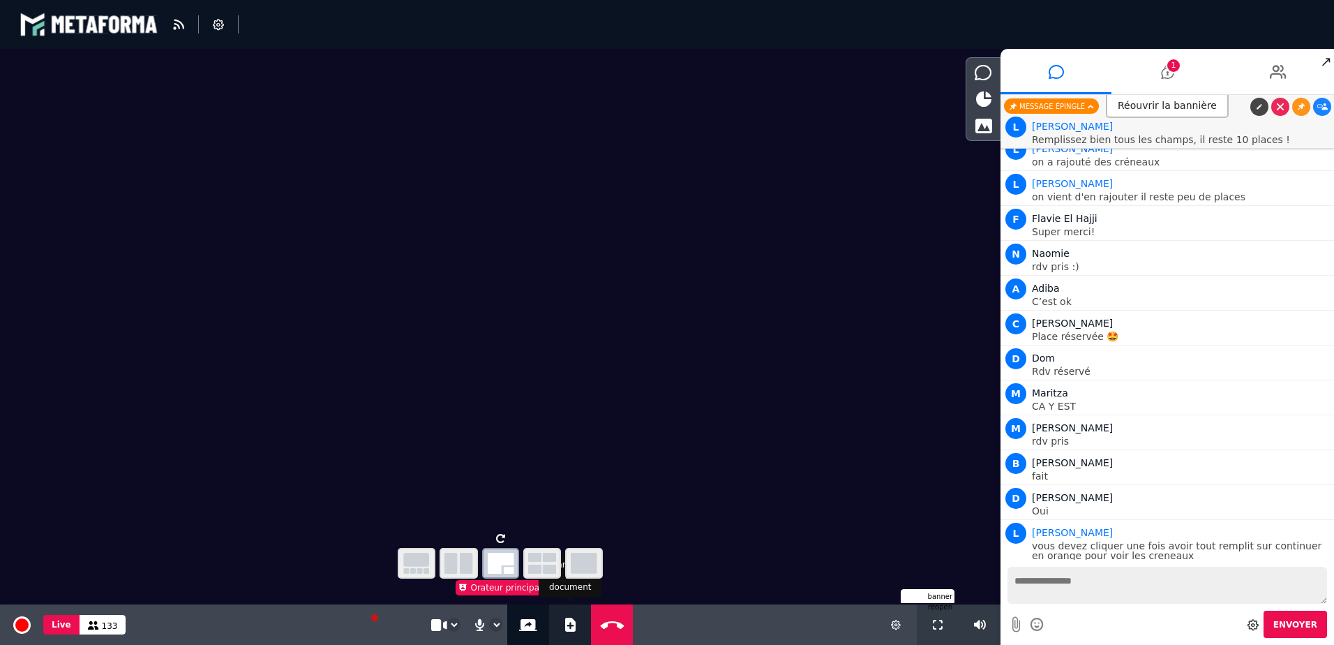
click at [565, 627] on icon at bounding box center [570, 624] width 10 height 14
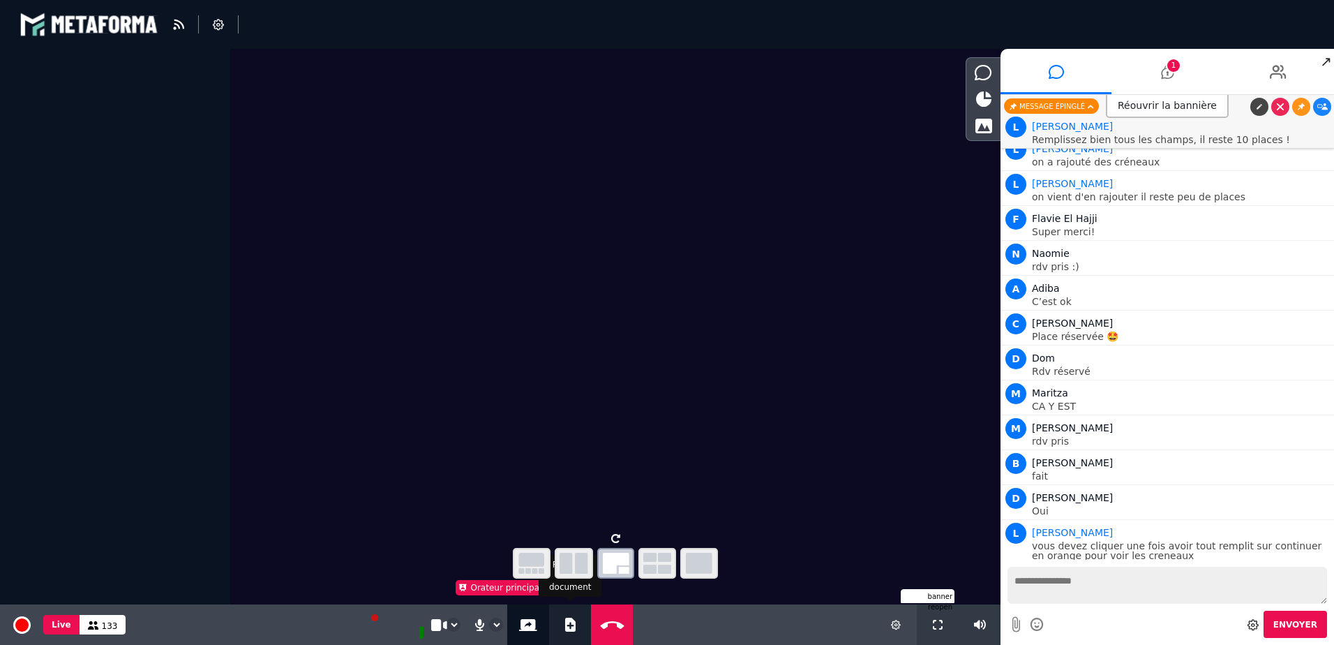
select select "******"
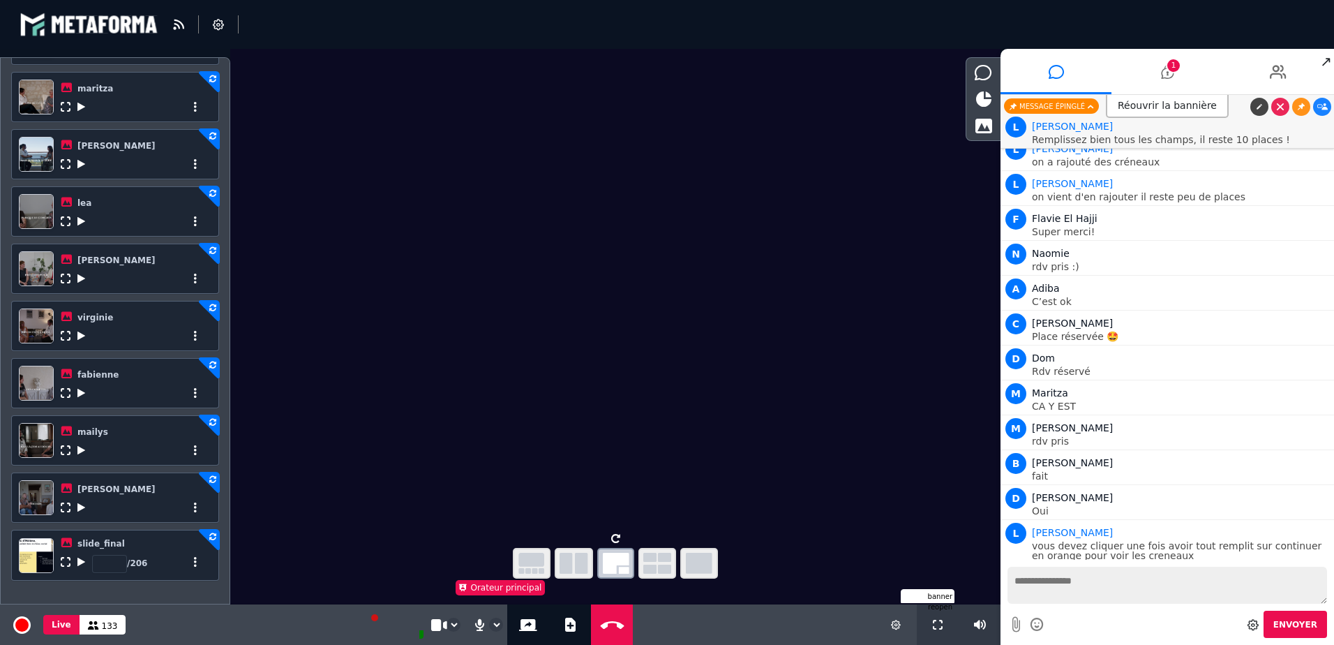
click at [84, 562] on icon at bounding box center [81, 562] width 8 height 10
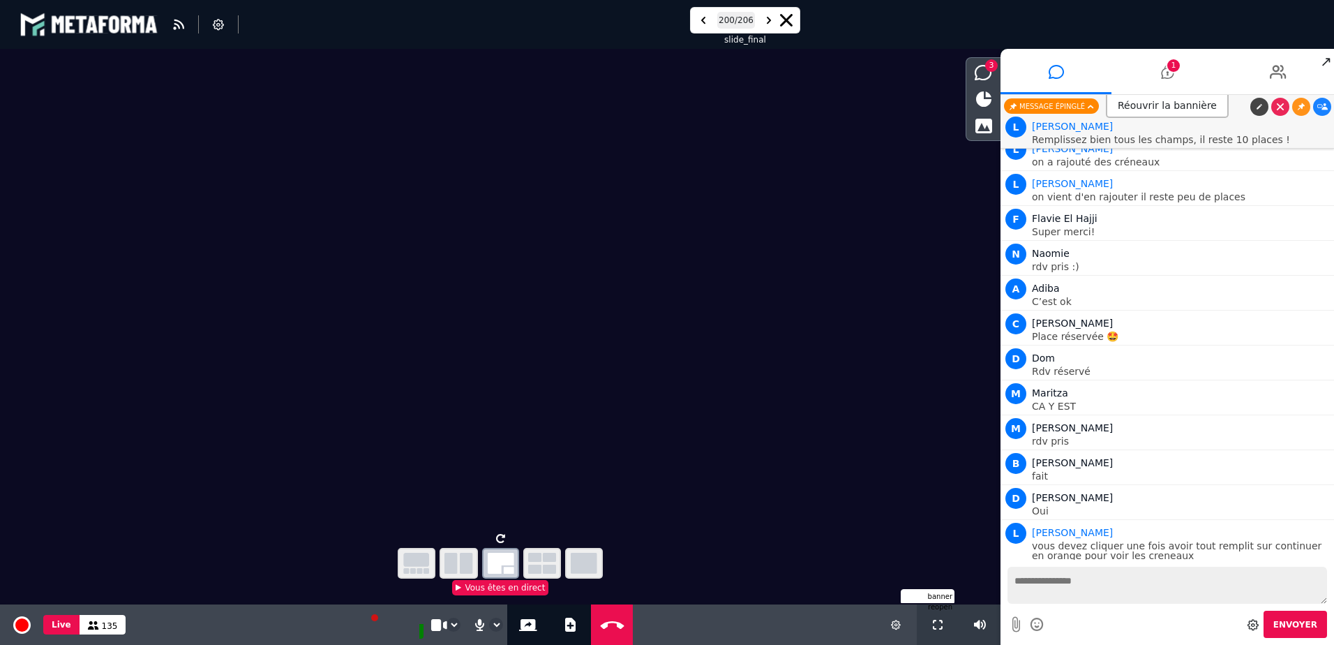
scroll to position [18361, 0]
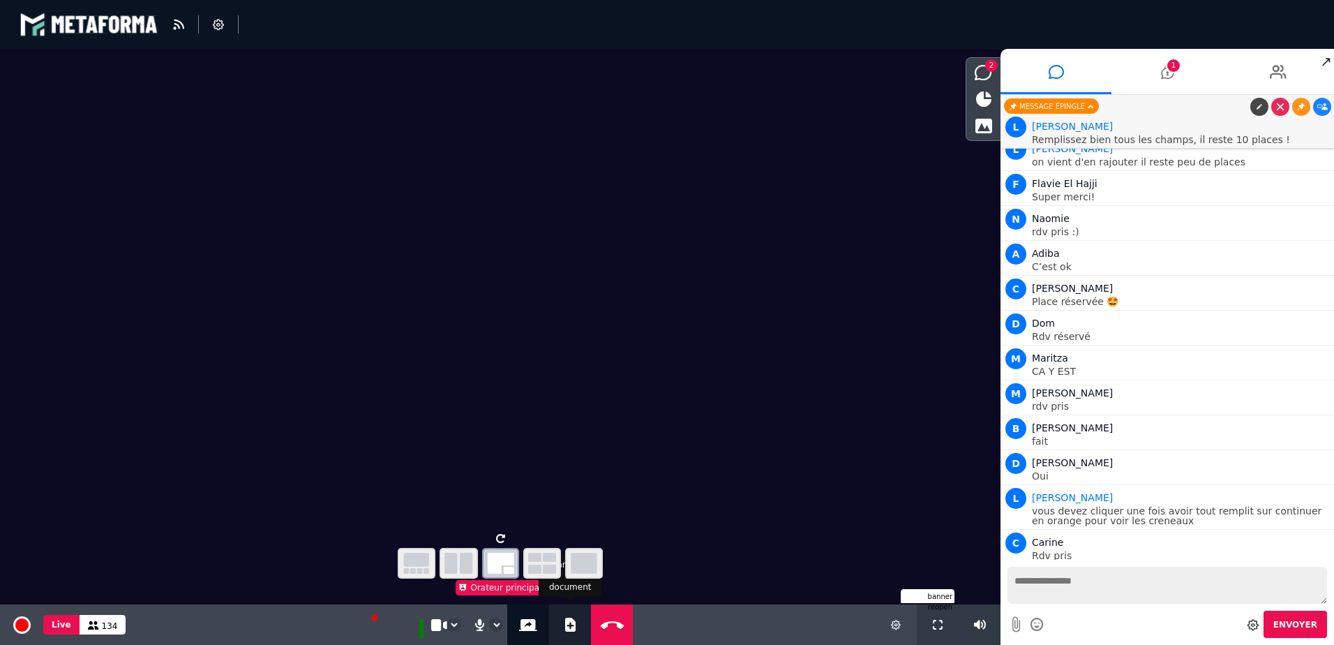
click at [565, 627] on icon at bounding box center [570, 624] width 10 height 14
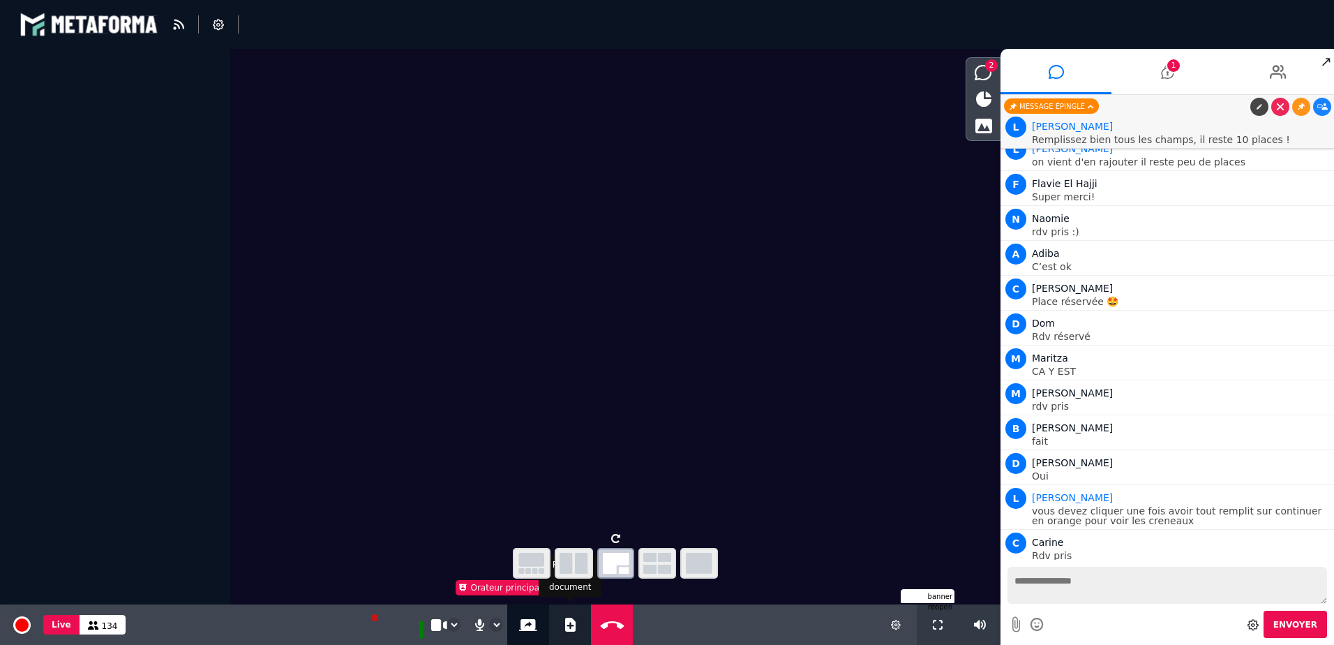
select select "******"
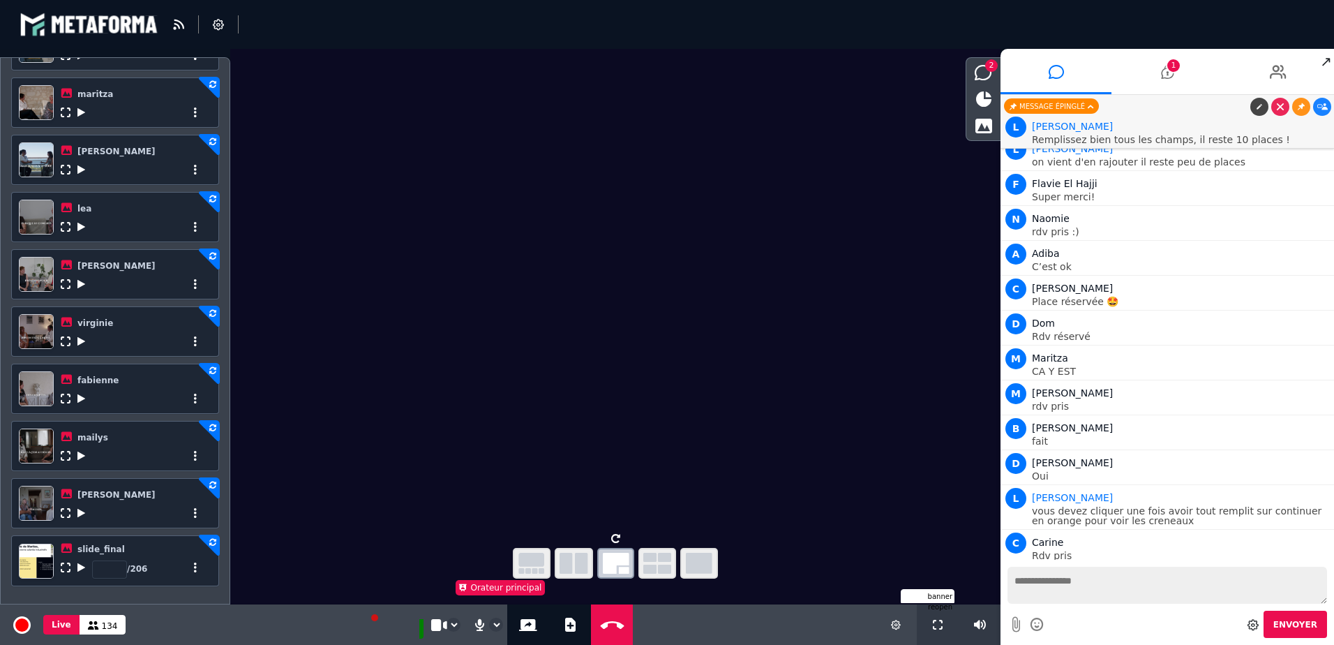
scroll to position [496, 0]
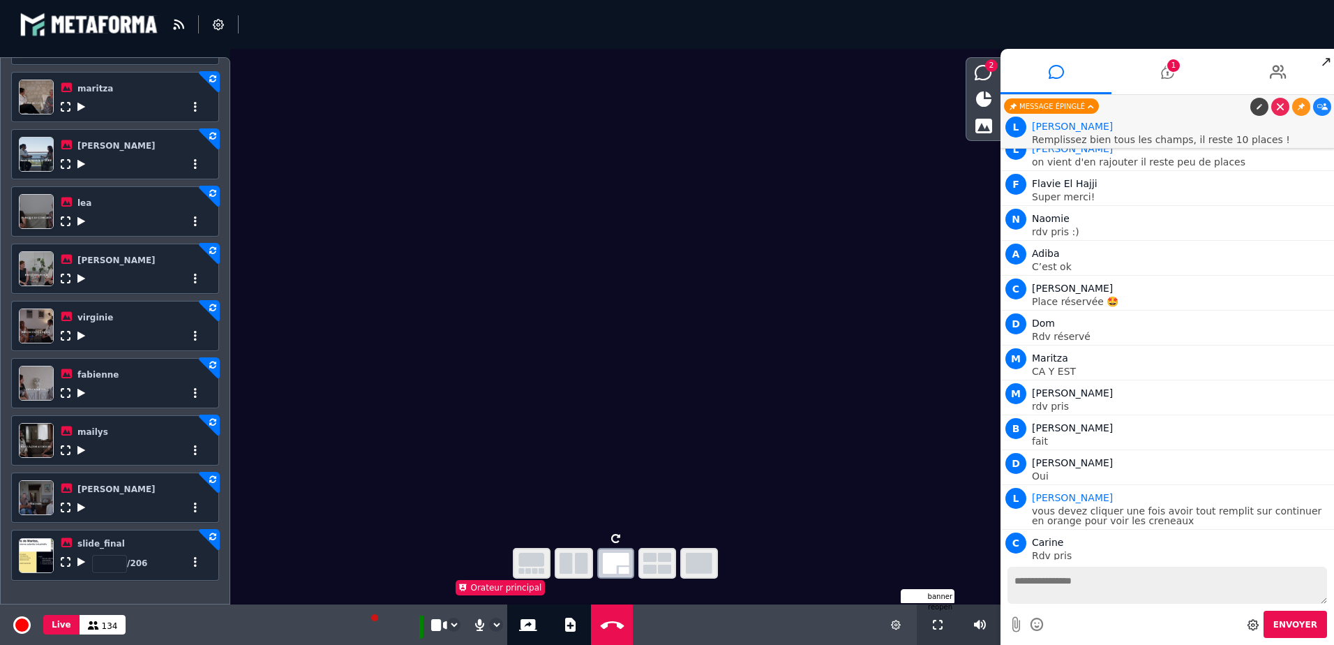
click at [80, 564] on icon at bounding box center [81, 562] width 8 height 10
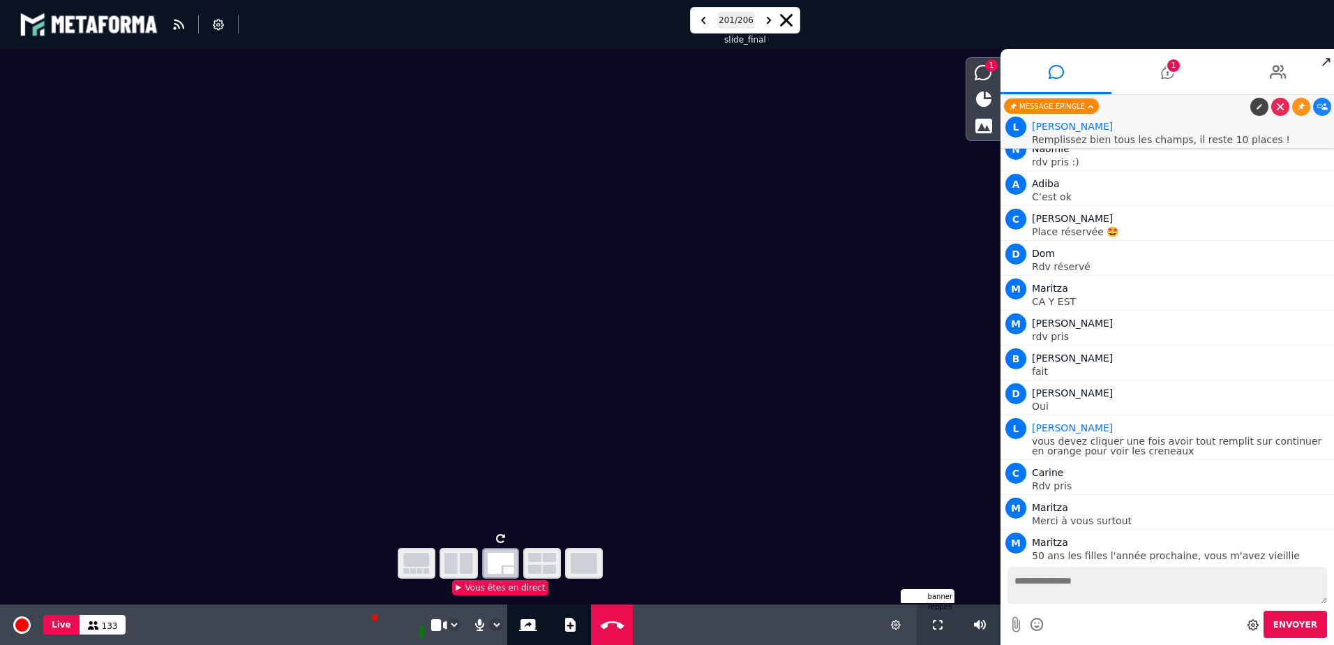
scroll to position [18466, 0]
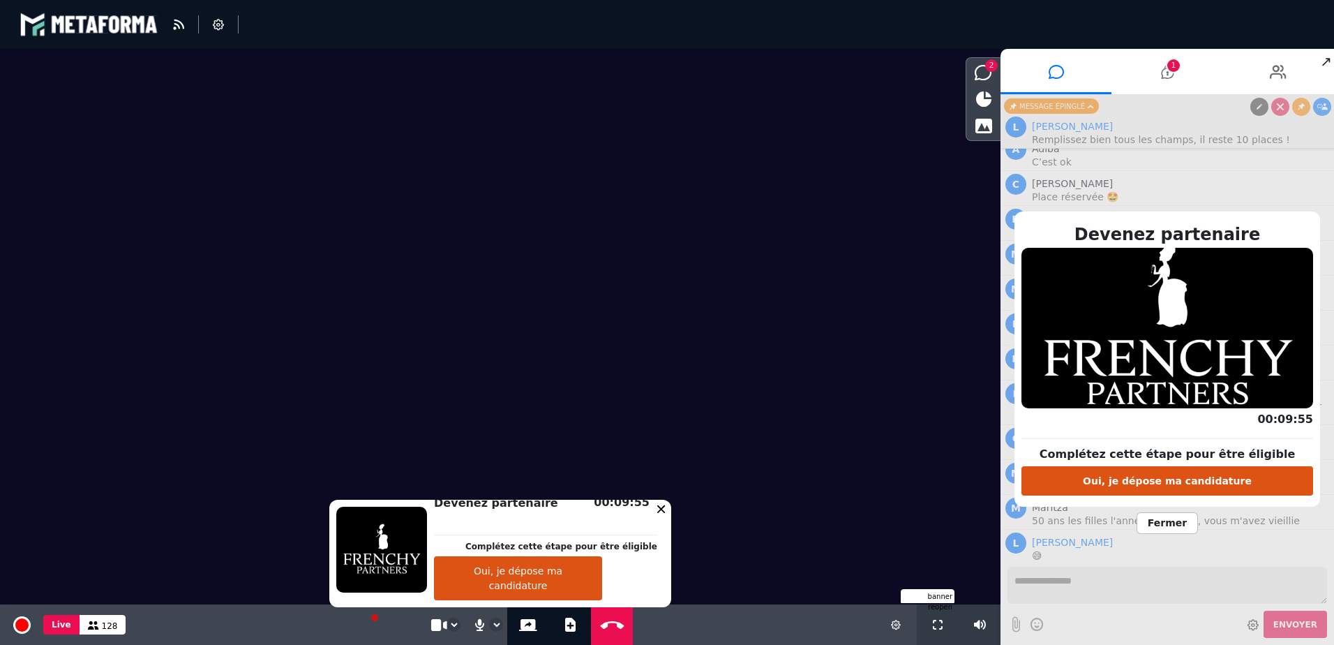
click at [657, 507] on icon at bounding box center [661, 508] width 8 height 8
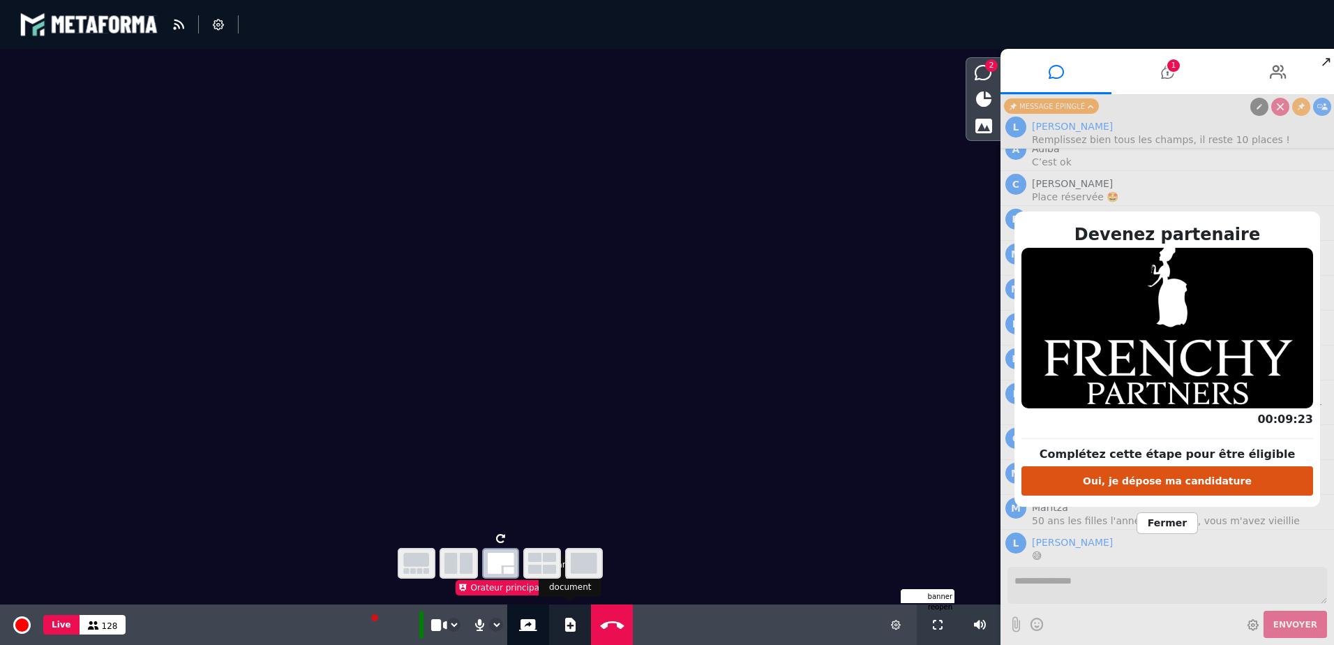
click at [566, 620] on icon at bounding box center [570, 624] width 10 height 14
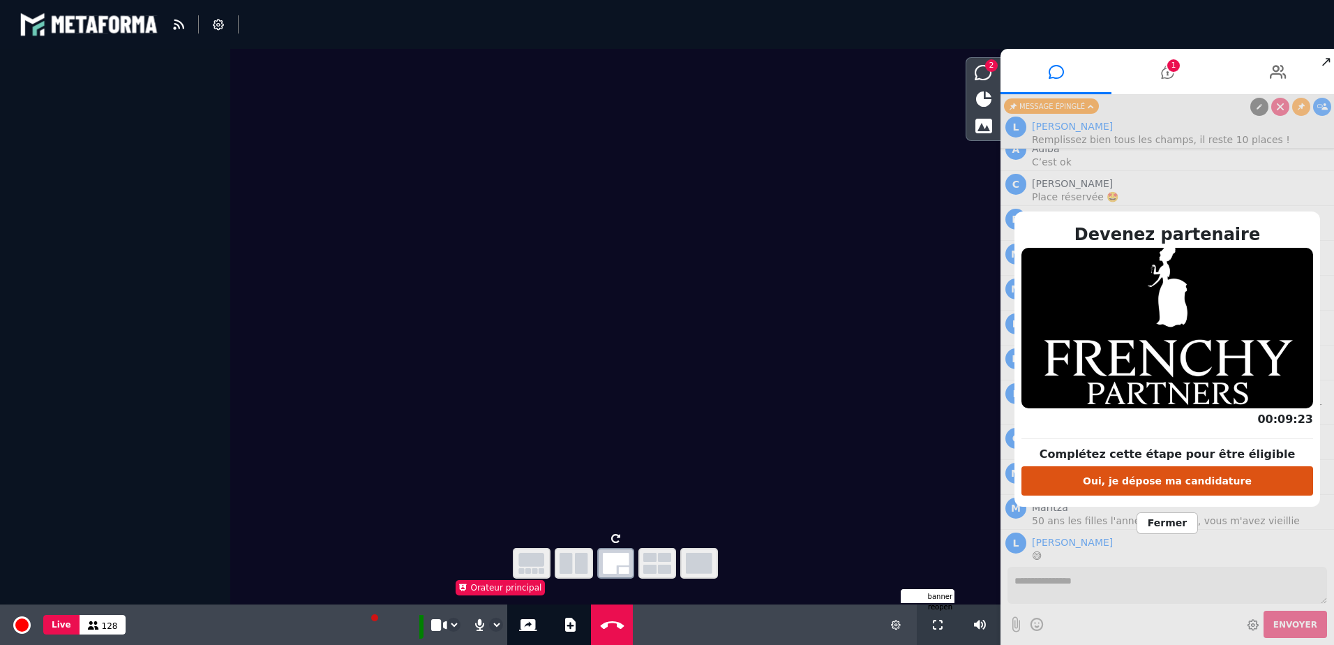
select select "******"
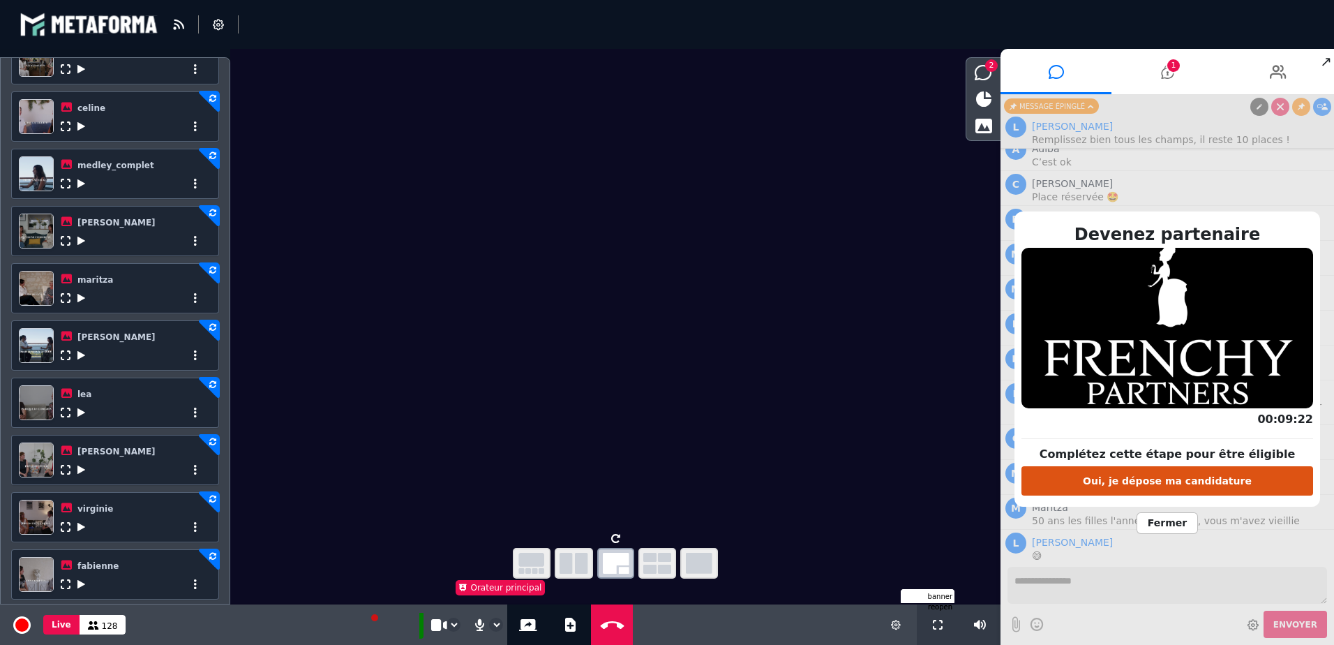
scroll to position [496, 0]
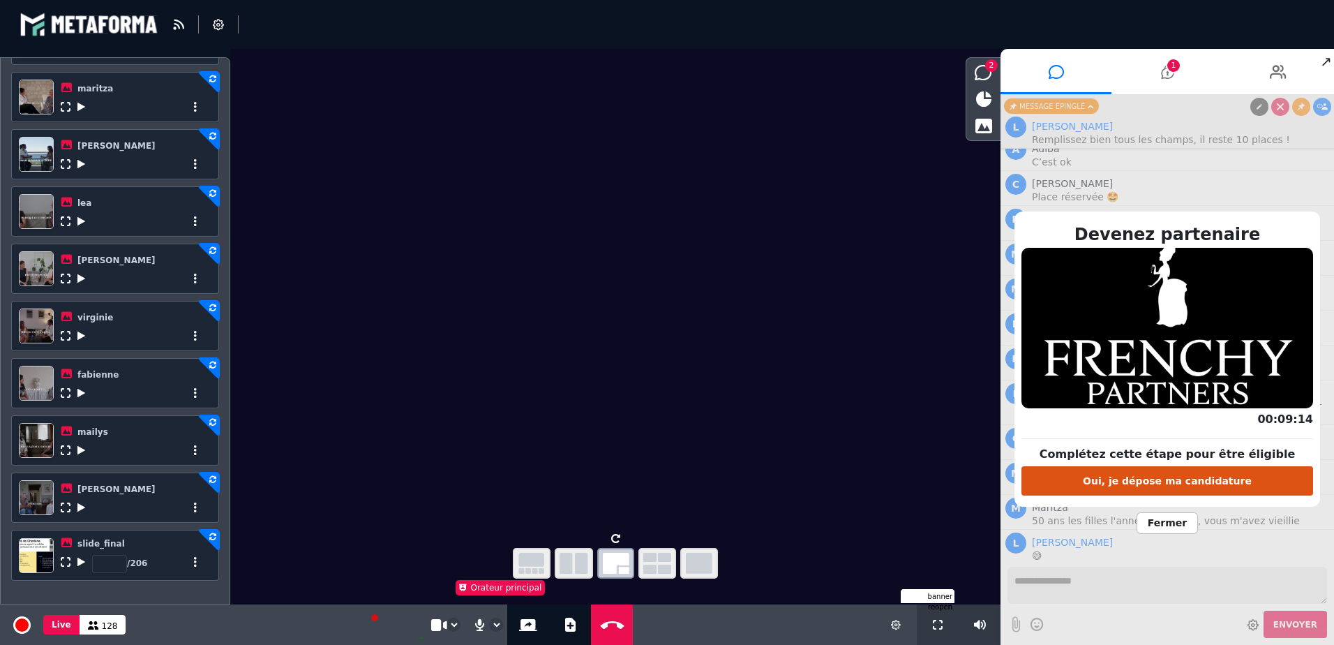
click at [1169, 525] on span "Fermer" at bounding box center [1167, 523] width 61 height 22
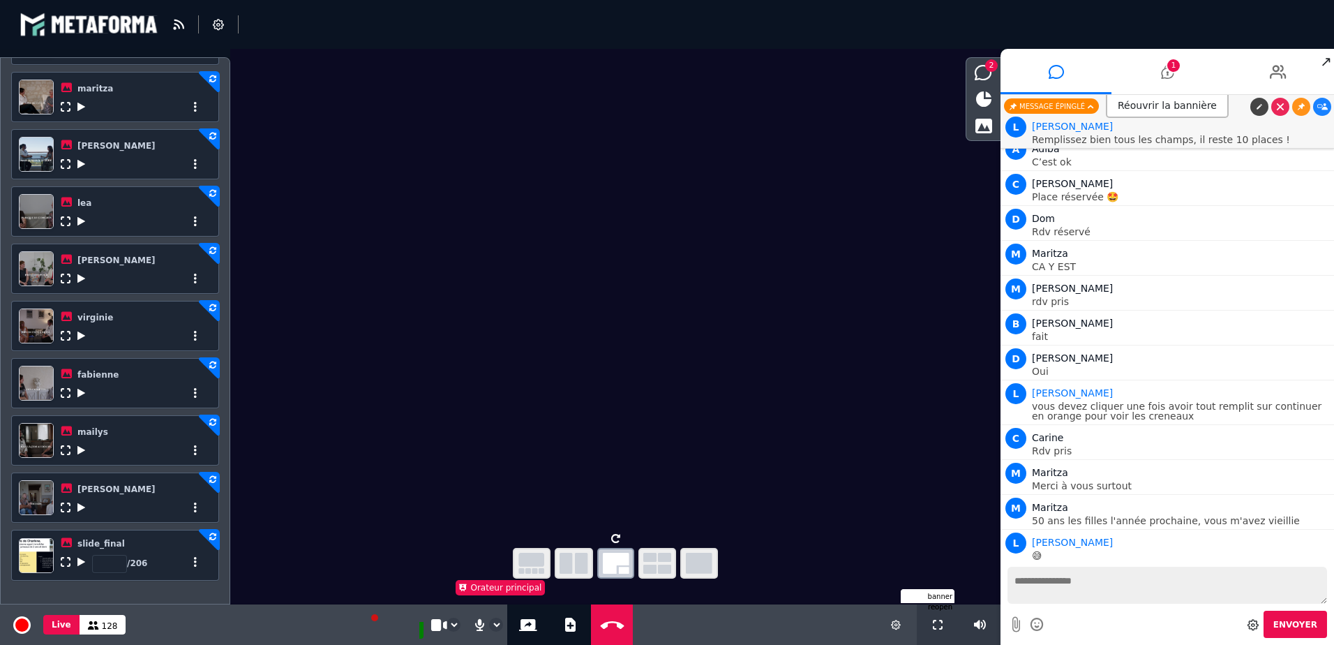
click at [80, 560] on icon at bounding box center [81, 562] width 8 height 10
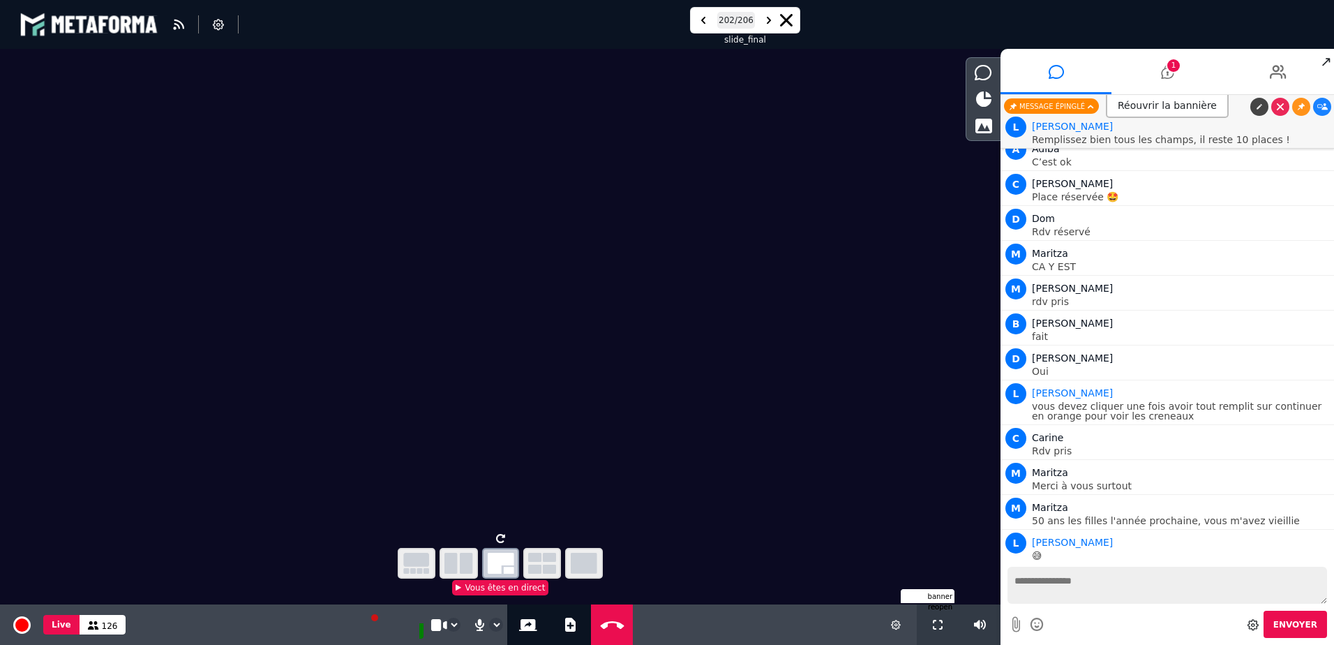
click at [501, 538] on icon at bounding box center [500, 538] width 9 height 10
click at [466, 563] on icon "button" at bounding box center [458, 563] width 29 height 21
click at [233, 283] on video at bounding box center [500, 288] width 1000 height 479
click at [790, 22] on icon at bounding box center [786, 20] width 13 height 13
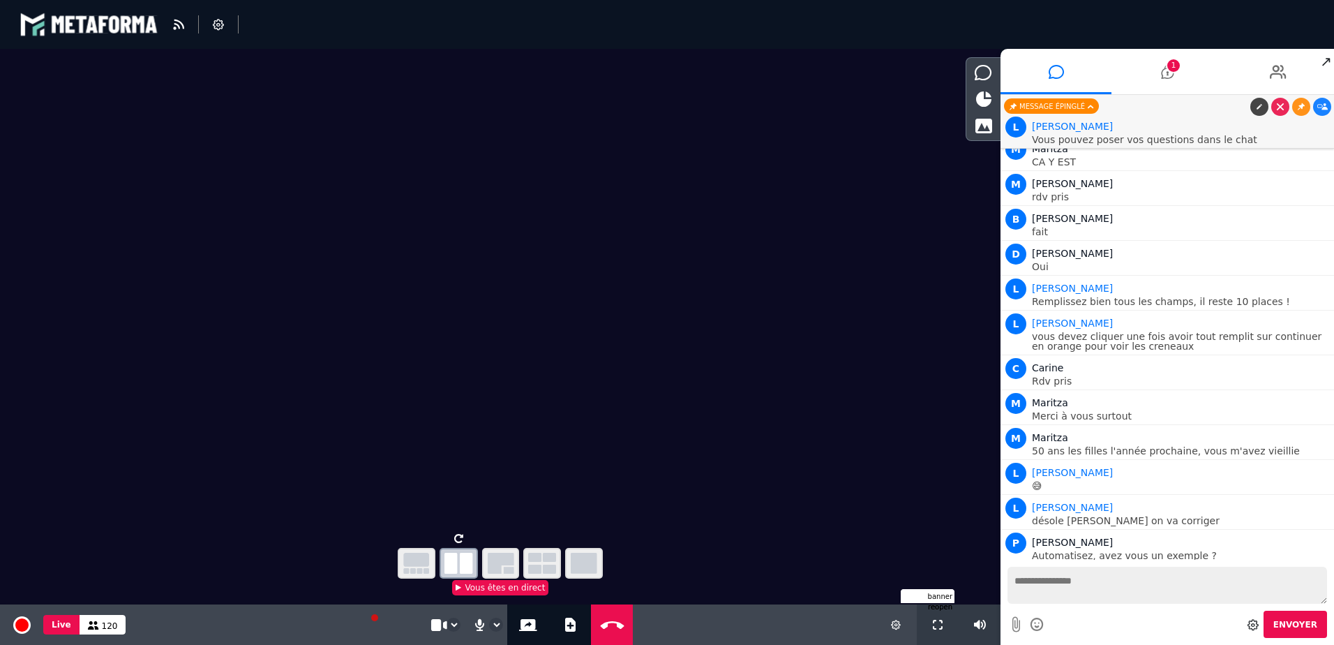
scroll to position [18591, 0]
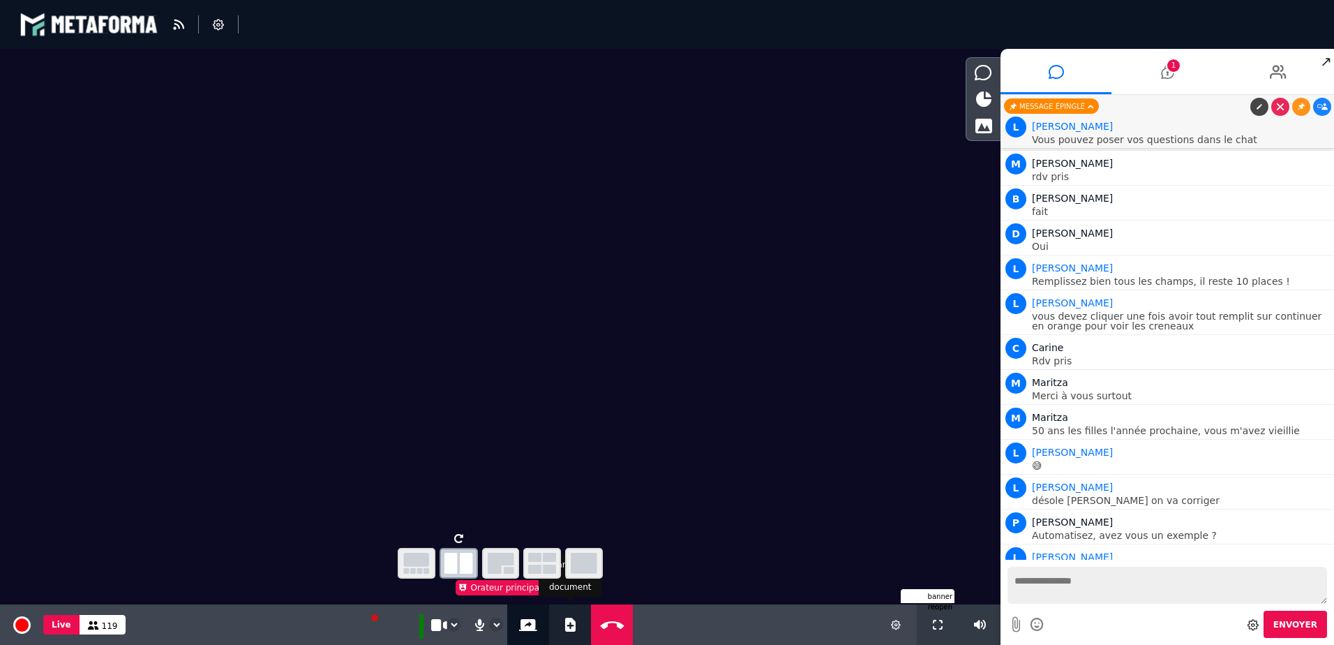
click at [567, 617] on button "Ajouter un document" at bounding box center [570, 624] width 16 height 40
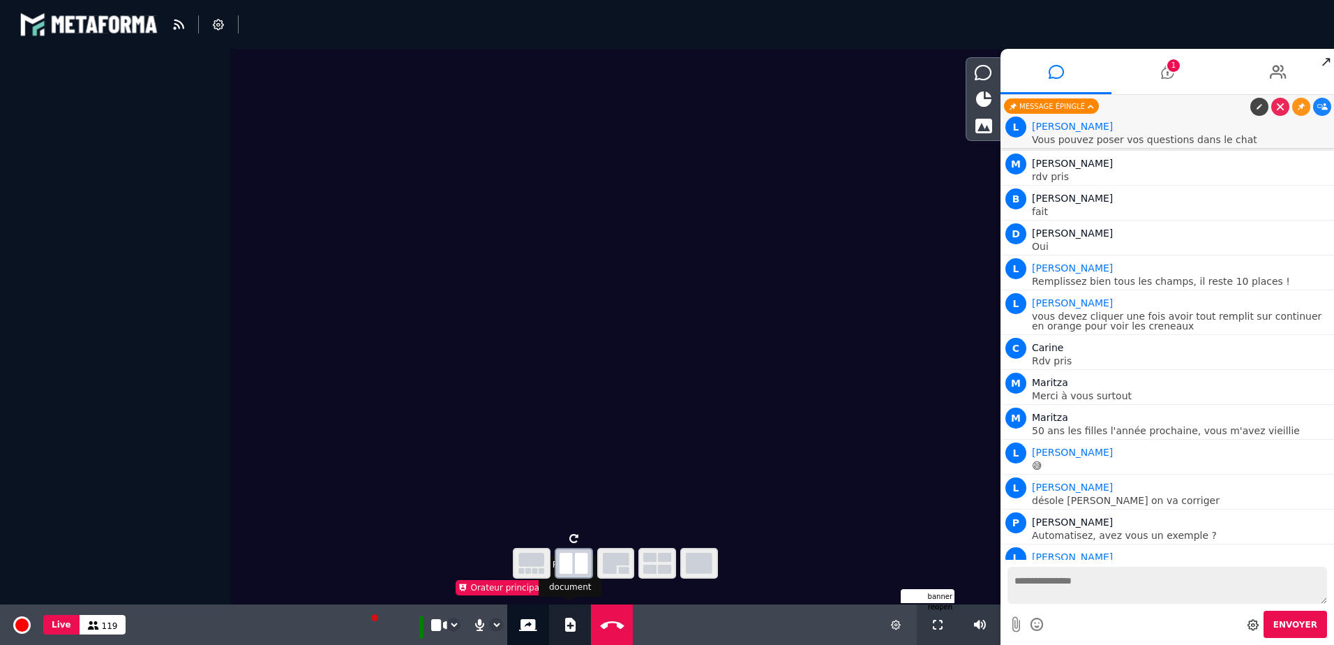
select select "******"
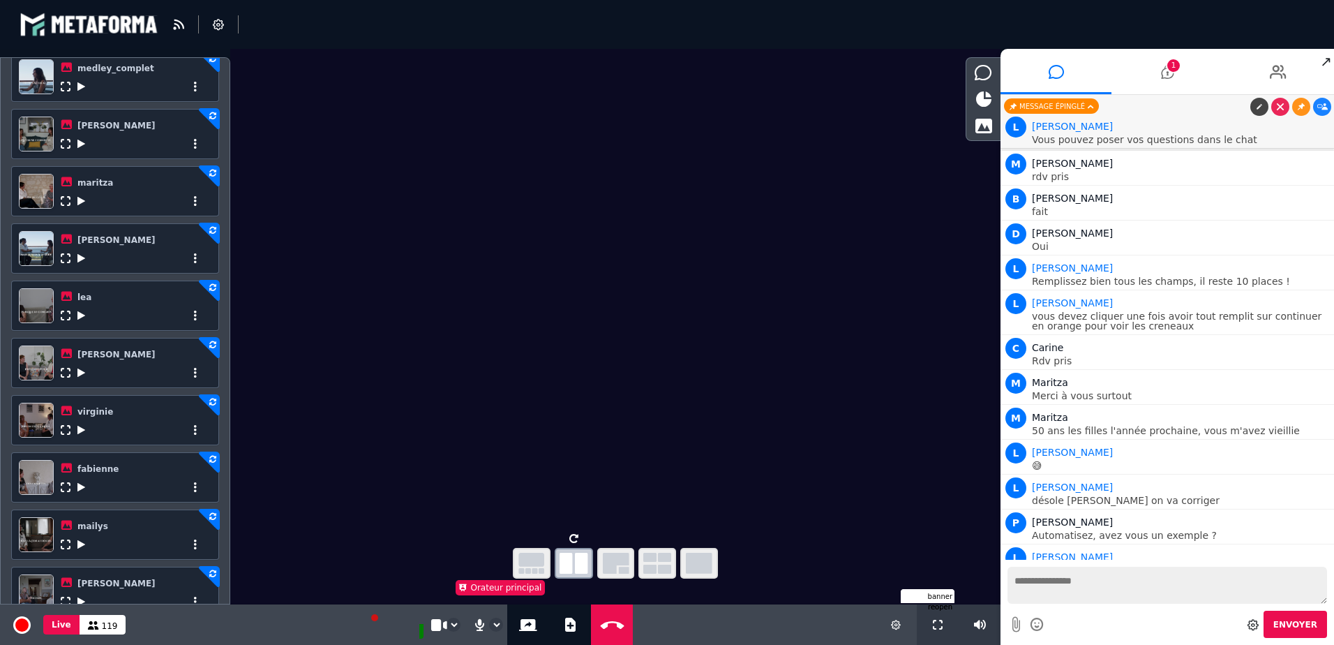
scroll to position [496, 0]
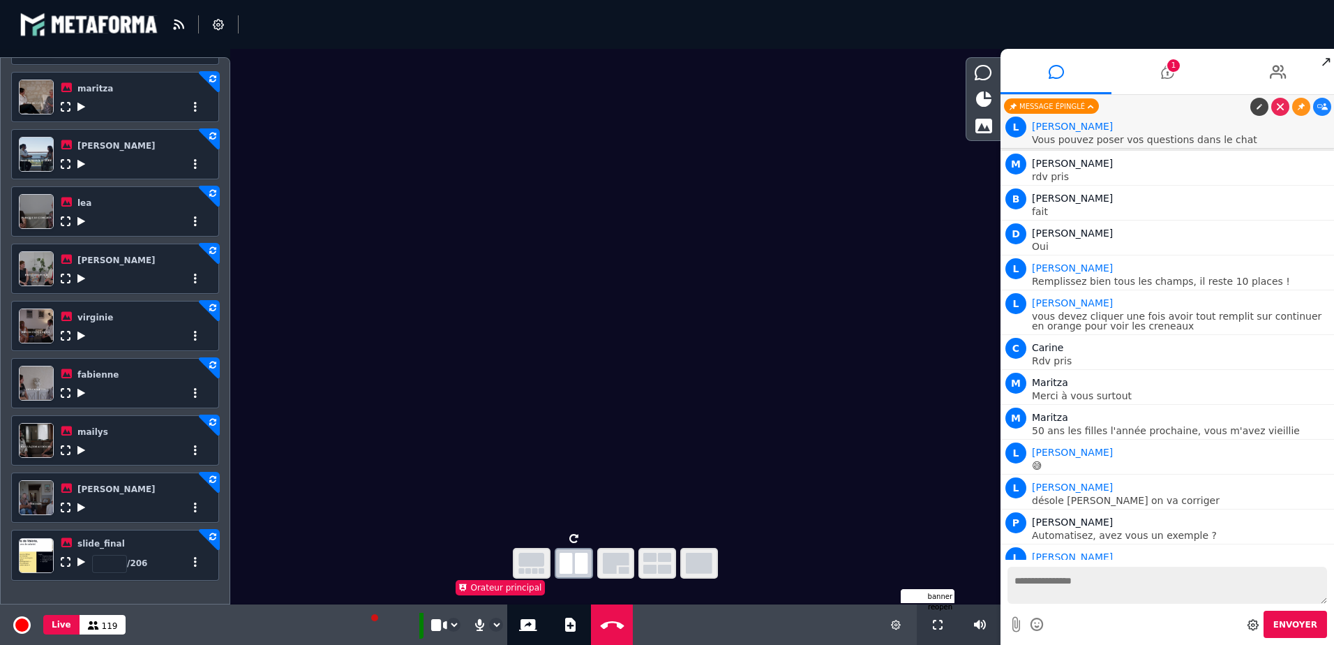
click at [82, 562] on icon at bounding box center [81, 562] width 8 height 10
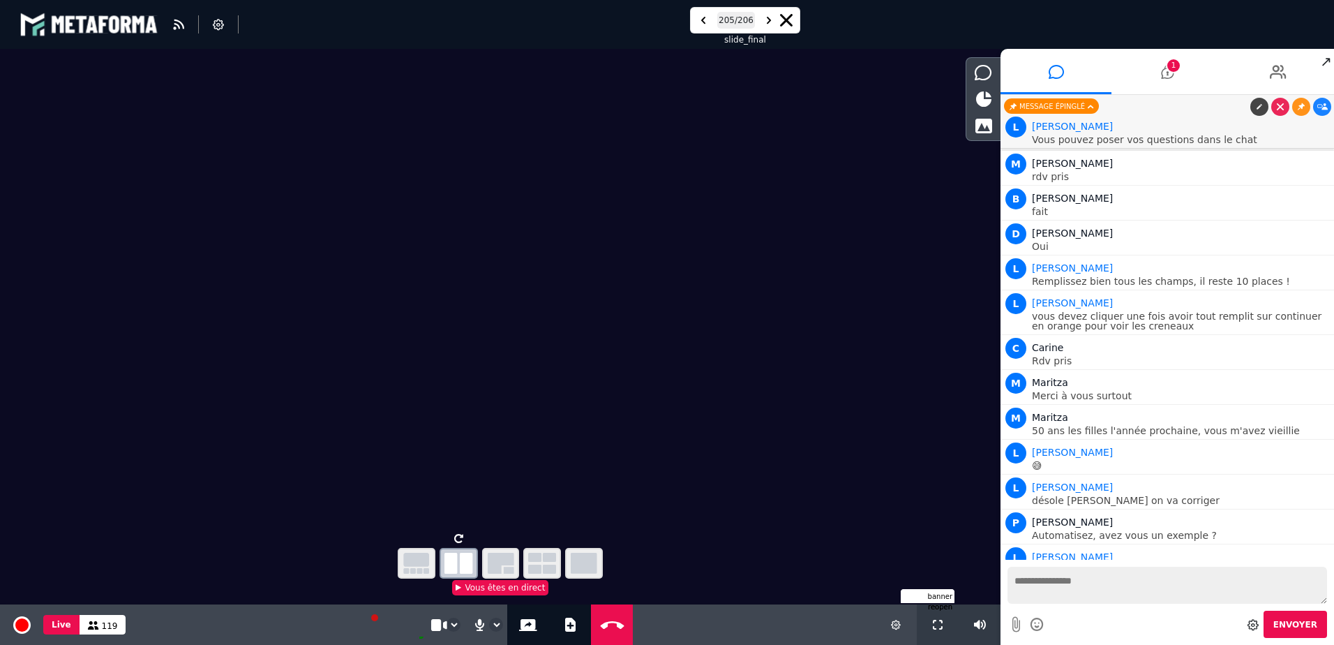
click at [587, 562] on icon "button" at bounding box center [584, 563] width 27 height 21
click at [497, 561] on icon "button" at bounding box center [501, 563] width 27 height 21
click at [785, 22] on icon at bounding box center [786, 20] width 13 height 13
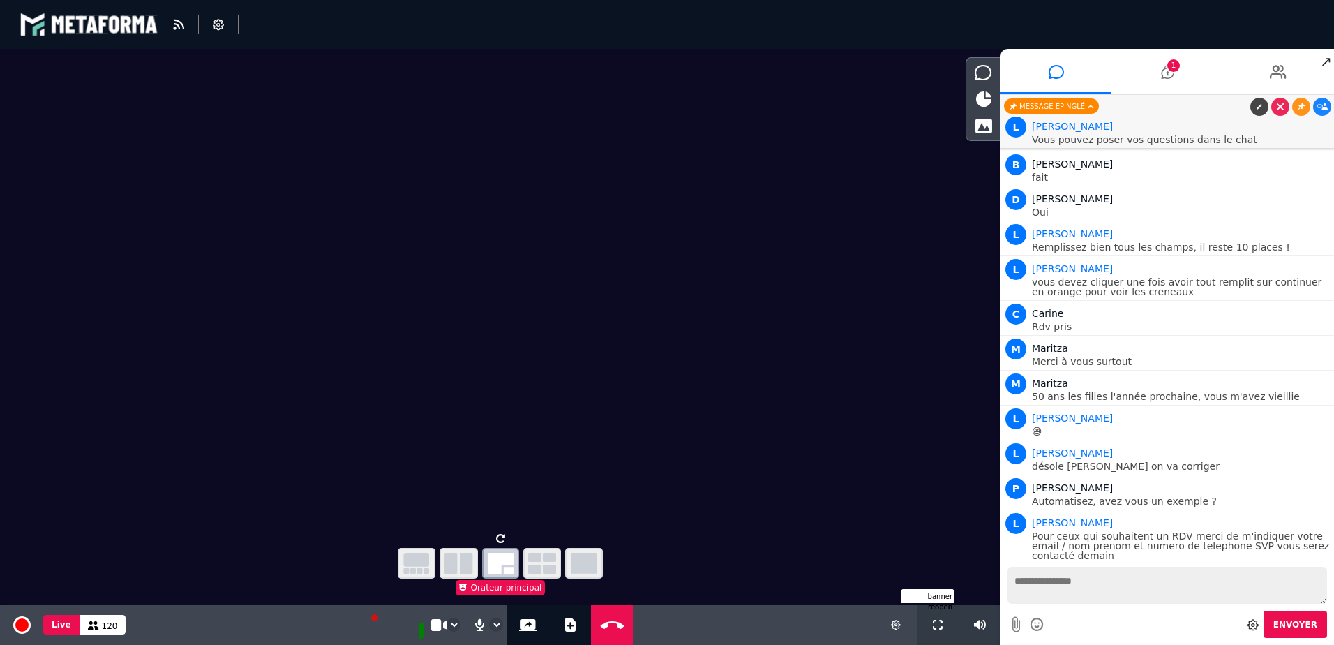
click at [452, 559] on icon "button" at bounding box center [458, 563] width 29 height 21
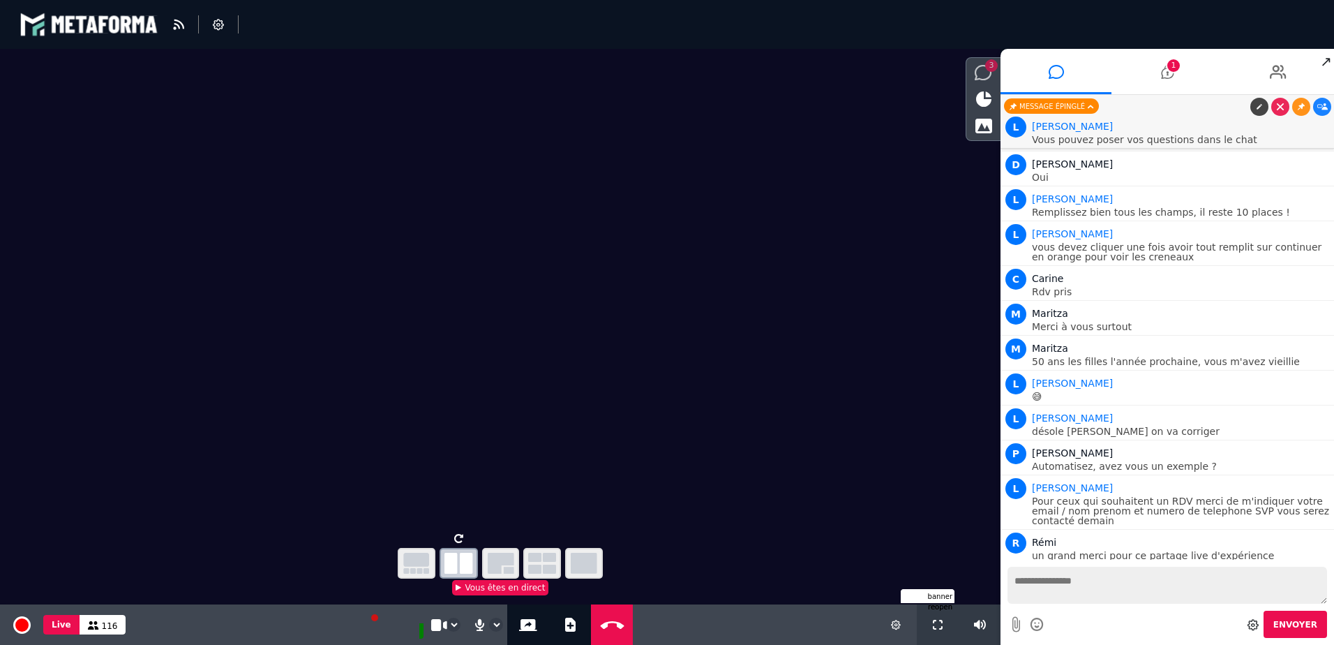
click at [984, 68] on icon at bounding box center [983, 72] width 17 height 15
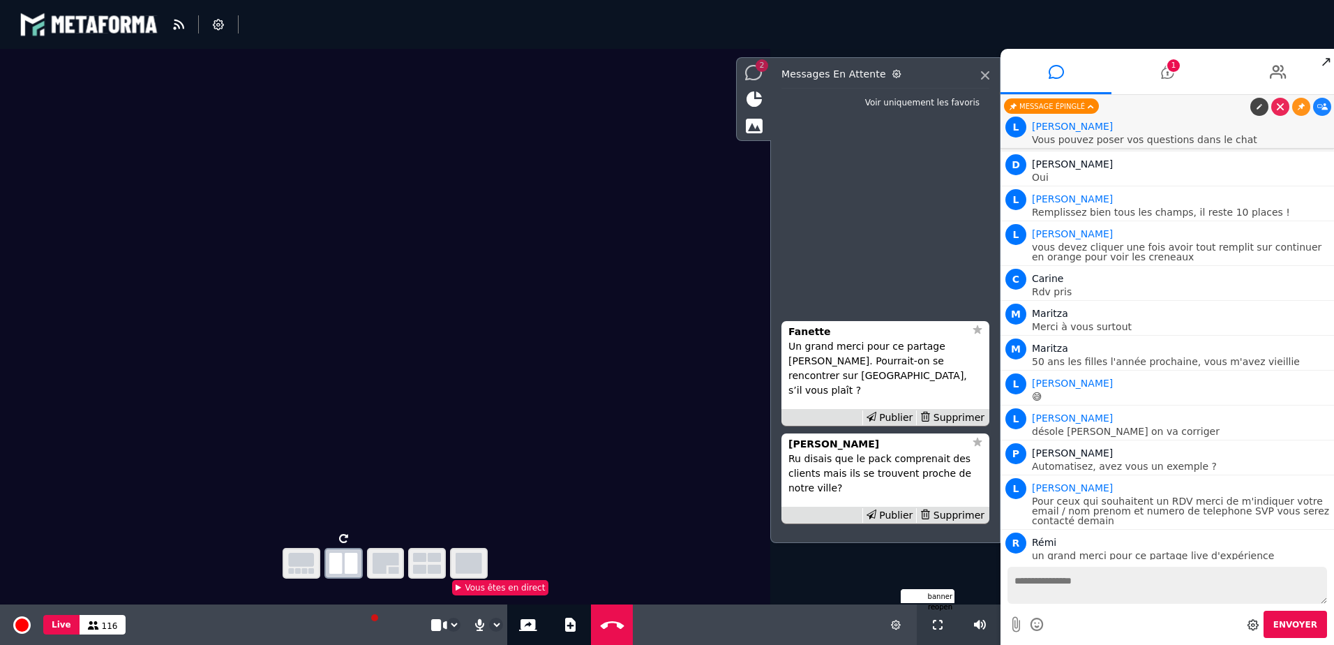
scroll to position [18705, 0]
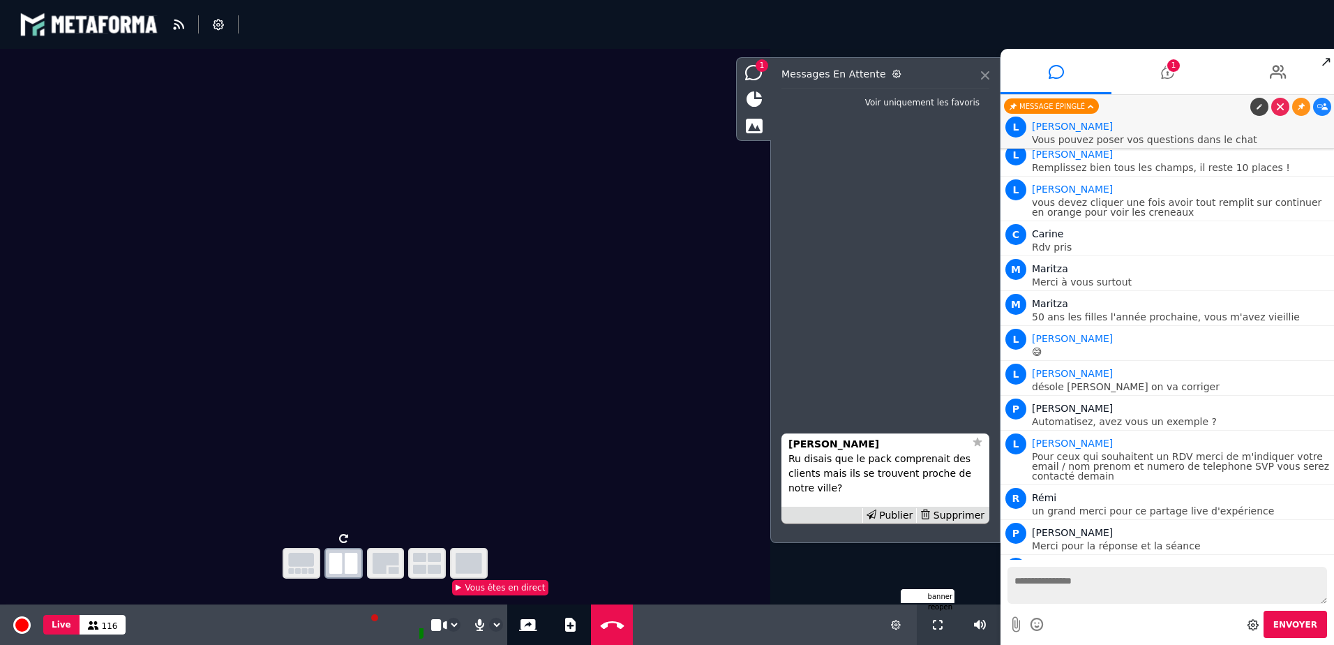
click at [985, 74] on icon at bounding box center [985, 75] width 8 height 8
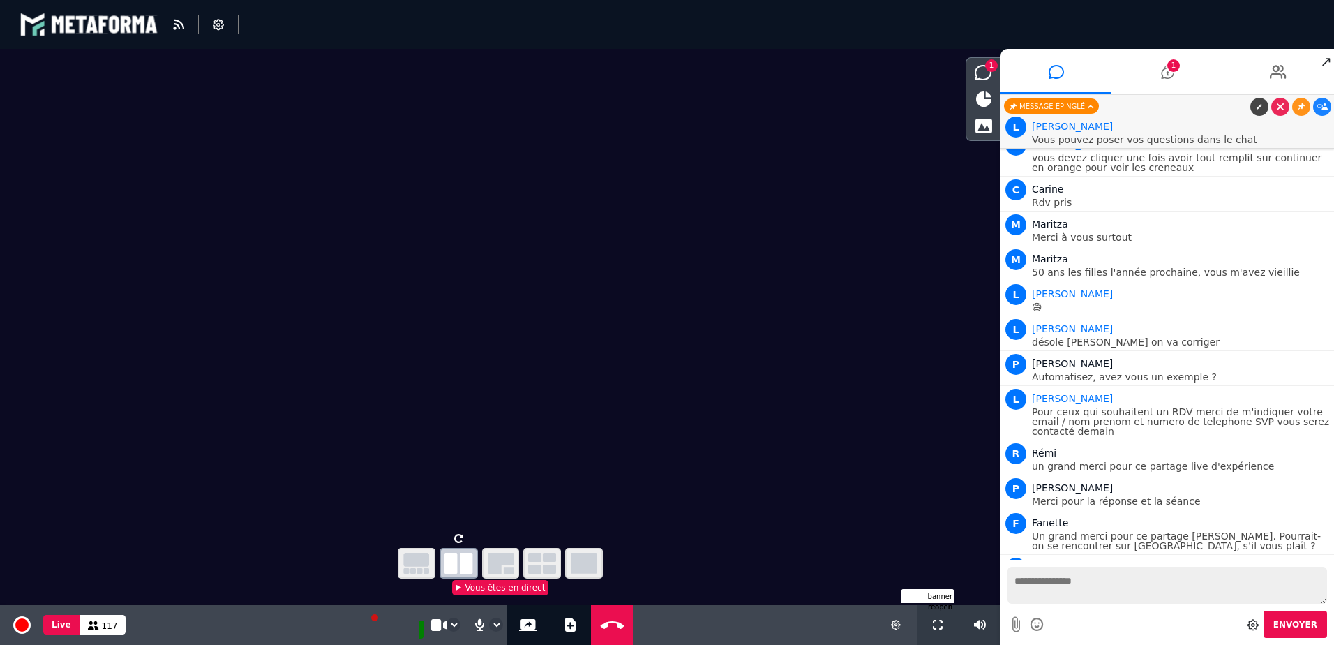
scroll to position [18784, 0]
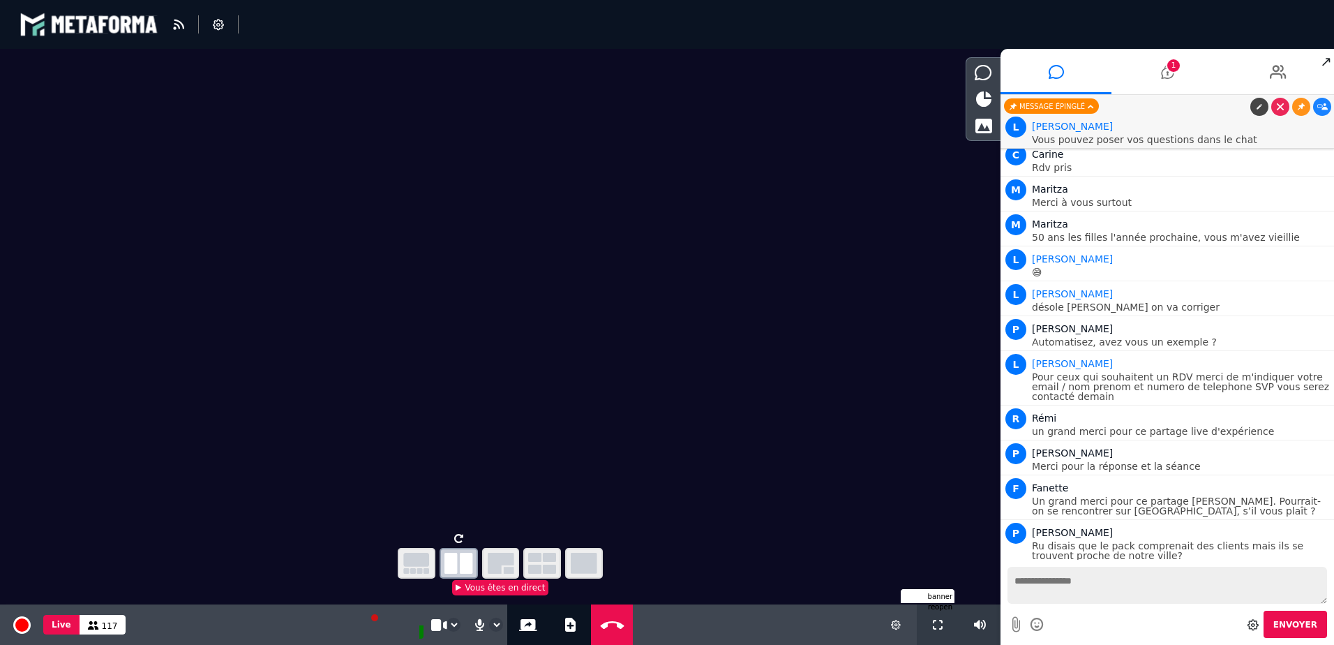
click at [281, 253] on video at bounding box center [500, 288] width 1000 height 479
click at [450, 562] on icon "button" at bounding box center [458, 563] width 29 height 21
click at [242, 301] on video at bounding box center [500, 288] width 1000 height 479
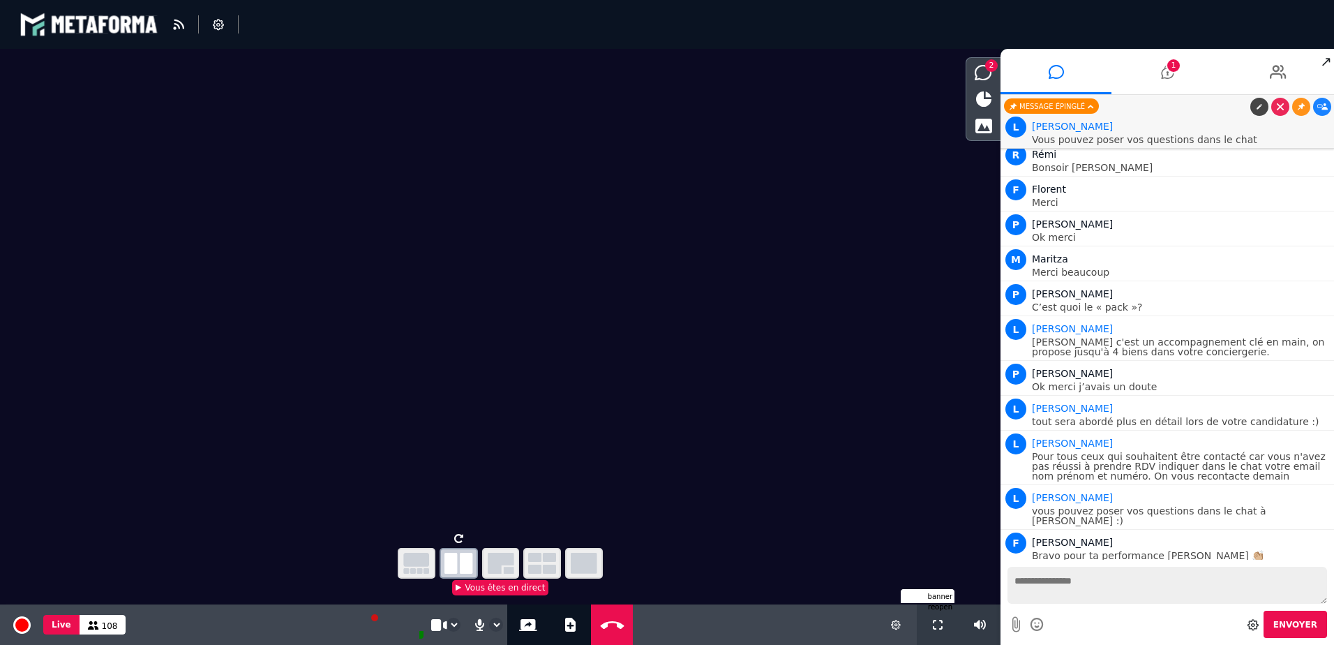
scroll to position [19312, 0]
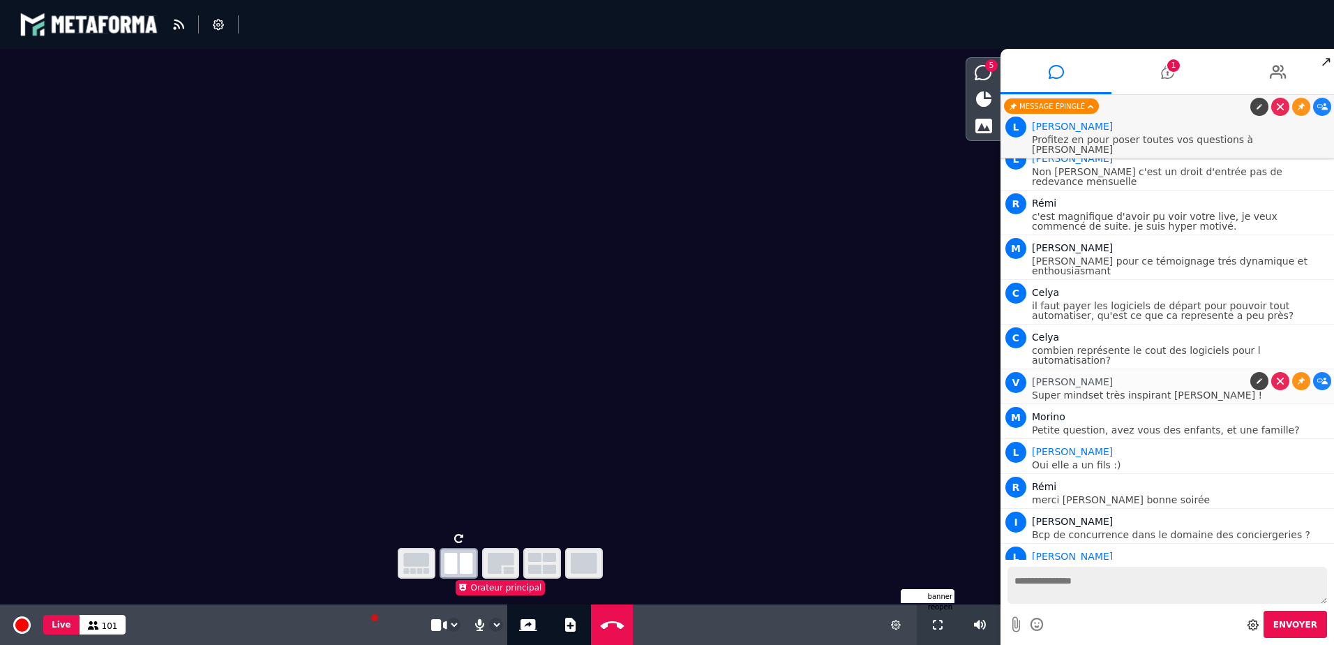
scroll to position [20048, 0]
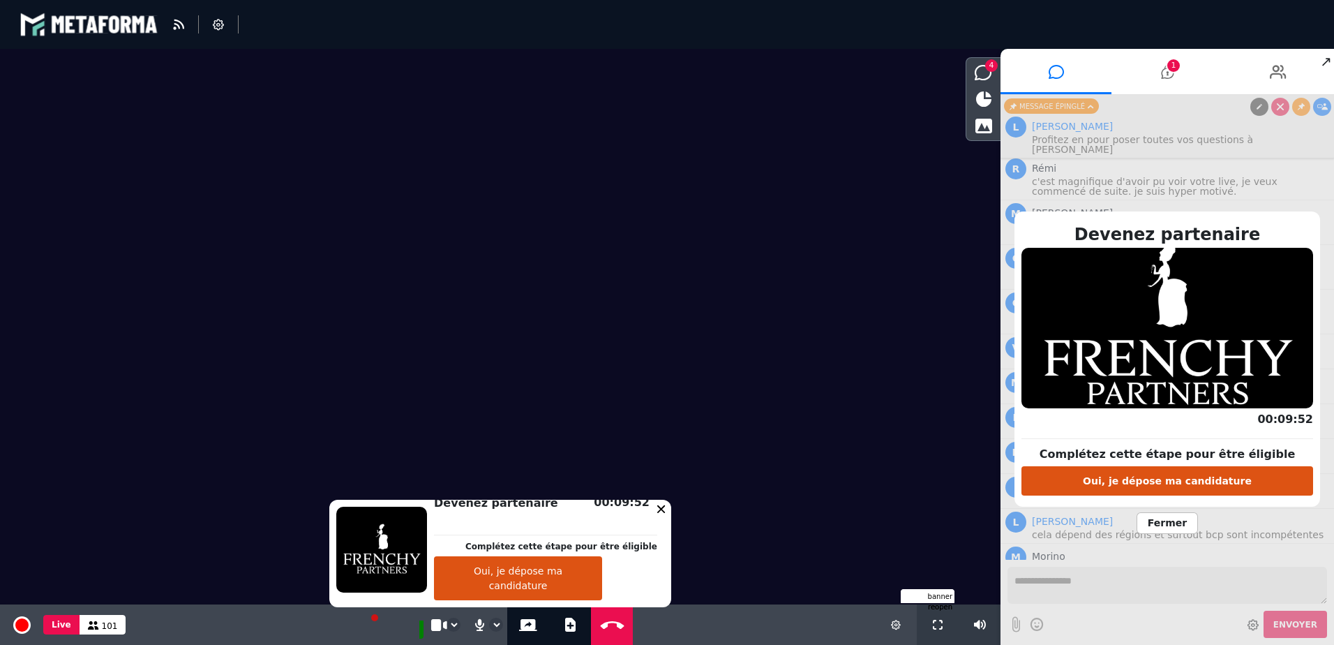
click at [1169, 527] on span "Fermer" at bounding box center [1167, 523] width 61 height 22
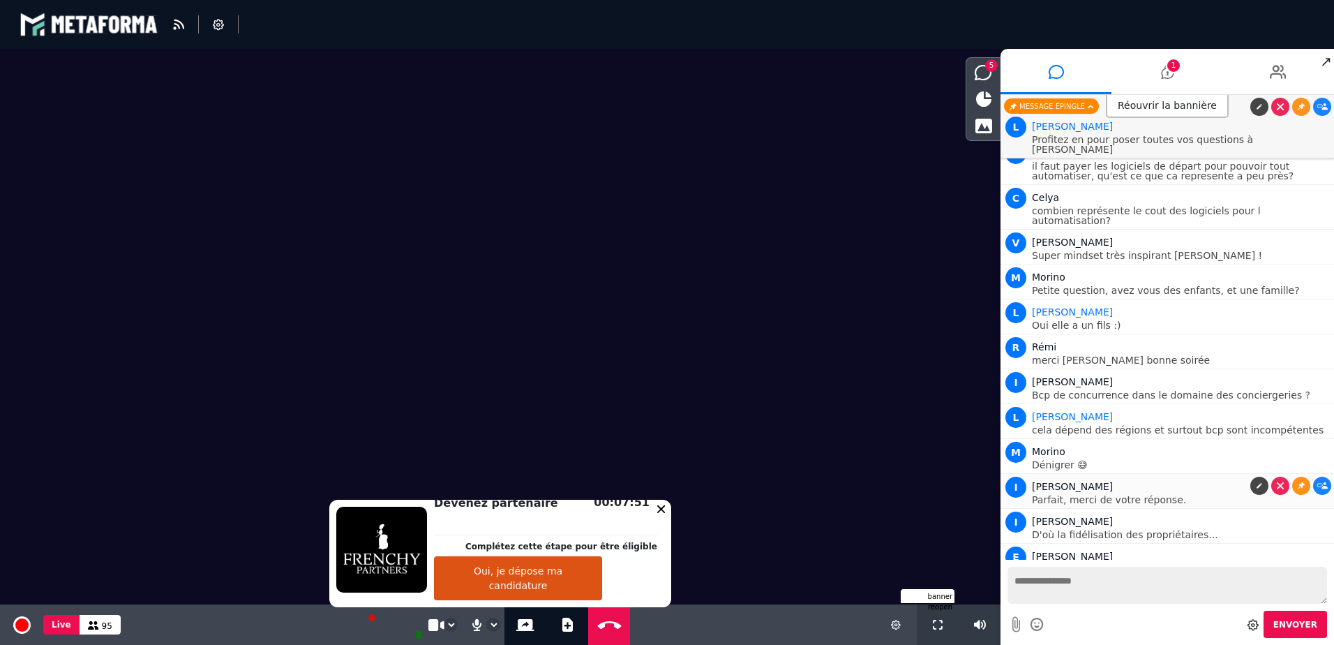
scroll to position [20188, 0]
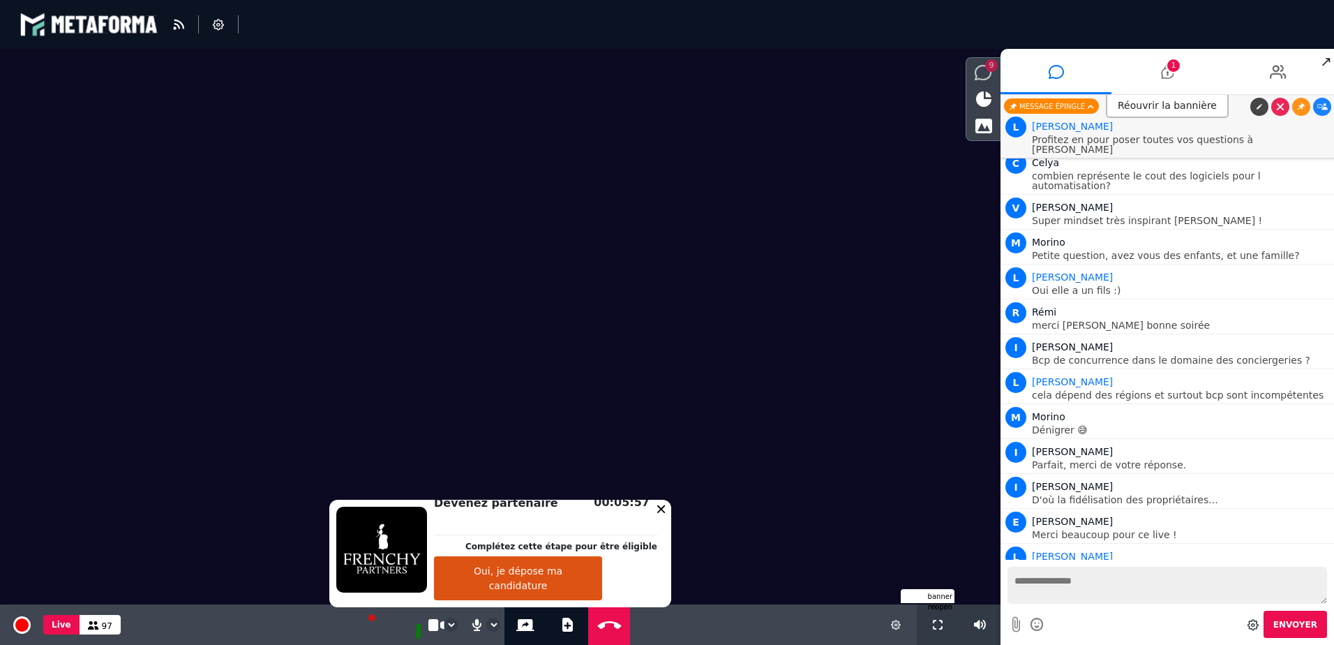
click at [986, 76] on icon at bounding box center [983, 72] width 17 height 15
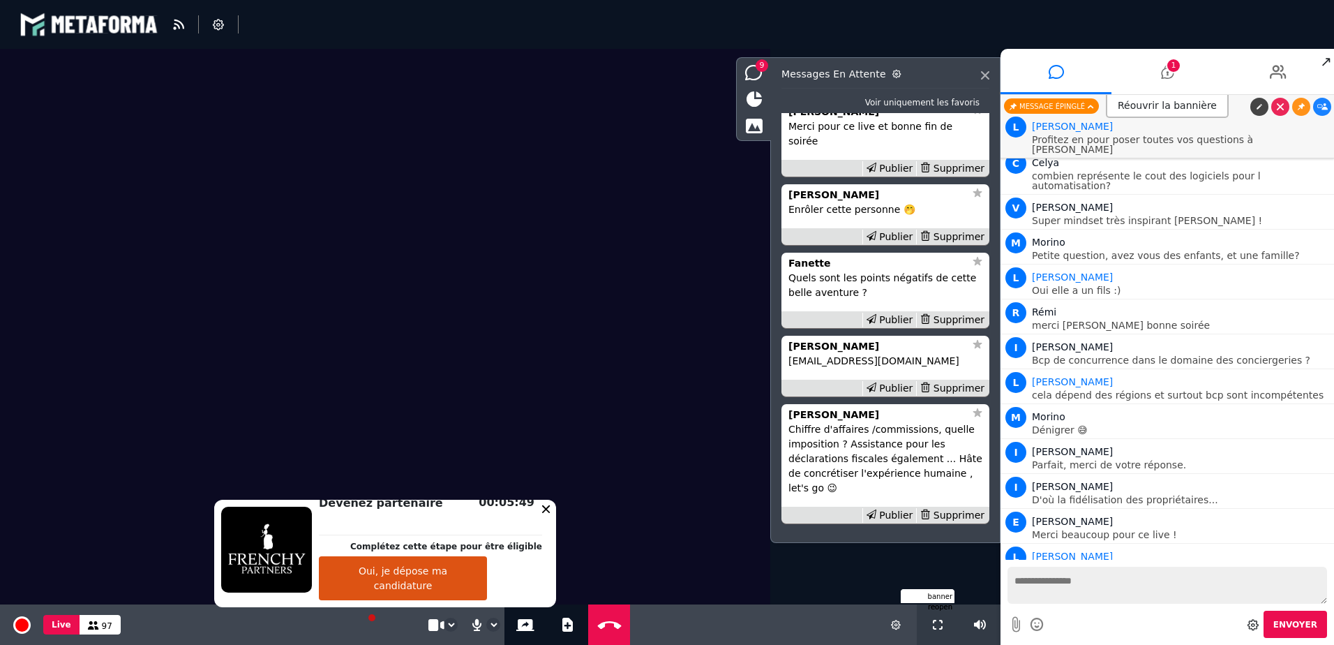
click at [965, 38] on div "blastream fr en fr" at bounding box center [667, 24] width 1295 height 42
click at [983, 77] on icon at bounding box center [985, 75] width 8 height 8
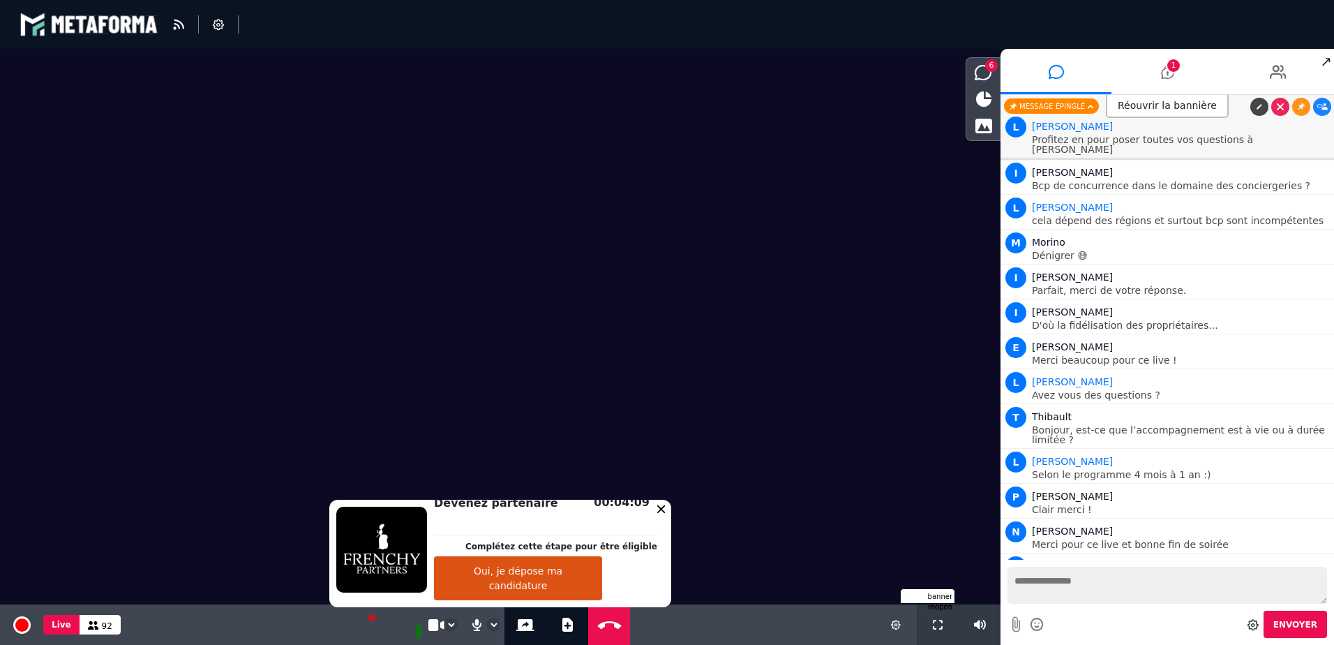
scroll to position [20397, 0]
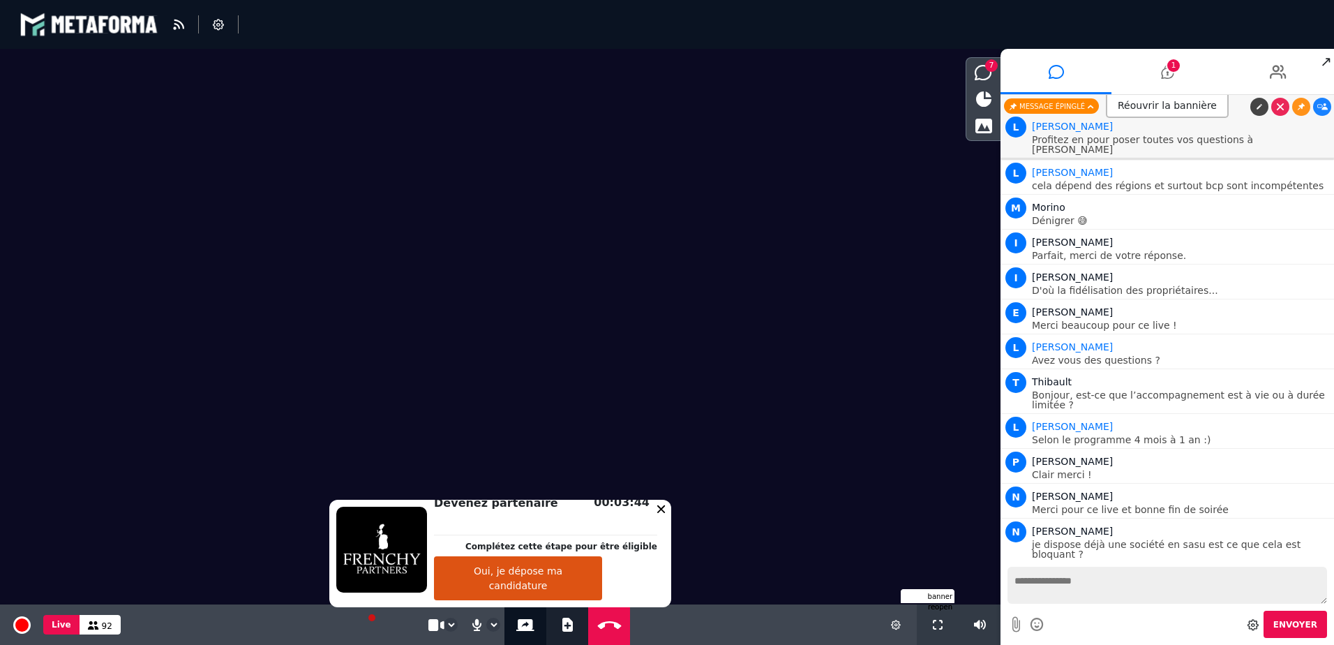
click at [560, 628] on button "Ajouter un document" at bounding box center [568, 624] width 16 height 40
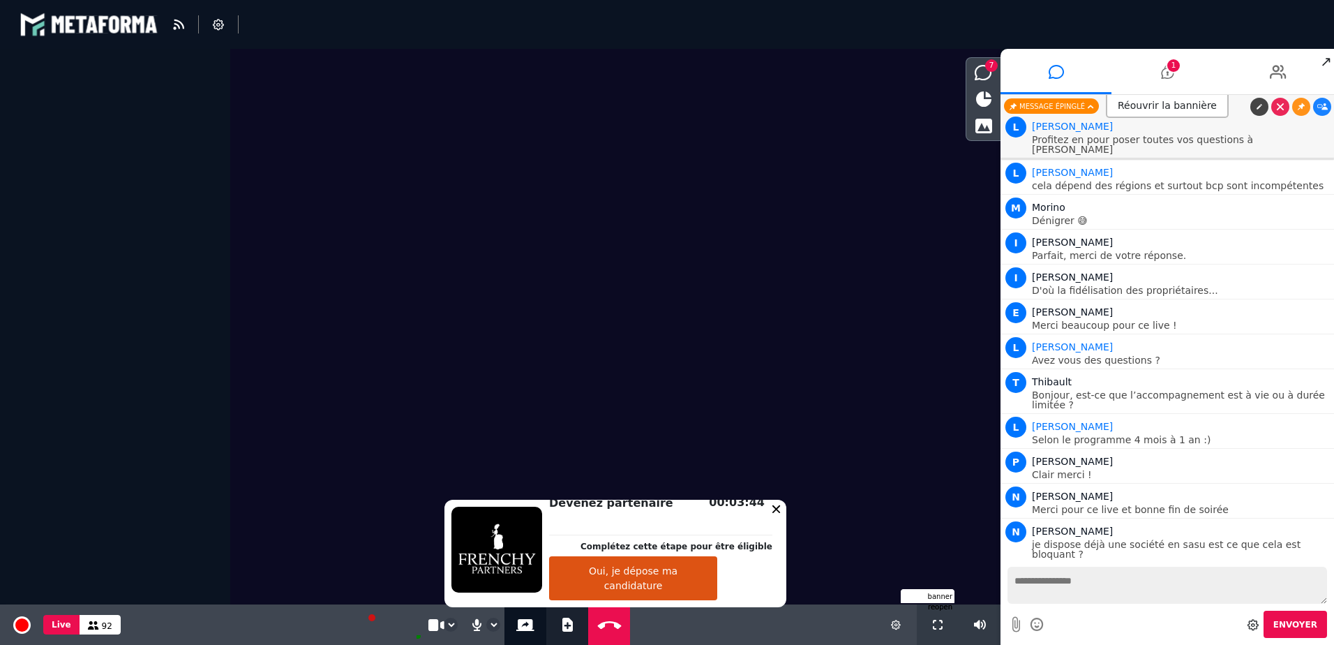
select select "******"
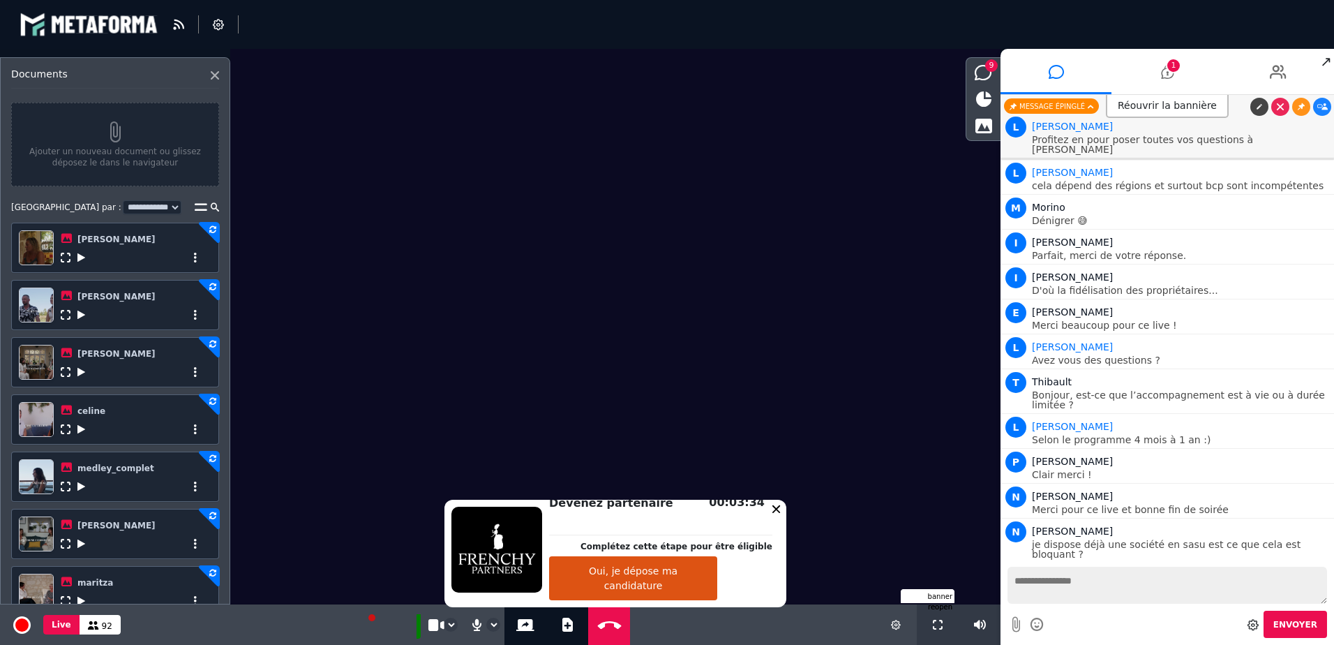
click at [79, 490] on icon at bounding box center [81, 486] width 8 height 10
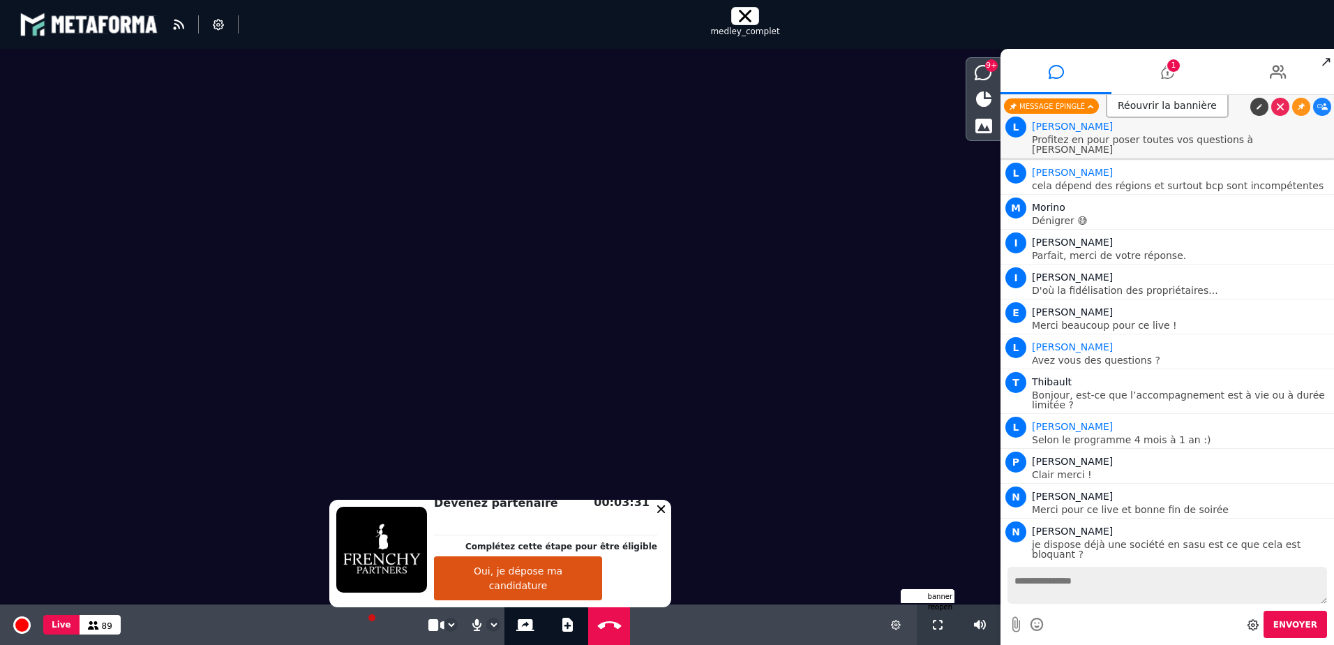
click at [657, 509] on icon at bounding box center [661, 508] width 8 height 8
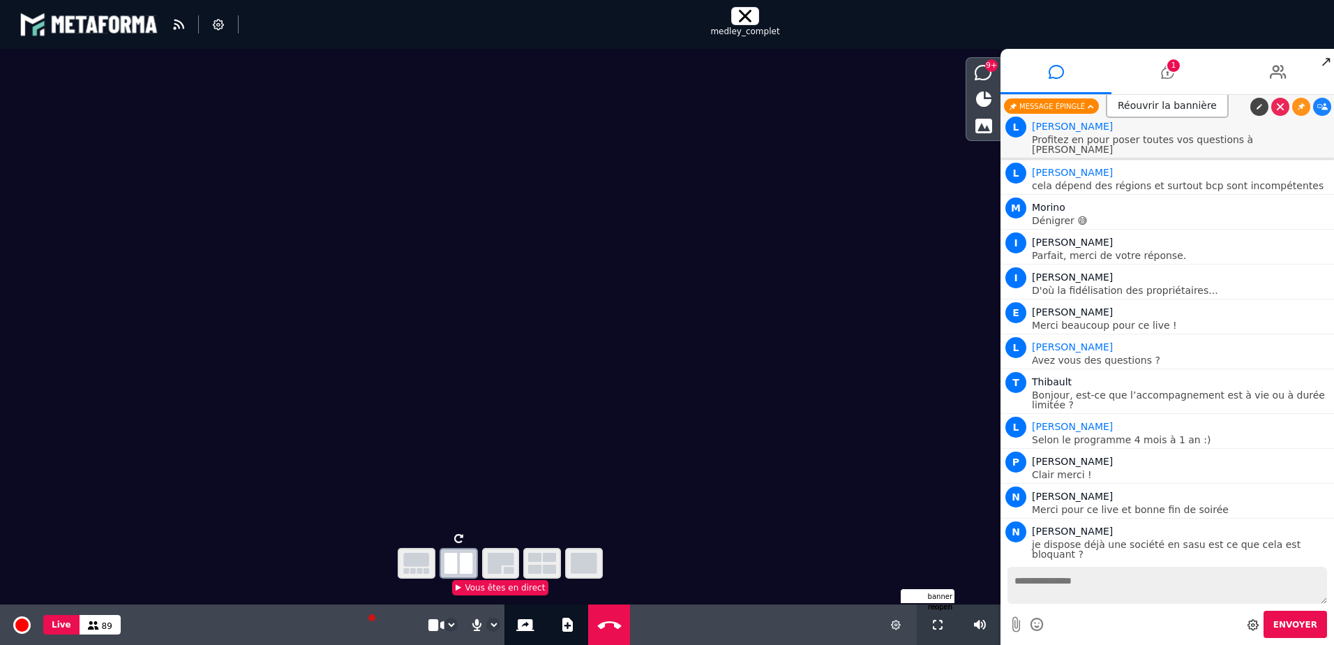
click at [585, 562] on icon "button" at bounding box center [584, 563] width 27 height 21
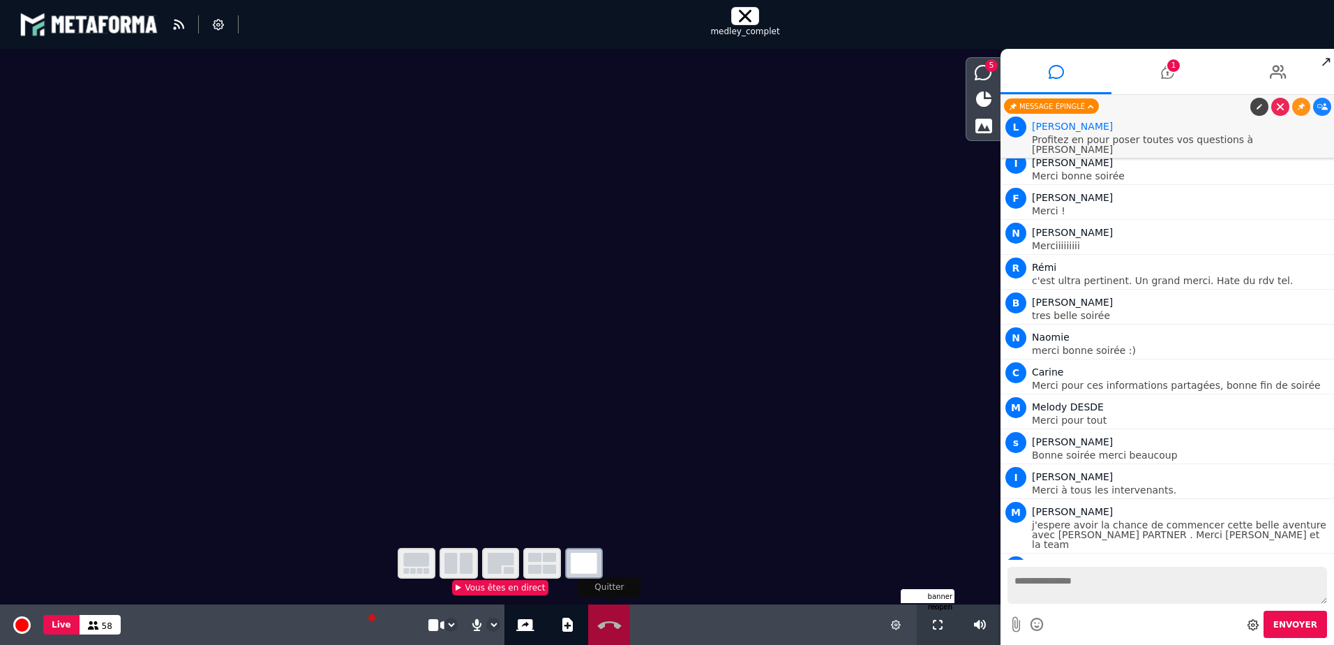
scroll to position [21065, 0]
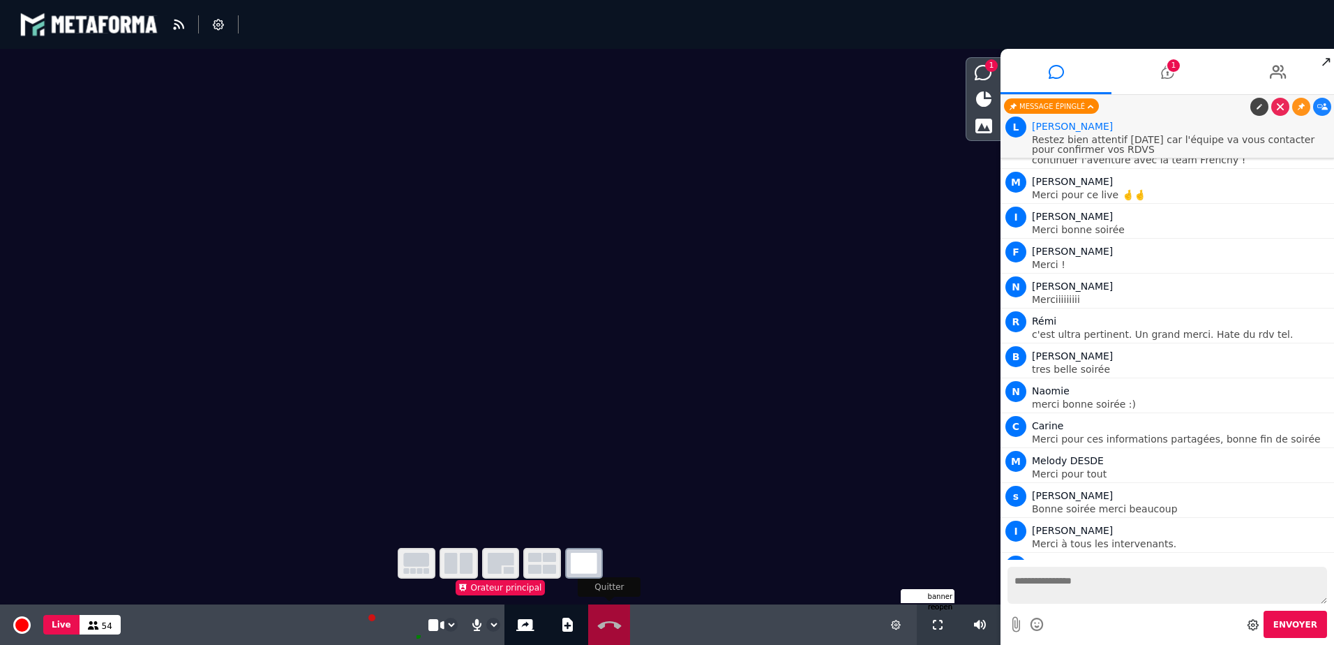
click at [594, 617] on button "Quitter" at bounding box center [610, 624] width 36 height 40
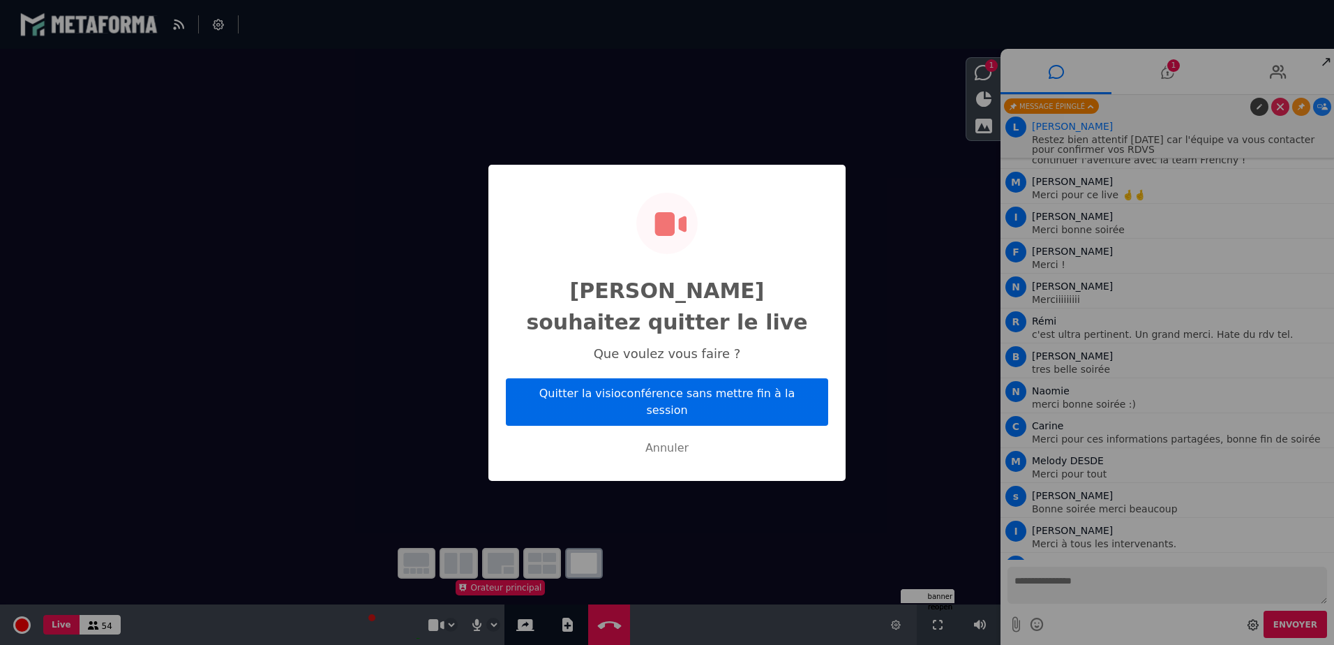
click at [662, 385] on button "Quitter la visioconférence sans mettre fin à la session" at bounding box center [667, 401] width 322 height 47
